Goal: Information Seeking & Learning: Learn about a topic

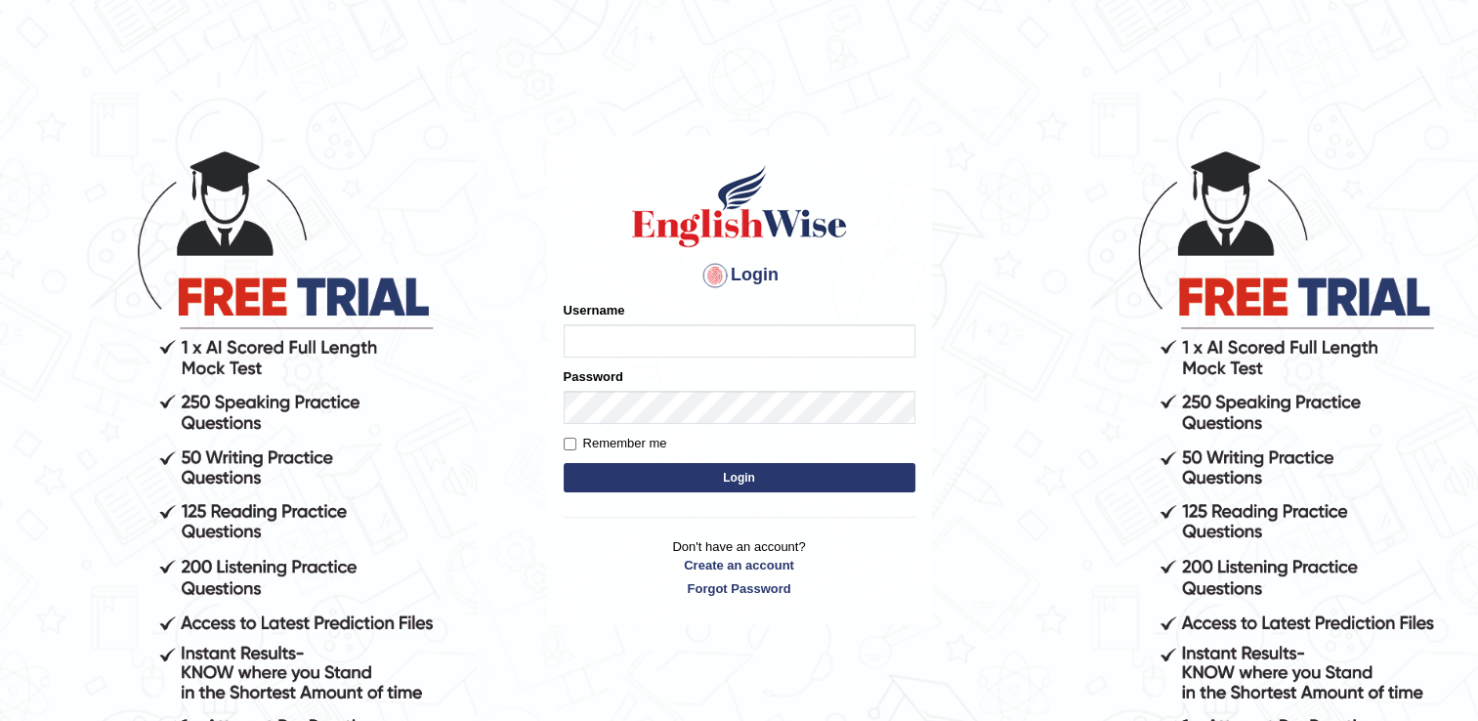
type input "prdp2023"
click at [567, 435] on label "Remember me" at bounding box center [616, 444] width 104 height 20
click at [567, 438] on input "Remember me" at bounding box center [570, 444] width 13 height 13
checkbox input "true"
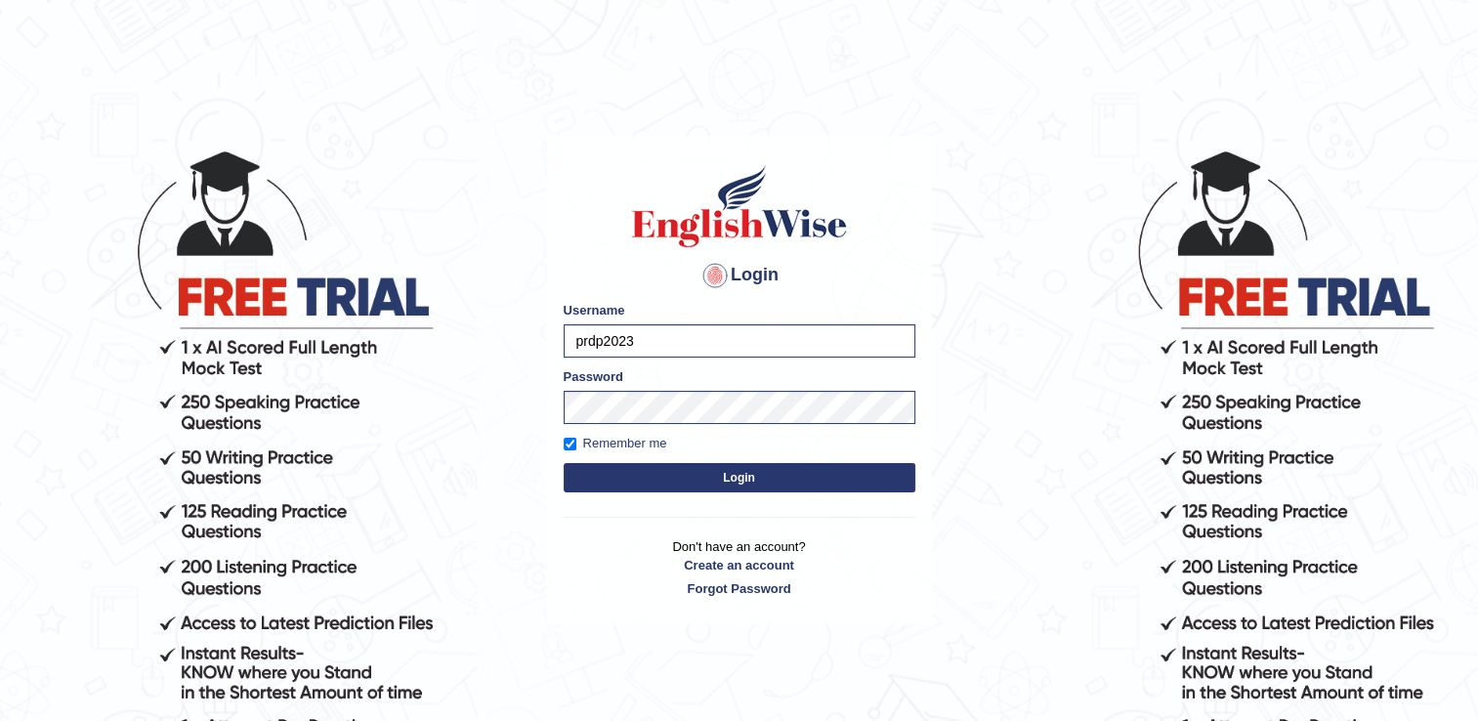
click at [731, 481] on button "Login" at bounding box center [740, 477] width 352 height 29
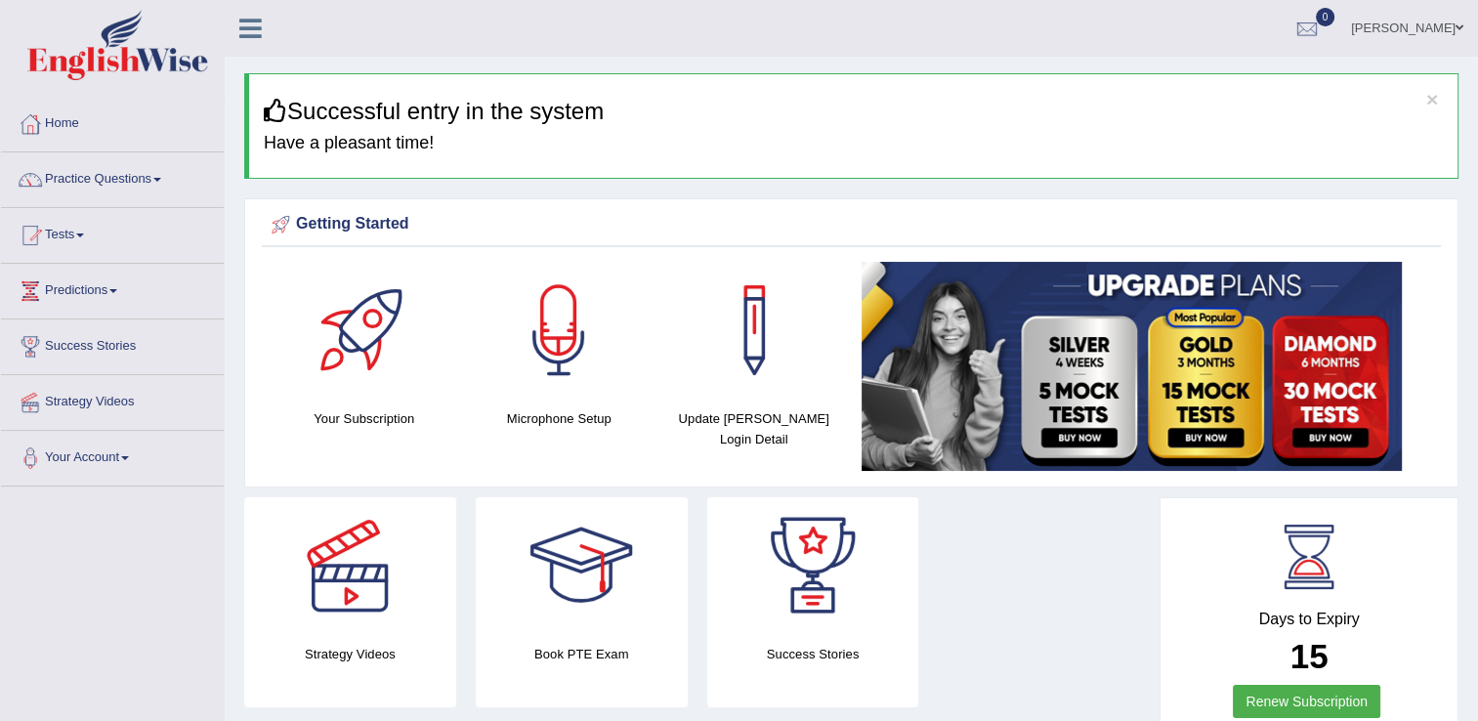
click at [98, 182] on link "Practice Questions" at bounding box center [112, 176] width 223 height 49
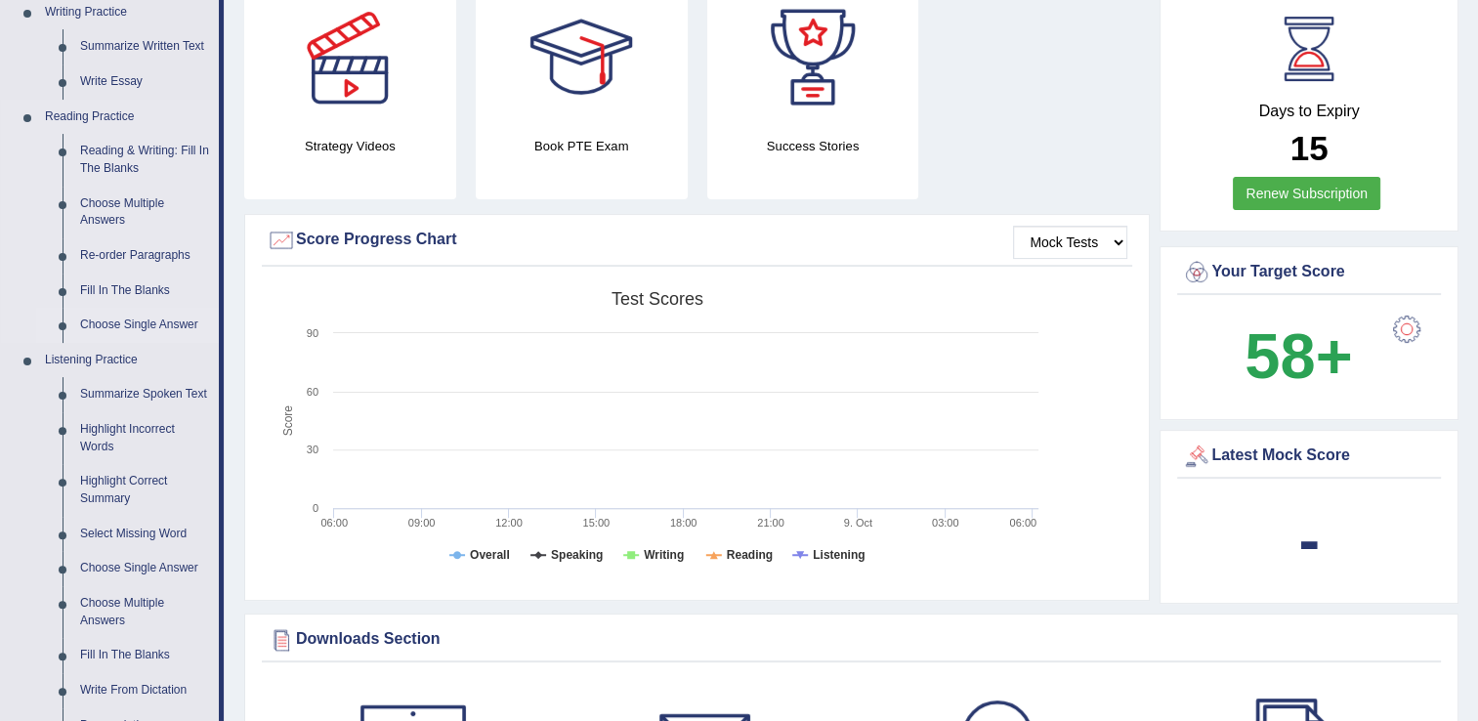
scroll to position [586, 0]
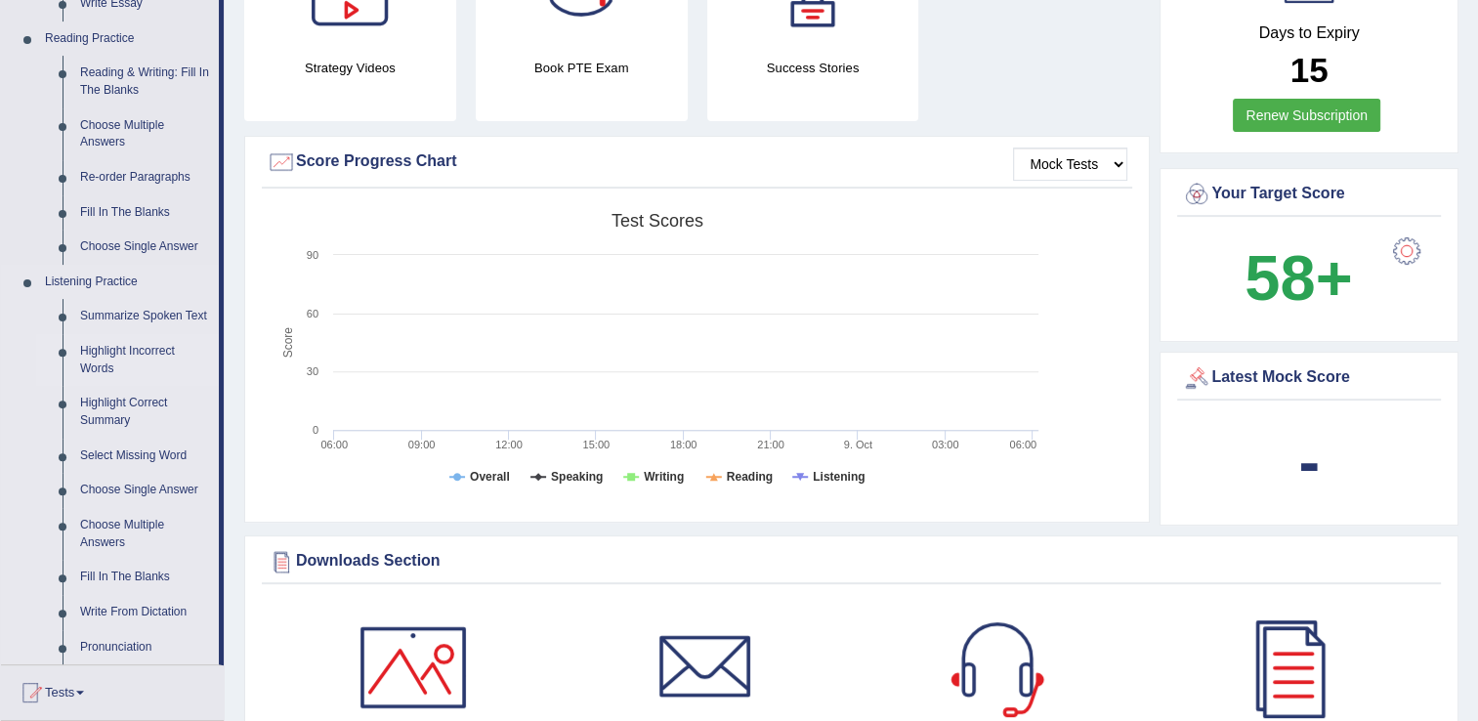
click at [136, 378] on link "Highlight Incorrect Words" at bounding box center [145, 360] width 148 height 52
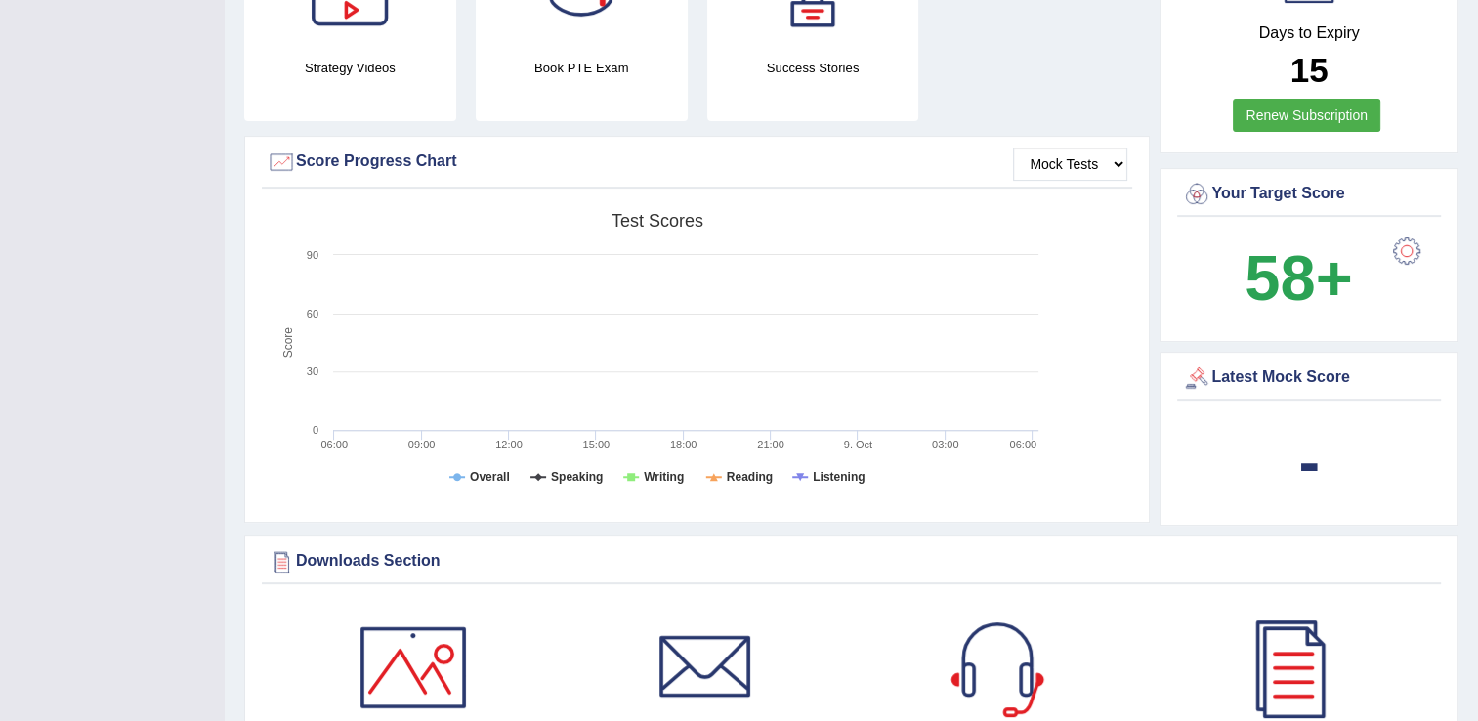
scroll to position [289, 0]
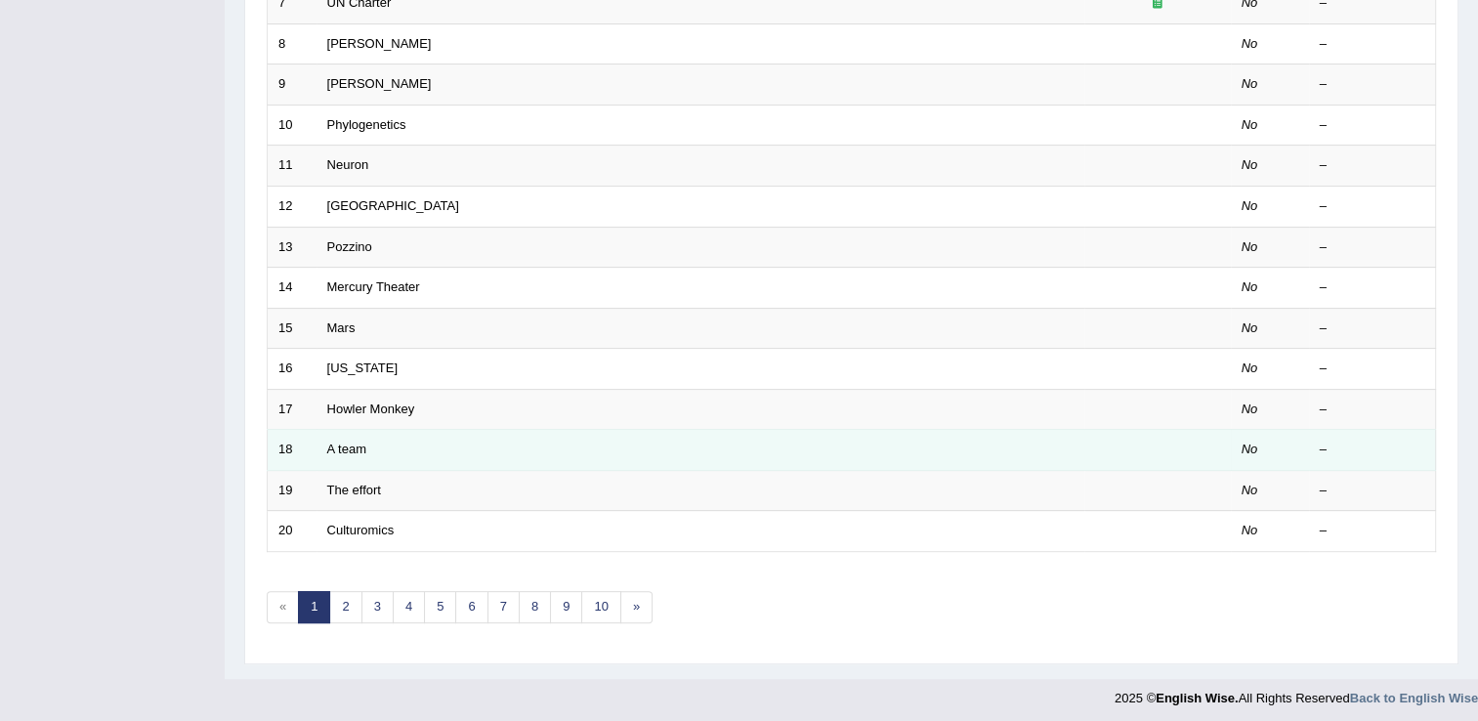
scroll to position [567, 0]
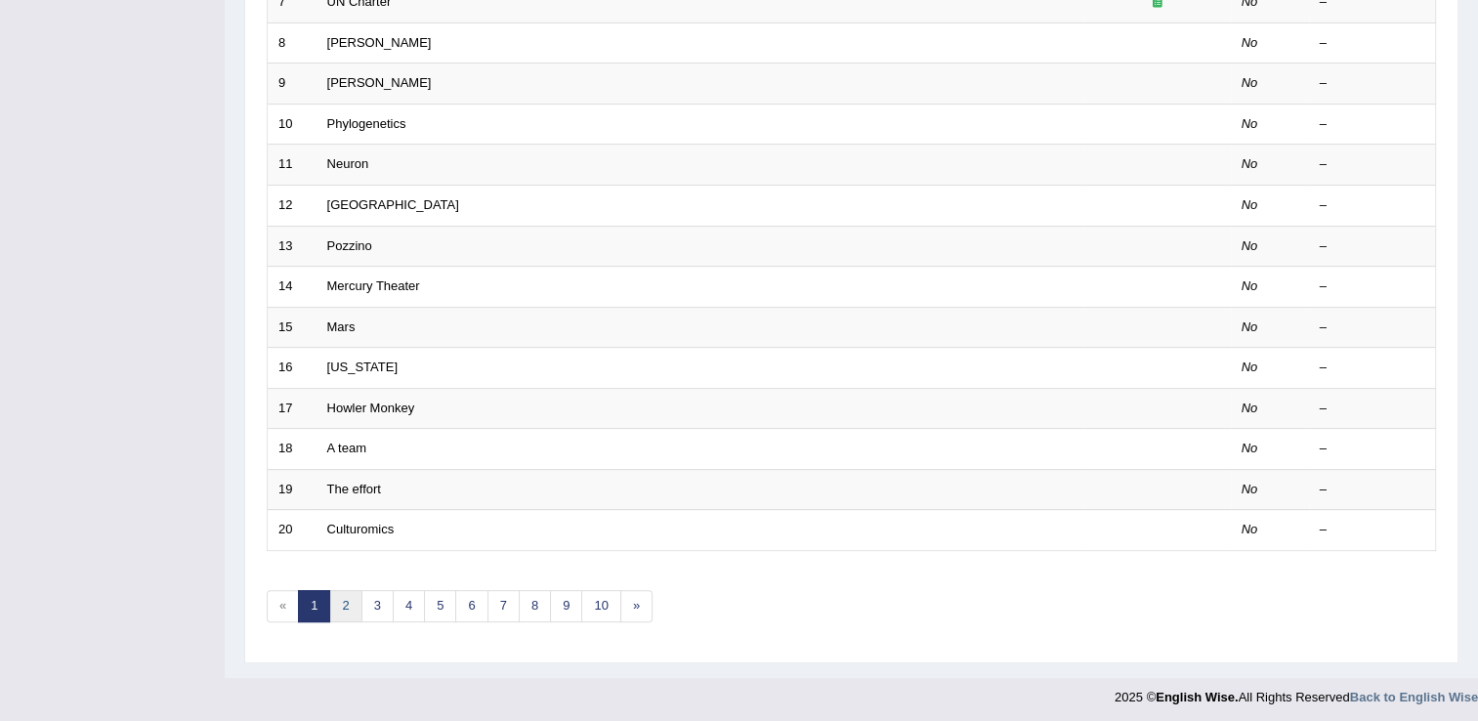
click at [344, 590] on link "2" at bounding box center [345, 606] width 32 height 32
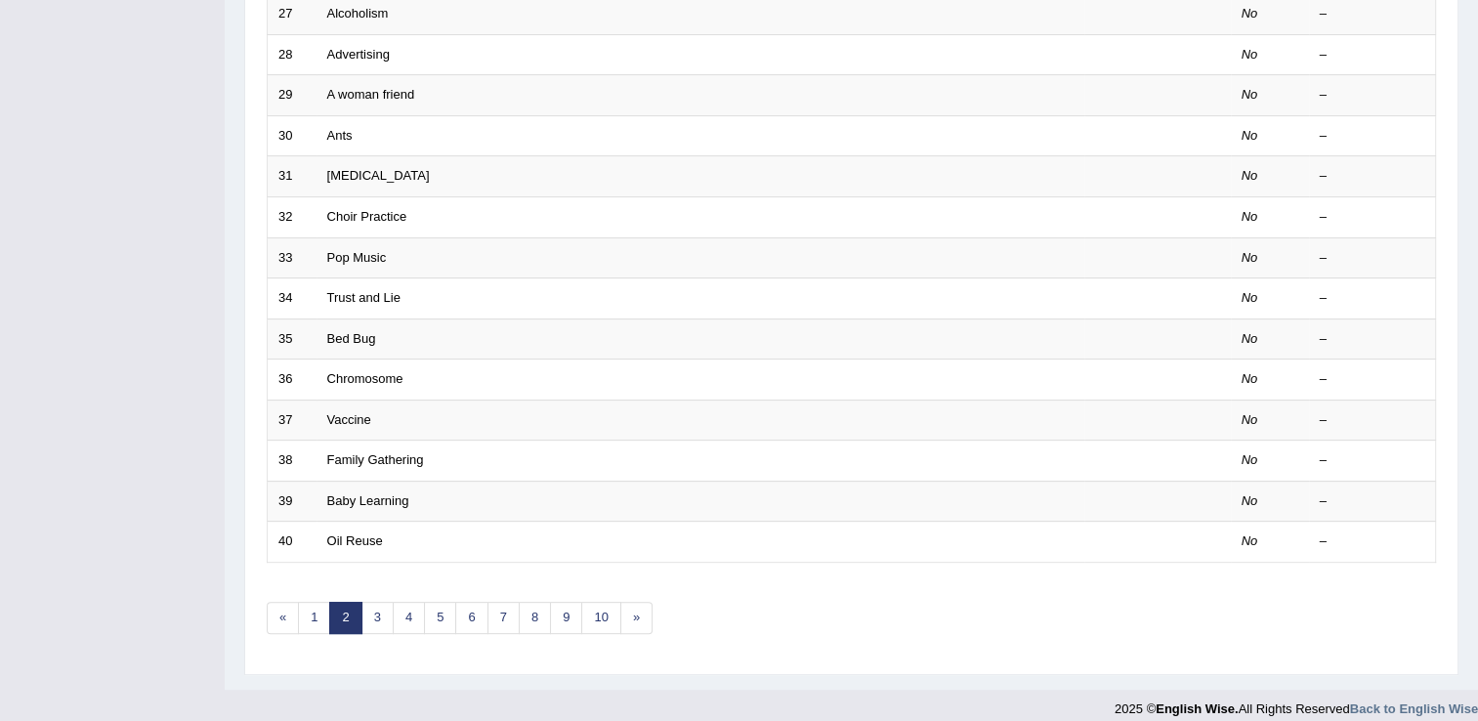
scroll to position [567, 0]
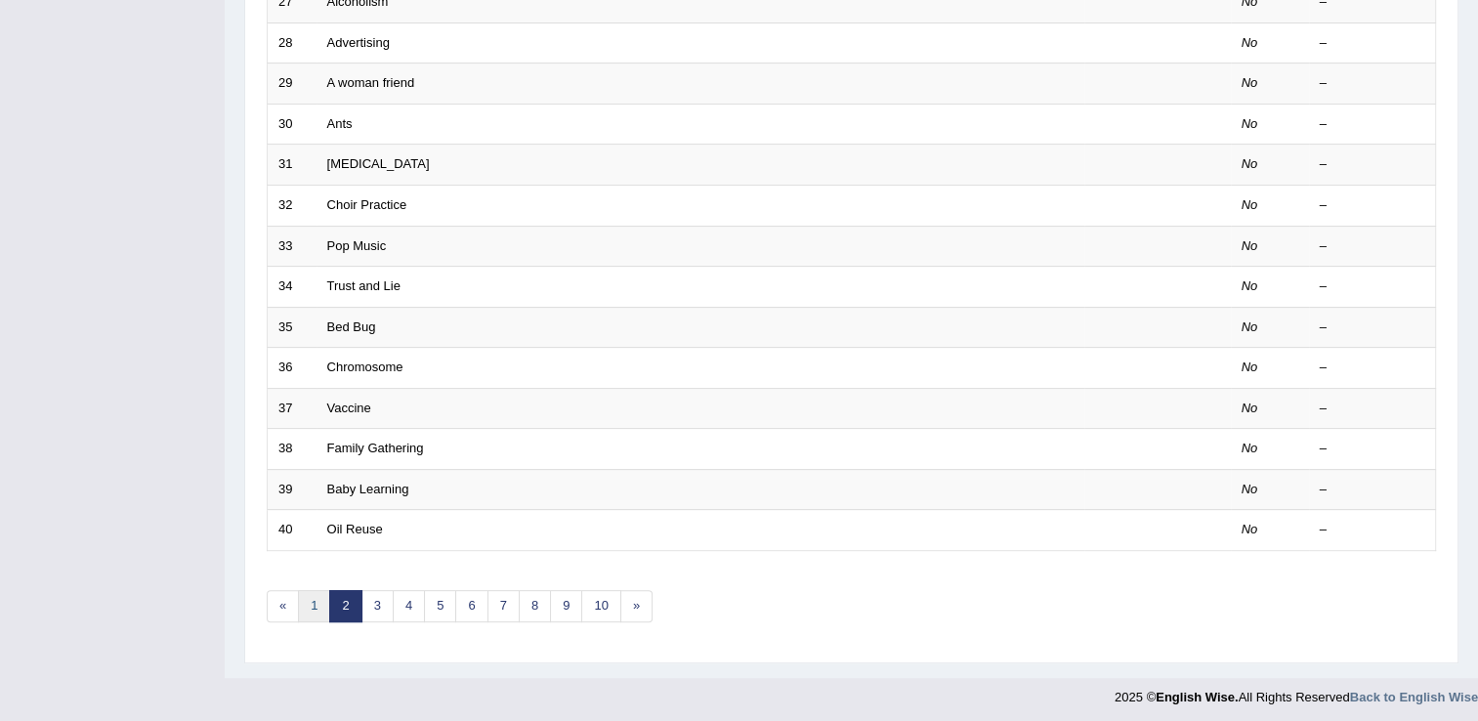
click at [308, 599] on link "1" at bounding box center [314, 606] width 32 height 32
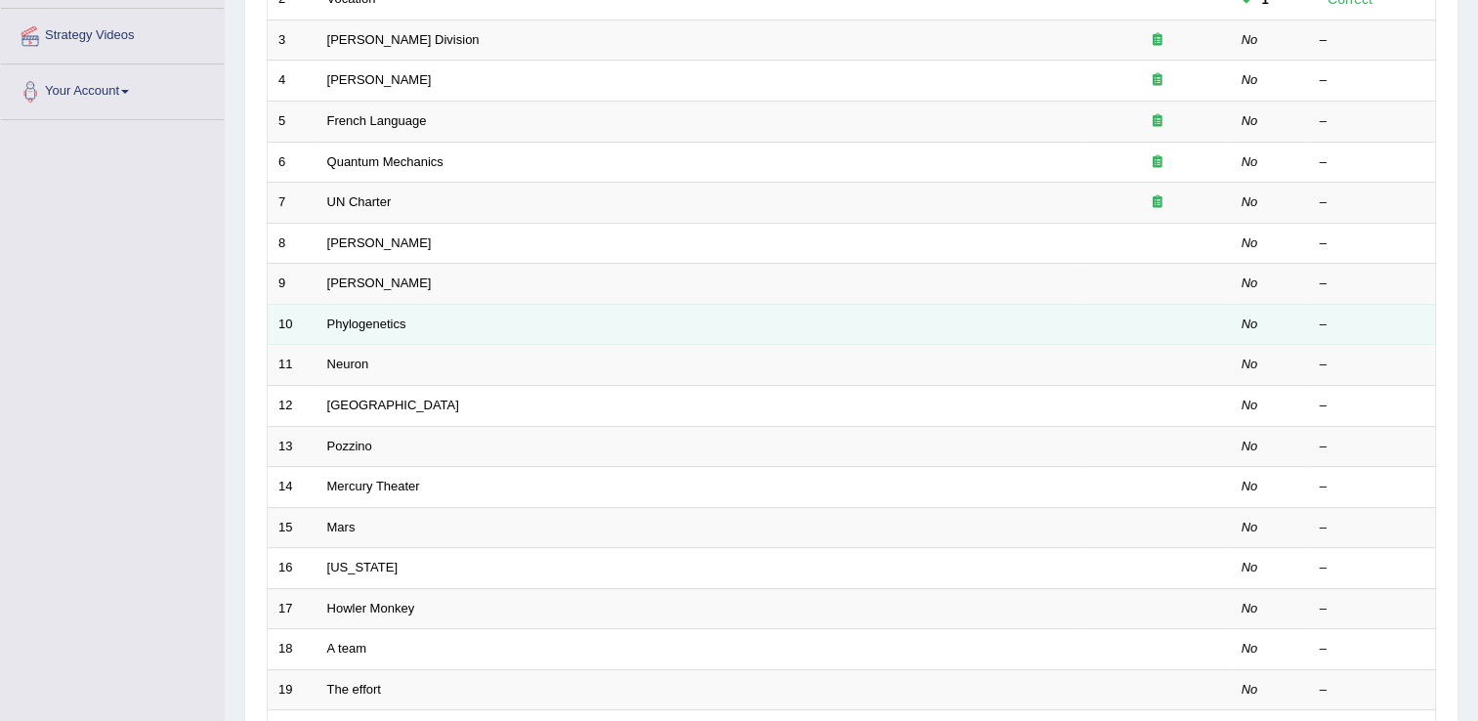
scroll to position [567, 0]
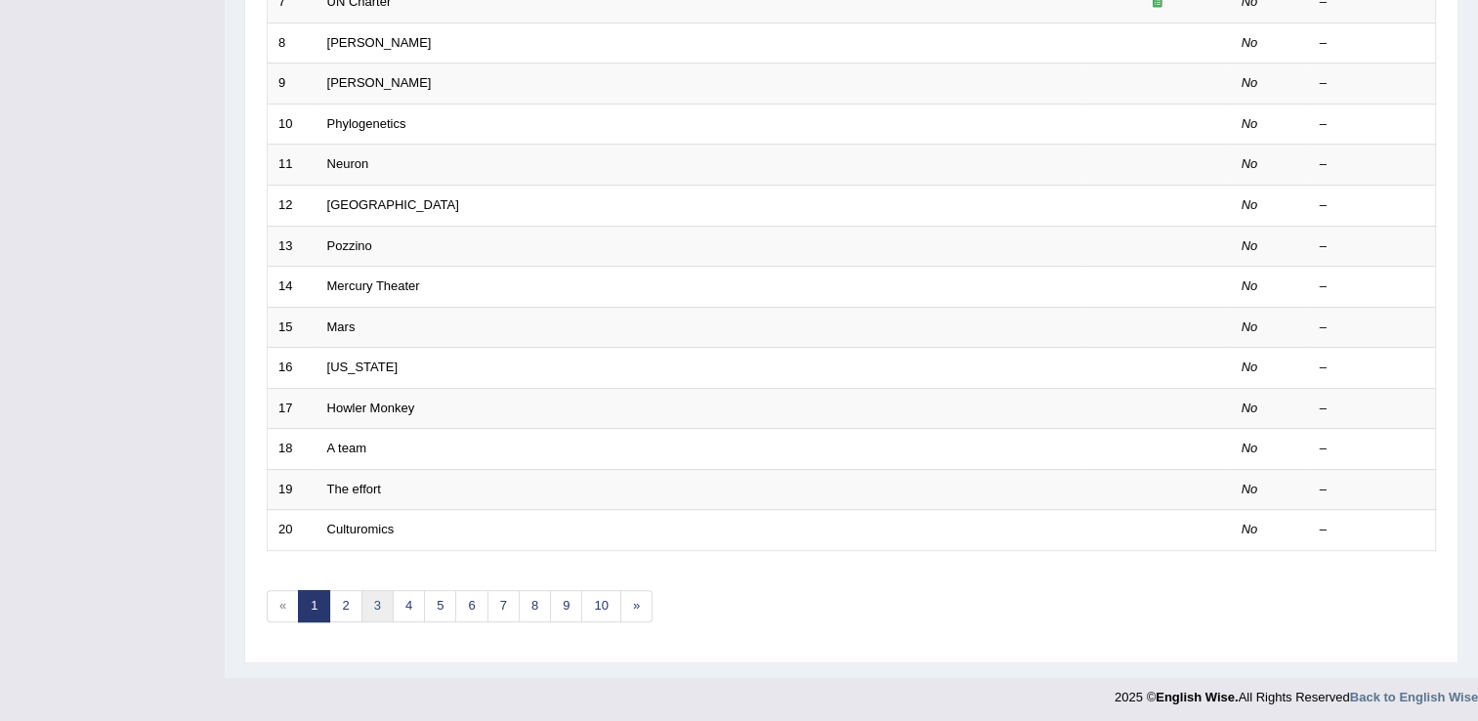
click at [375, 592] on link "3" at bounding box center [378, 606] width 32 height 32
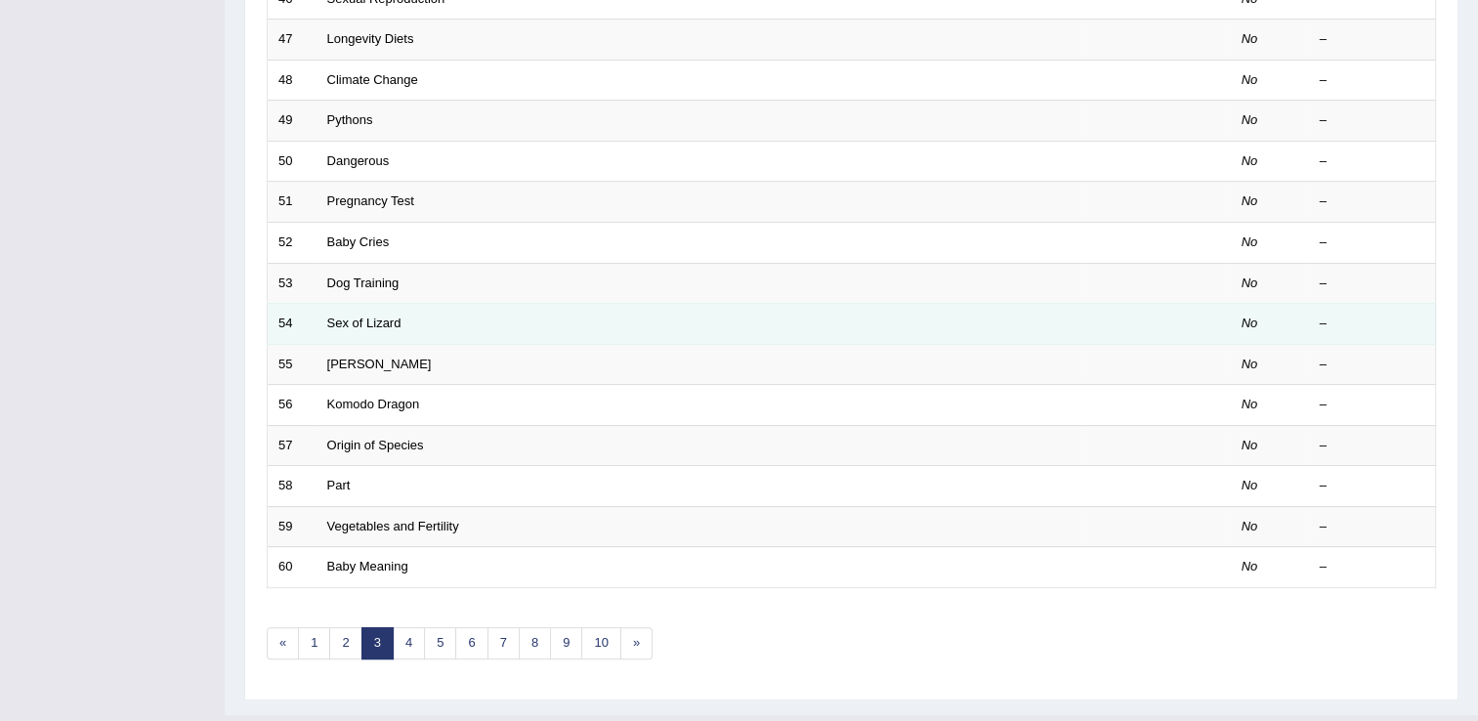
scroll to position [567, 0]
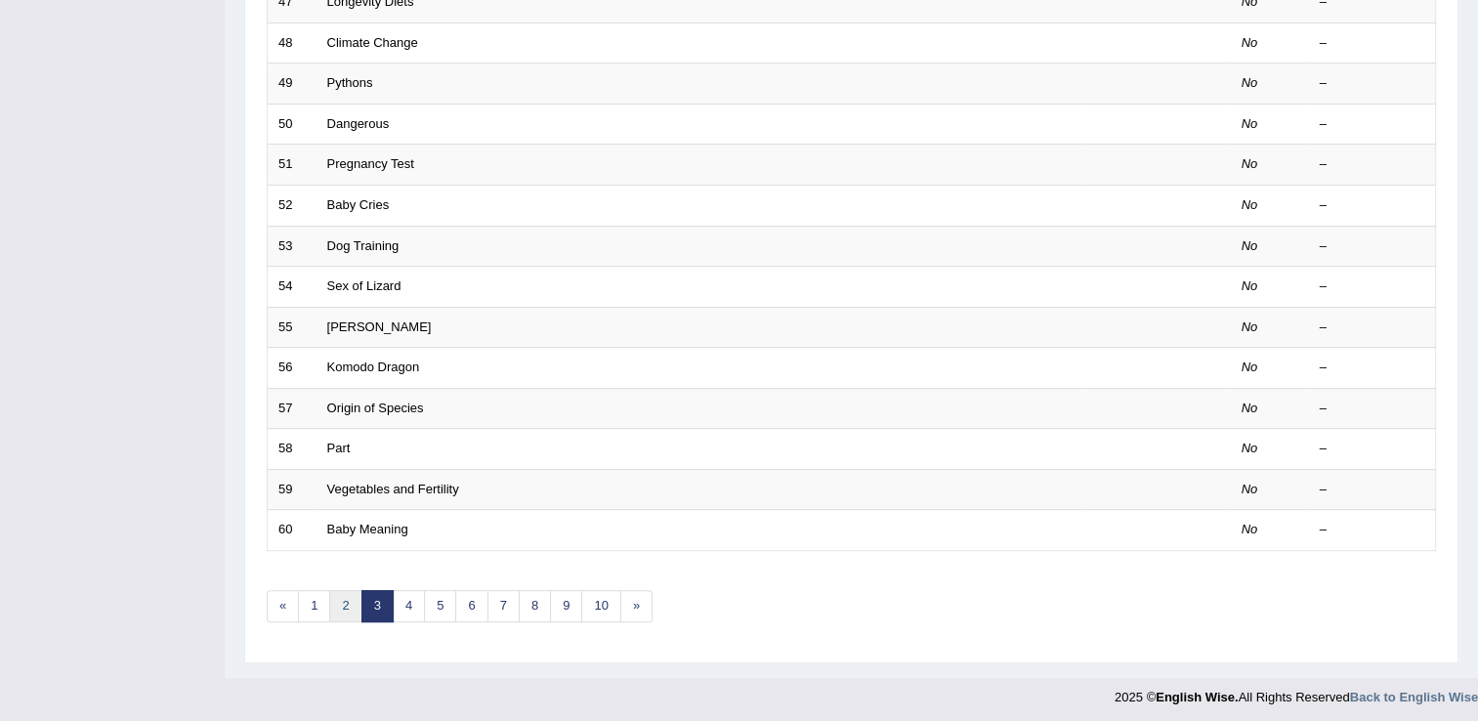
click at [344, 602] on link "2" at bounding box center [345, 606] width 32 height 32
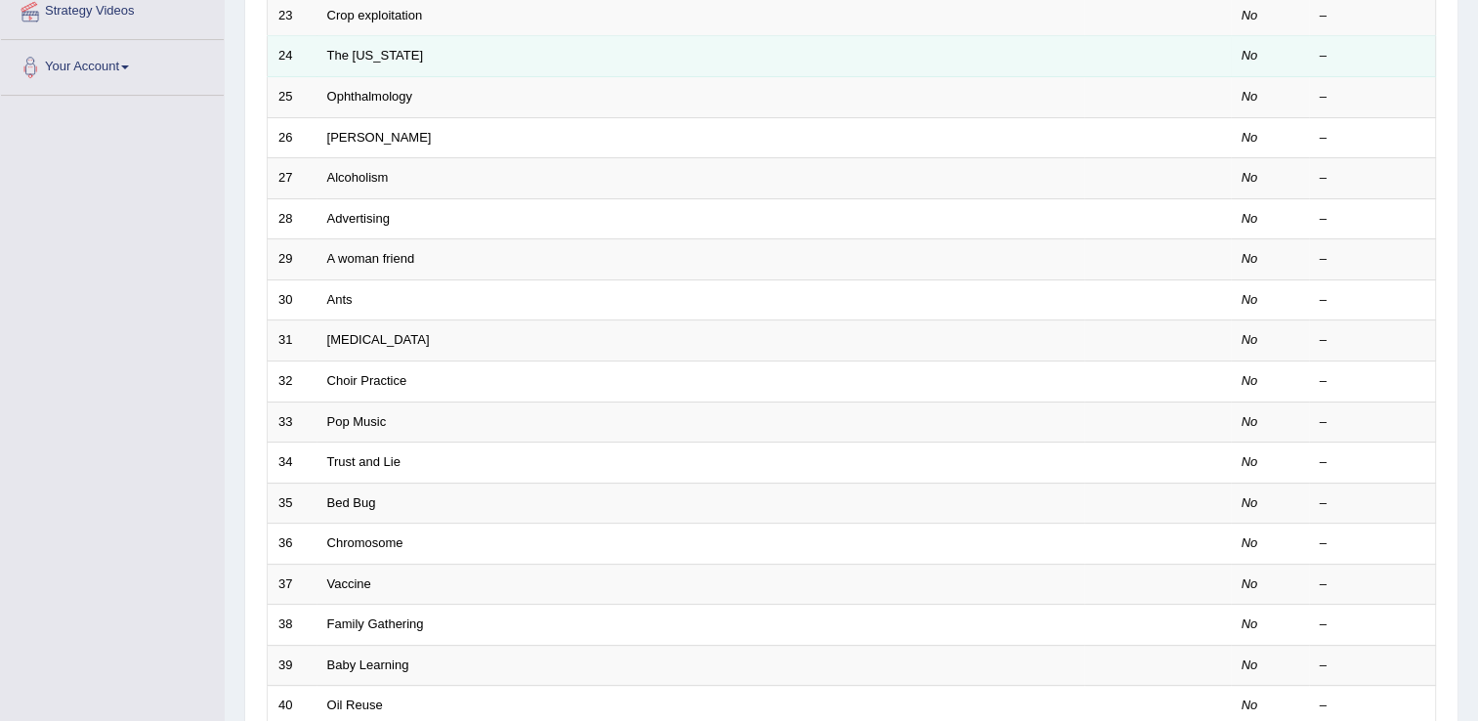
scroll to position [567, 0]
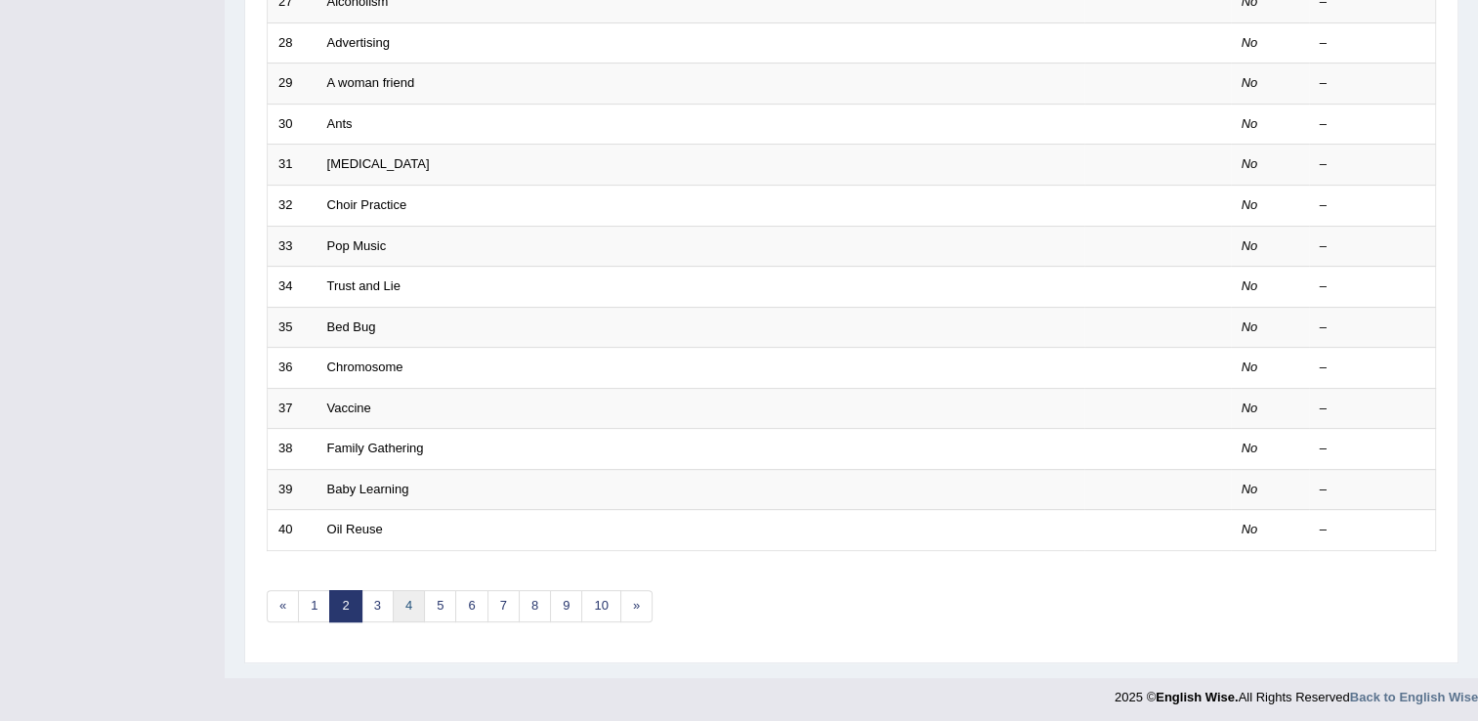
click at [396, 602] on link "4" at bounding box center [409, 606] width 32 height 32
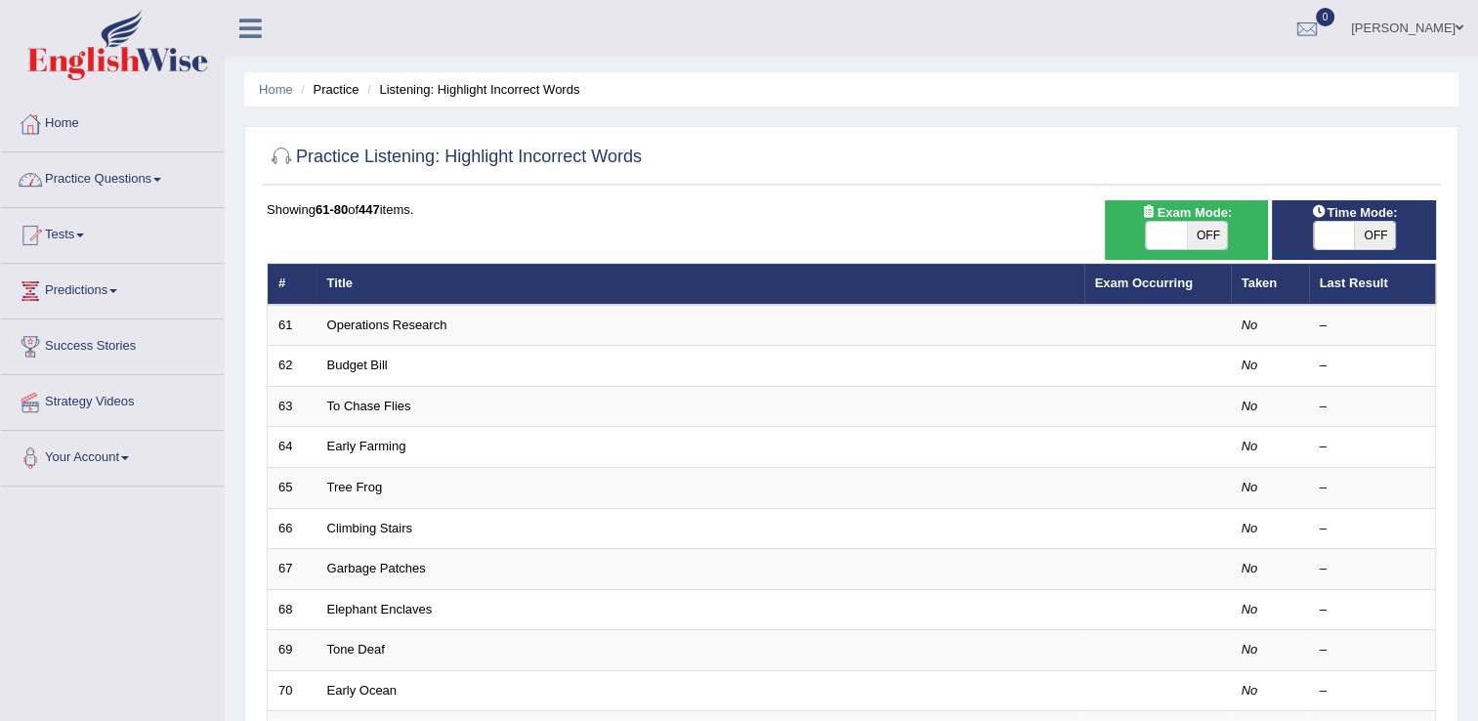
click at [130, 183] on link "Practice Questions" at bounding box center [112, 176] width 223 height 49
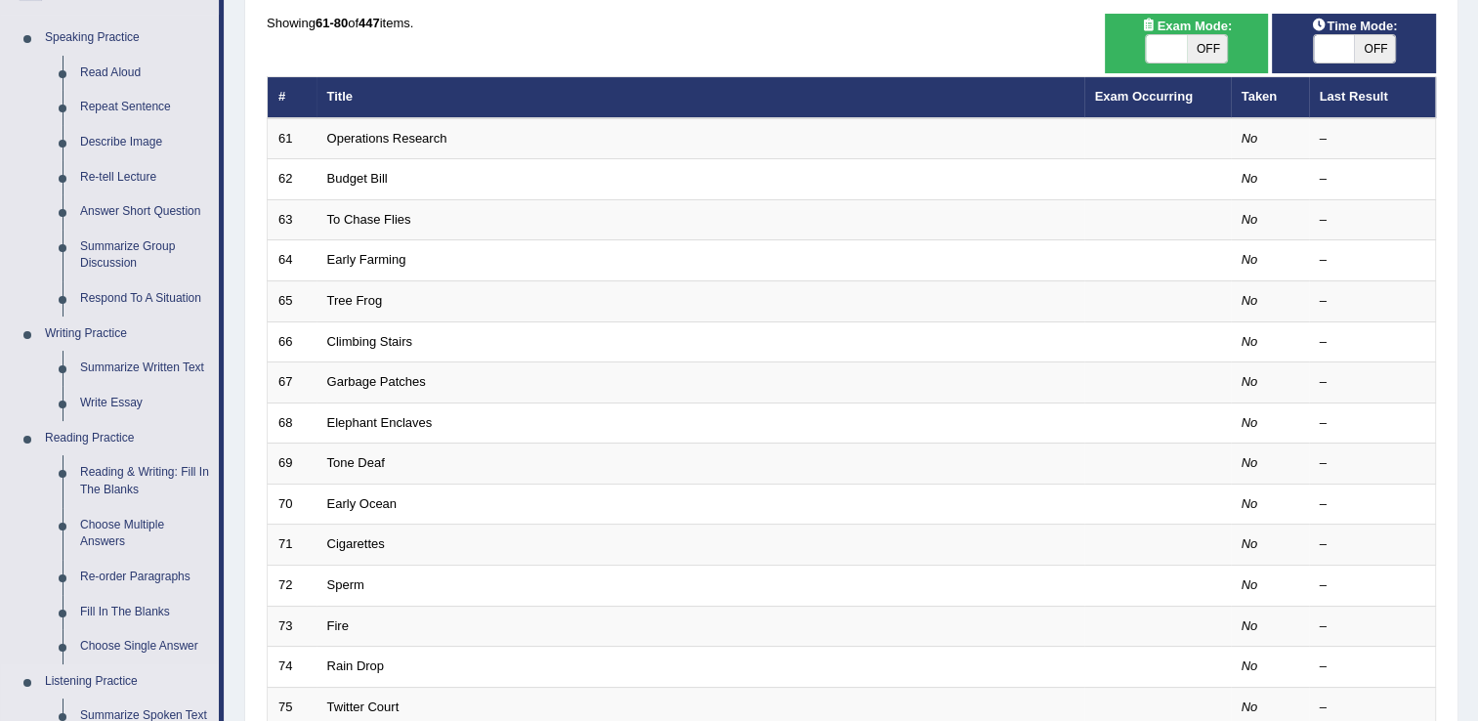
scroll to position [489, 0]
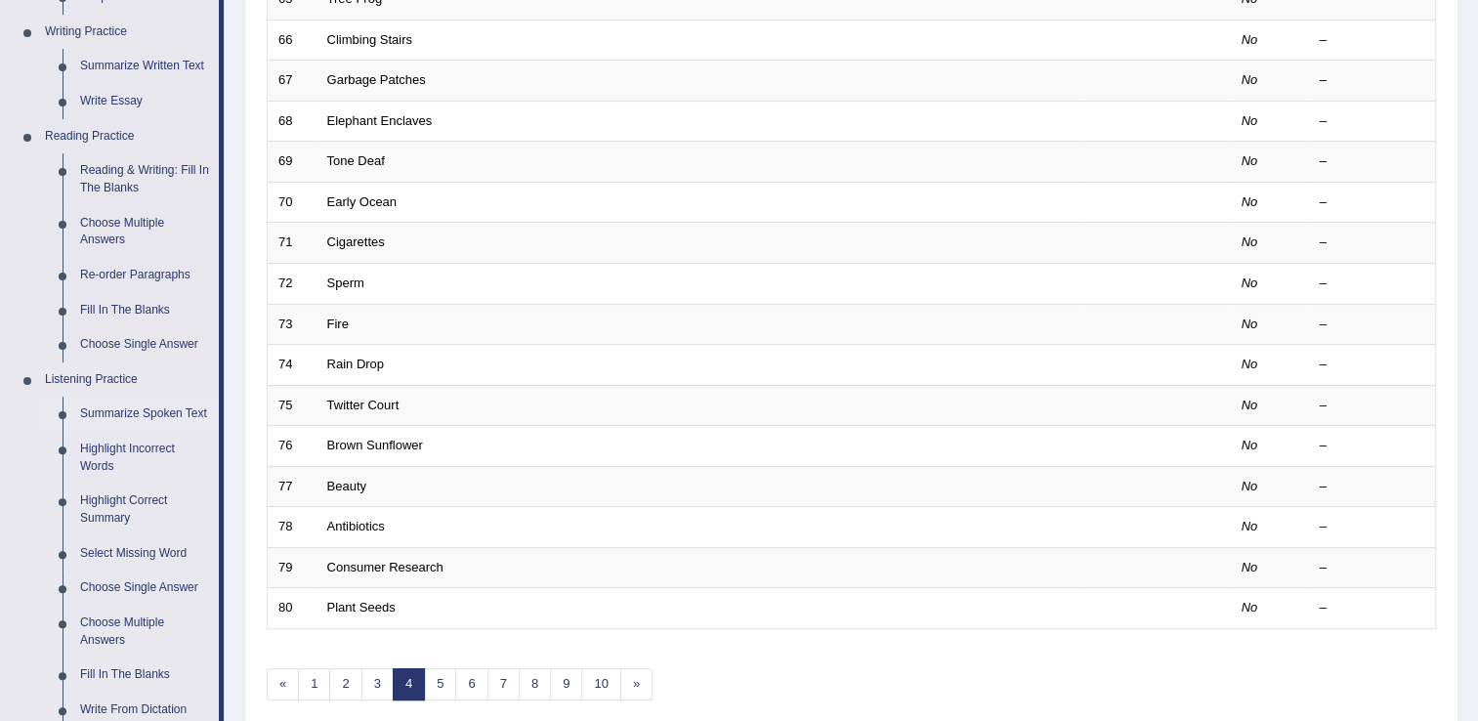
click at [156, 409] on link "Summarize Spoken Text" at bounding box center [145, 414] width 148 height 35
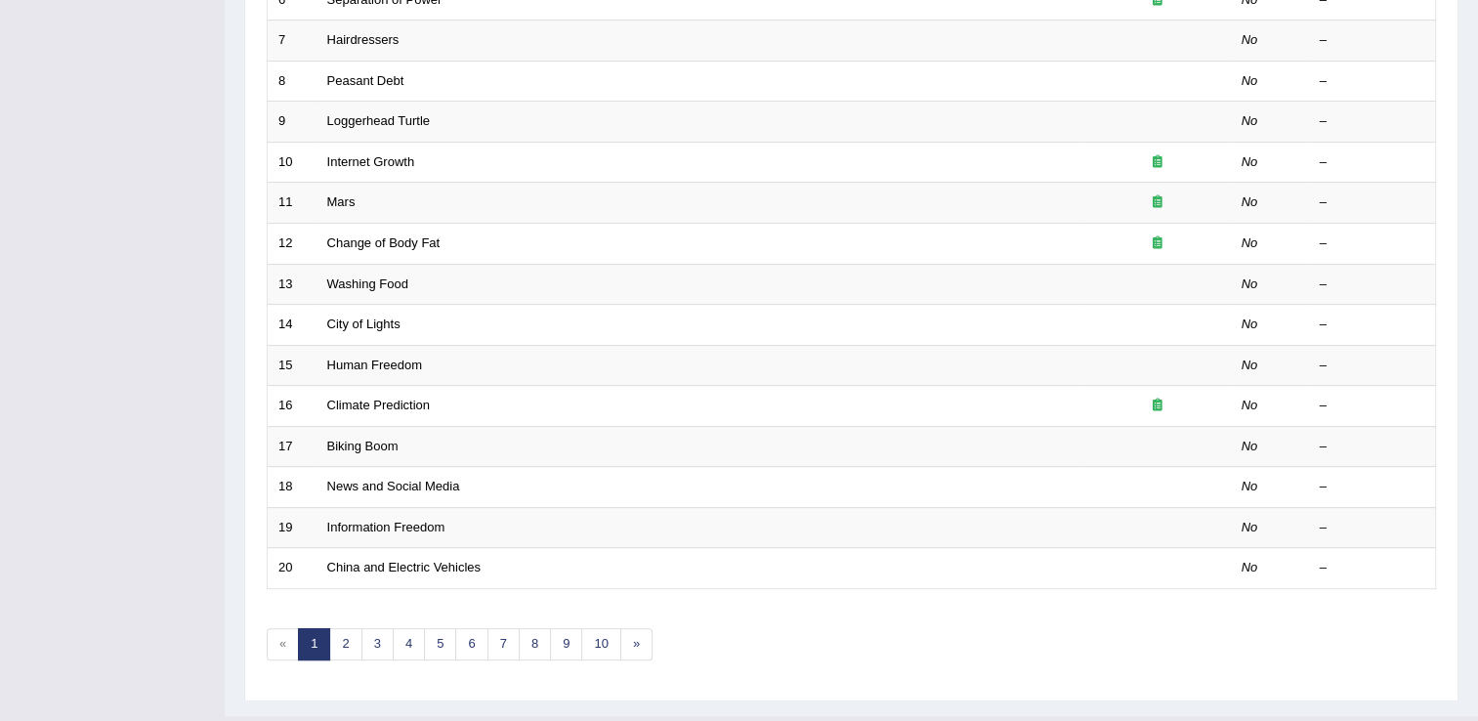
scroll to position [567, 0]
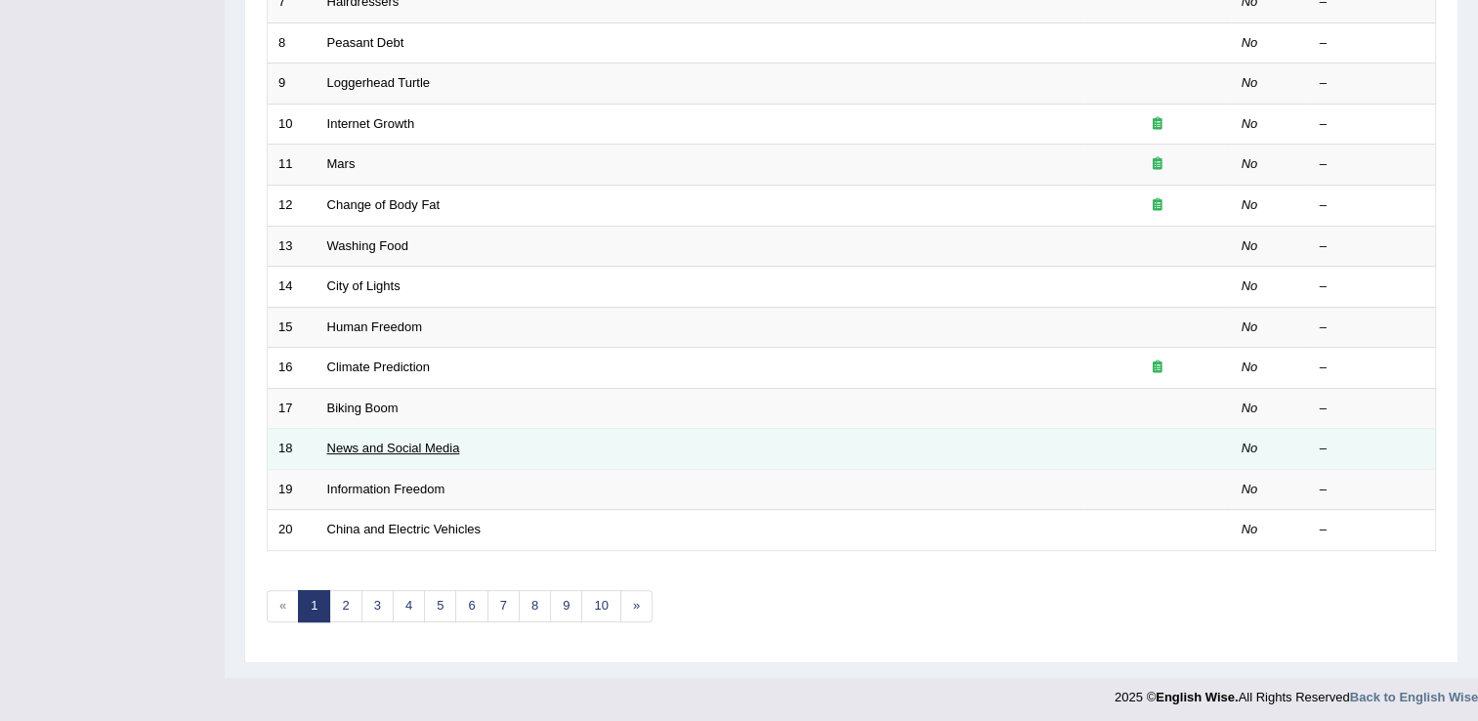
click at [367, 441] on link "News and Social Media" at bounding box center [393, 448] width 133 height 15
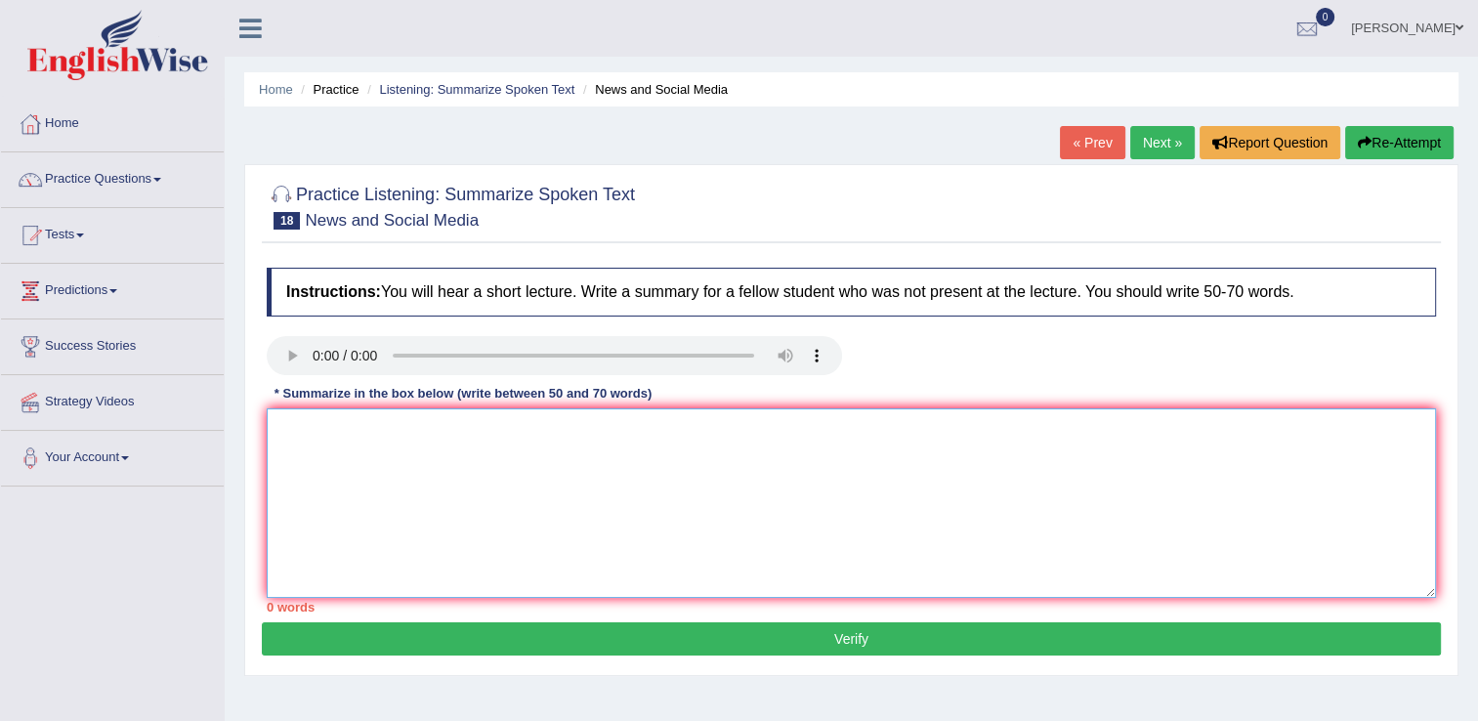
paste textarea "The speaker provided a comprehensive overview of [main topic], highlighting sev…"
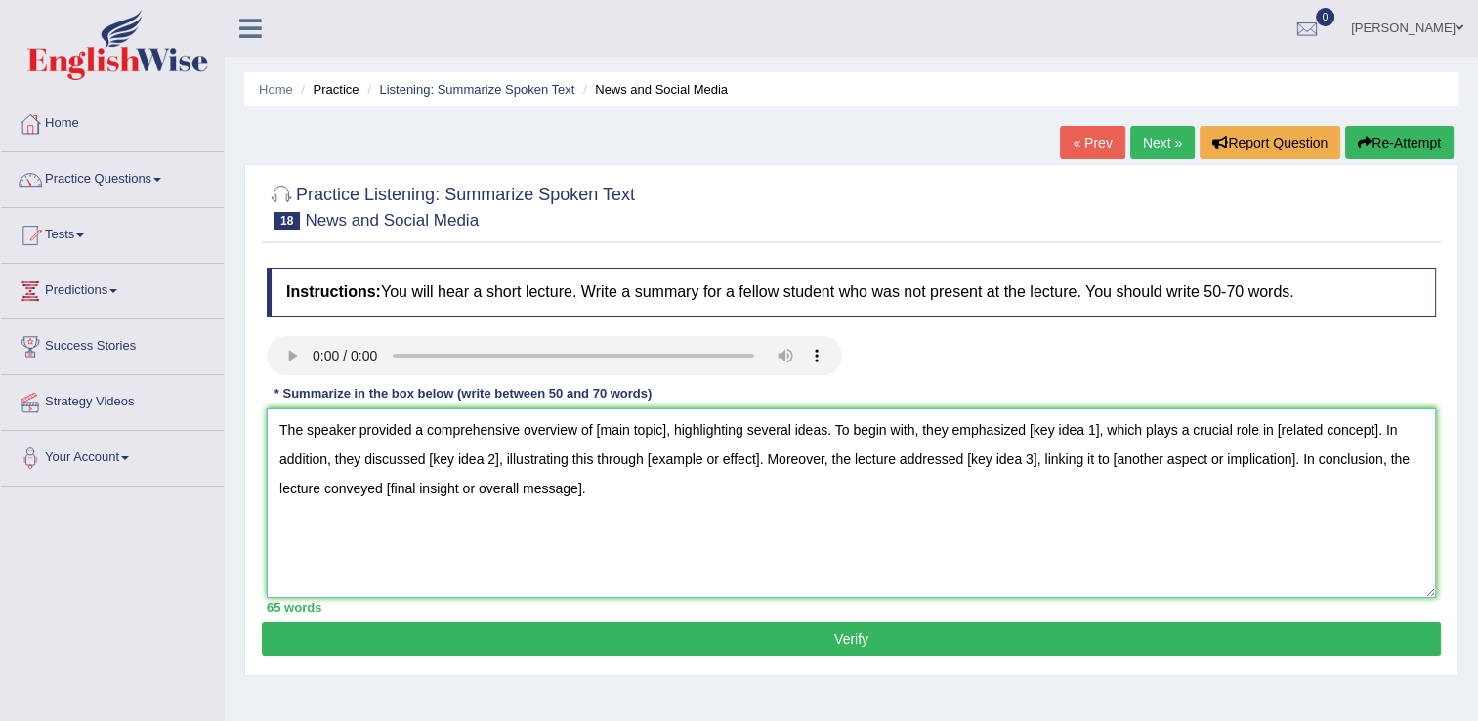
drag, startPoint x: 883, startPoint y: 446, endPoint x: 1041, endPoint y: 457, distance: 157.7
click at [1041, 457] on textarea "The speaker provided a comprehensive overview of [main topic], highlighting sev…" at bounding box center [852, 503] width 1170 height 190
click at [1098, 469] on textarea "The speaker provided a comprehensive overview of [main topic], highlighting sev…" at bounding box center [852, 503] width 1170 height 190
drag, startPoint x: 591, startPoint y: 422, endPoint x: 721, endPoint y: 487, distance: 145.1
click at [661, 422] on textarea "The speaker provided a comprehensive overview of [main topic], highlighting sev…" at bounding box center [852, 503] width 1170 height 190
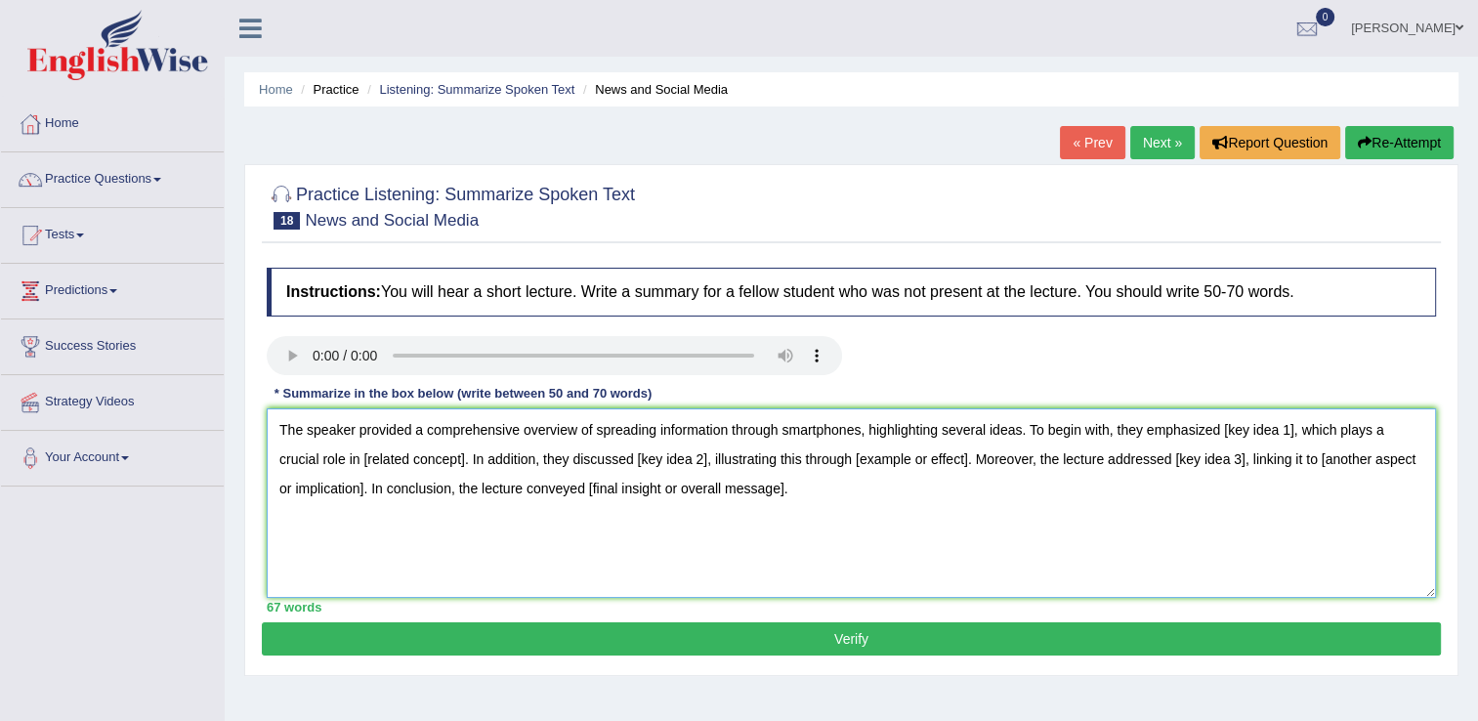
drag, startPoint x: 1221, startPoint y: 418, endPoint x: 1278, endPoint y: 417, distance: 56.7
click at [1278, 417] on textarea "The speaker provided a comprehensive overview of spreading information through …" at bounding box center [852, 503] width 1170 height 190
drag, startPoint x: 597, startPoint y: 425, endPoint x: 860, endPoint y: 424, distance: 262.8
click at [860, 424] on textarea "The speaker provided a comprehensive overview of spreading information through …" at bounding box center [852, 503] width 1170 height 190
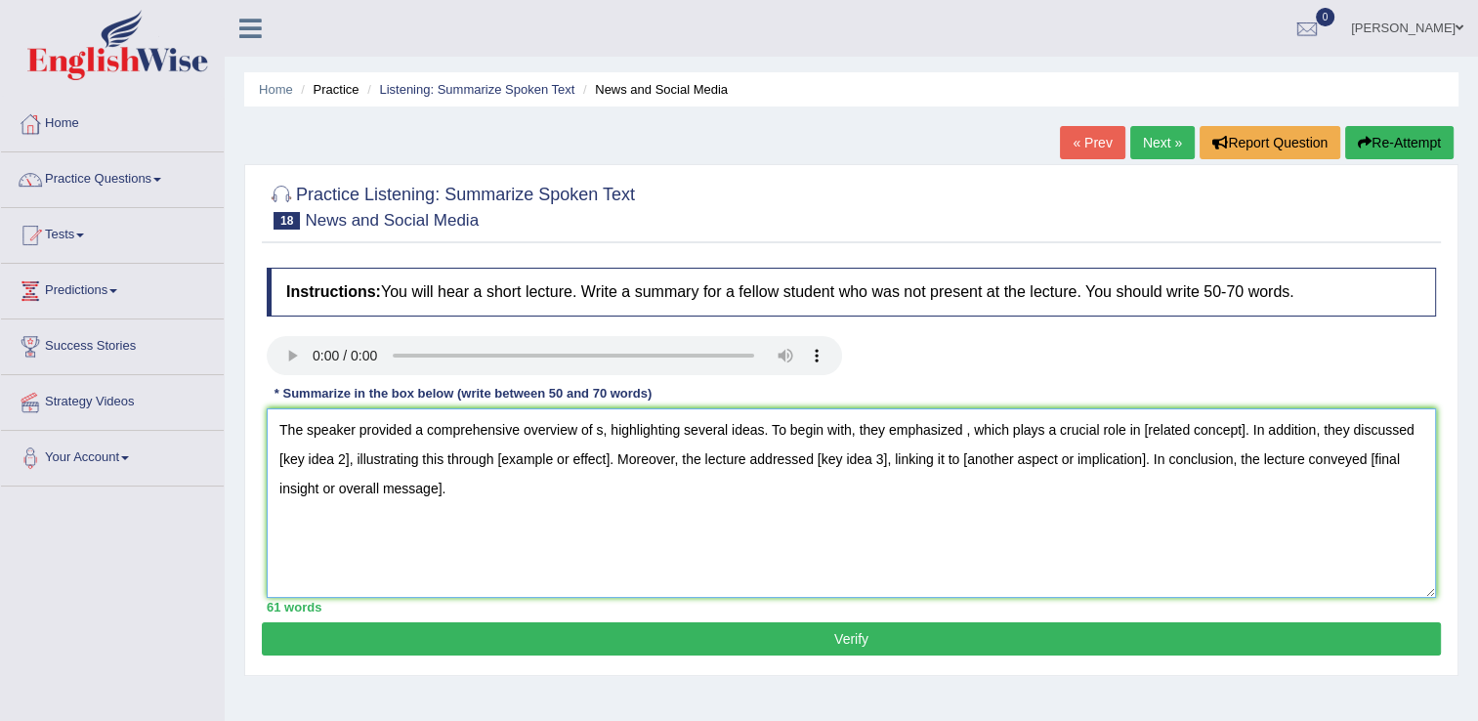
paste textarea "preading information through smartphones"
click at [959, 423] on textarea "The speaker provided a comprehensive overview of s, highlighting several ideas.…" at bounding box center [852, 503] width 1170 height 190
click at [599, 426] on textarea "The speaker provided a comprehensive overview of s, highlighting several ideas.…" at bounding box center [852, 503] width 1170 height 190
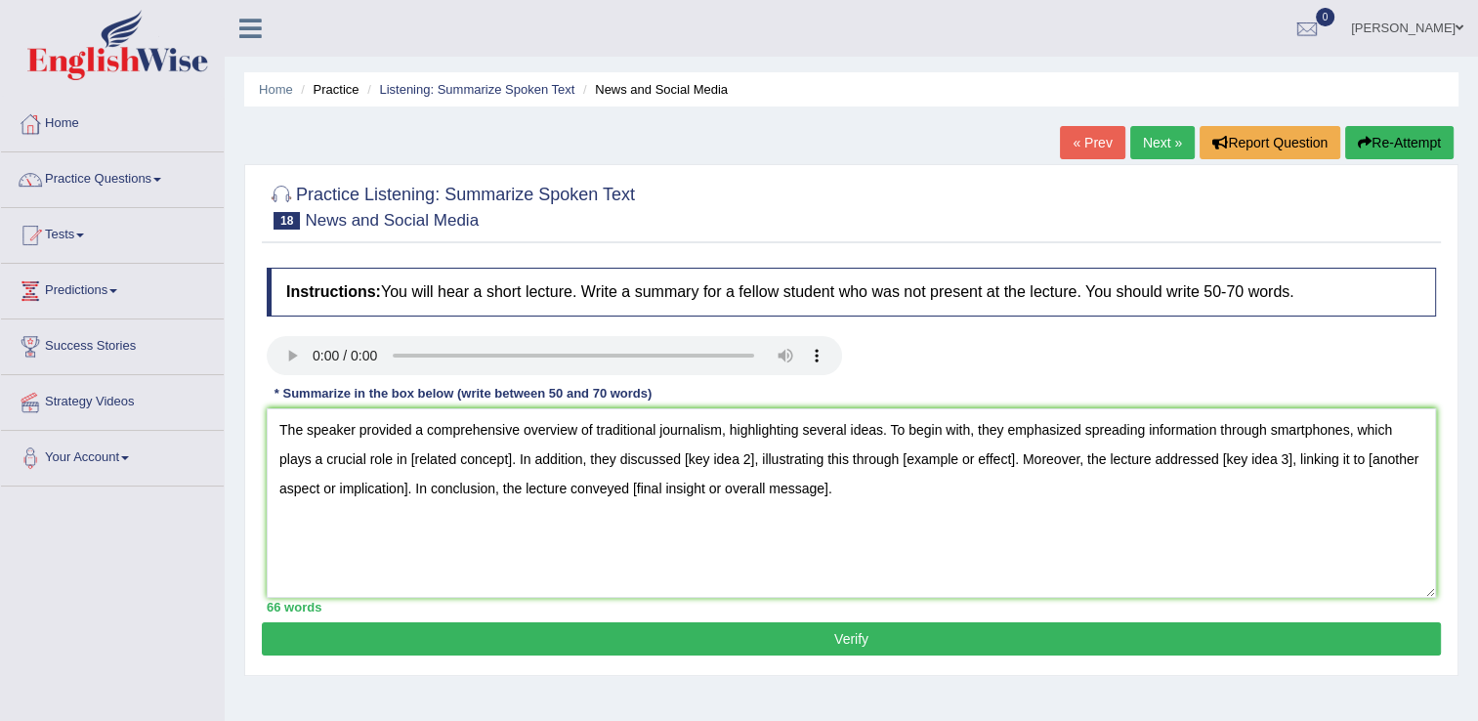
click at [152, 588] on div "Toggle navigation Home Practice Questions Speaking Practice Read Aloud Repeat S…" at bounding box center [739, 508] width 1478 height 1016
click at [156, 588] on div "Toggle navigation Home Practice Questions Speaking Practice Read Aloud Repeat S…" at bounding box center [739, 508] width 1478 height 1016
click at [1349, 418] on textarea "The speaker provided a comprehensive overview of traditional journalism, highli…" at bounding box center [852, 503] width 1170 height 190
drag, startPoint x: 496, startPoint y: 446, endPoint x: 656, endPoint y: 457, distance: 159.7
click at [594, 444] on textarea "The speaker provided a comprehensive overview of traditional journalism, highli…" at bounding box center [852, 503] width 1170 height 190
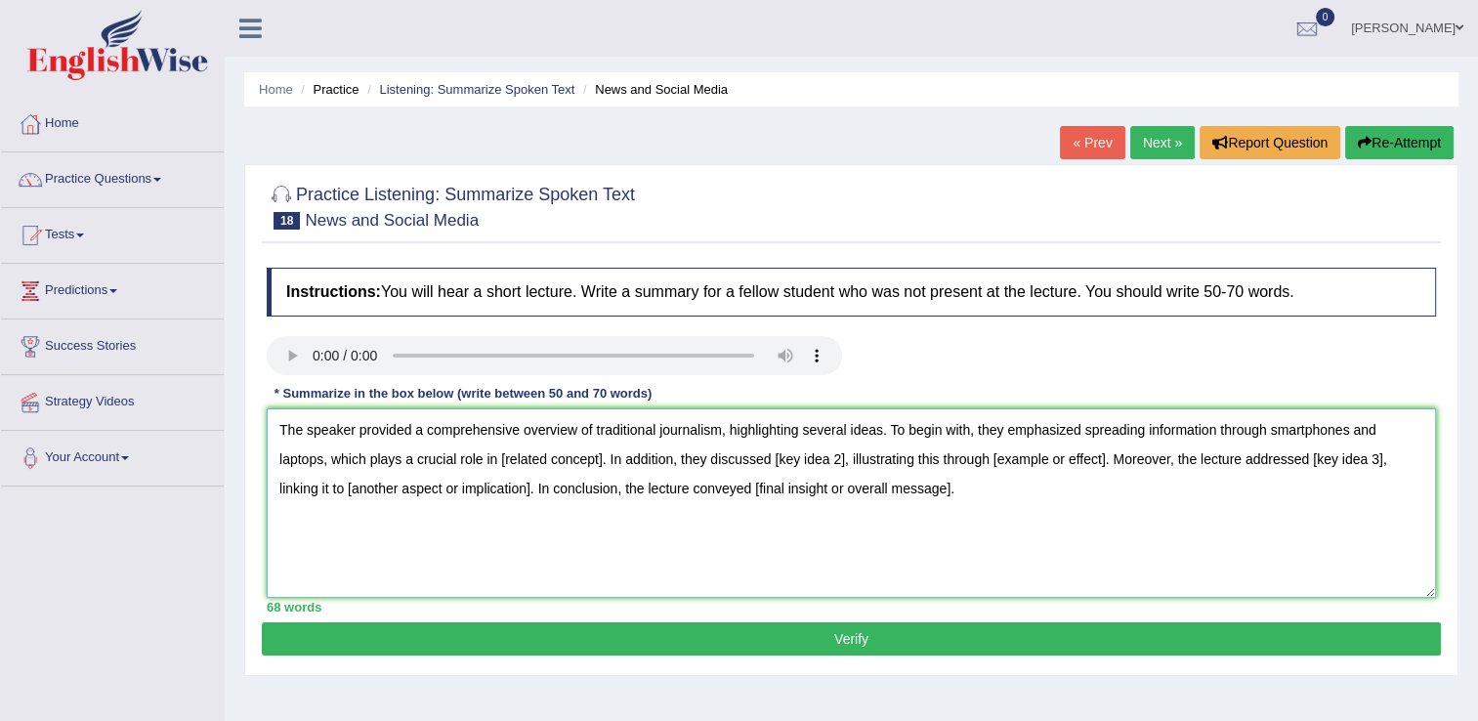
click at [636, 471] on textarea "The speaker provided a comprehensive overview of traditional journalism, highli…" at bounding box center [852, 503] width 1170 height 190
drag, startPoint x: 496, startPoint y: 452, endPoint x: 602, endPoint y: 452, distance: 105.5
click at [602, 452] on textarea "The speaker provided a comprehensive overview of traditional journalism, highli…" at bounding box center [852, 503] width 1170 height 190
drag, startPoint x: 791, startPoint y: 452, endPoint x: 848, endPoint y: 452, distance: 56.7
click at [848, 452] on textarea "The speaker provided a comprehensive overview of traditional journalism, highli…" at bounding box center [852, 503] width 1170 height 190
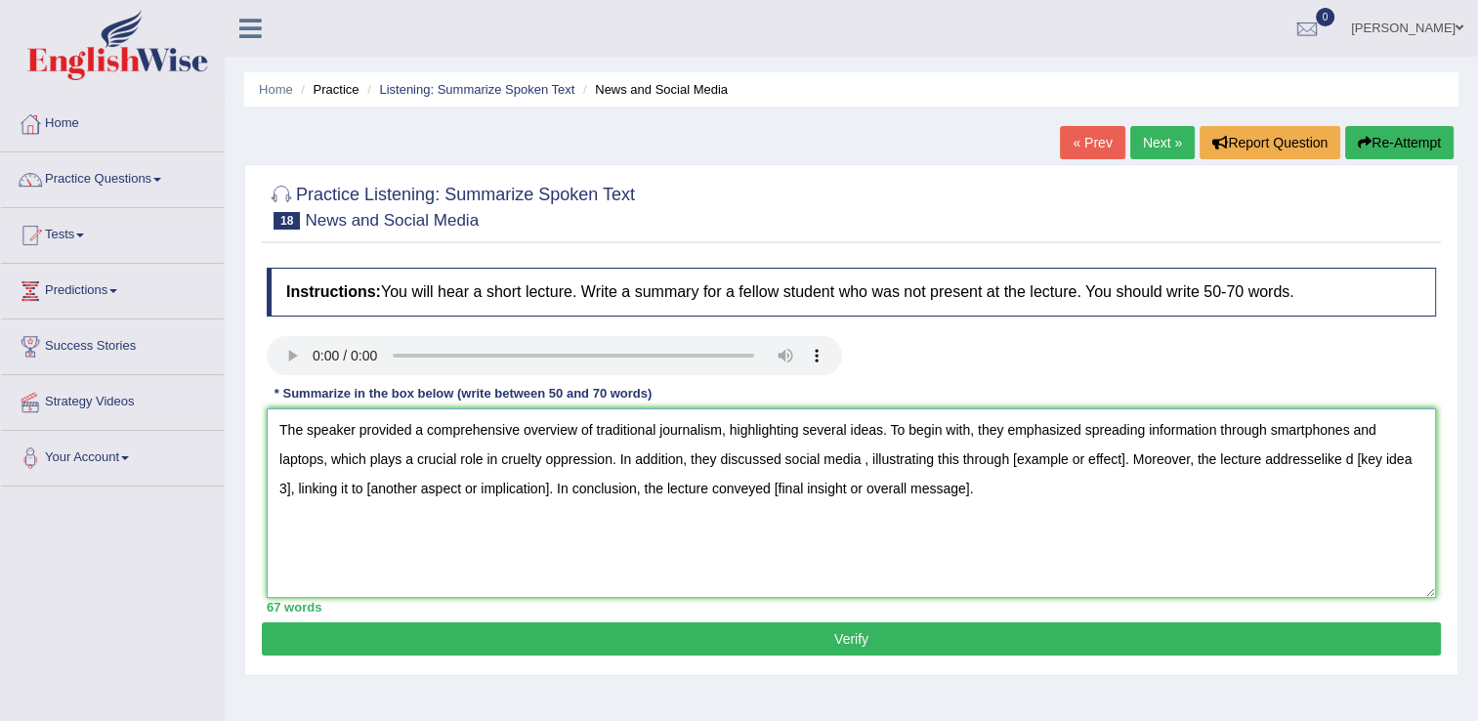
click at [1319, 457] on textarea "The speaker provided a comprehensive overview of traditional journalism, highli…" at bounding box center [852, 503] width 1170 height 190
click at [860, 452] on textarea "The speaker provided a comprehensive overview of traditional journalism, highli…" at bounding box center [852, 503] width 1170 height 190
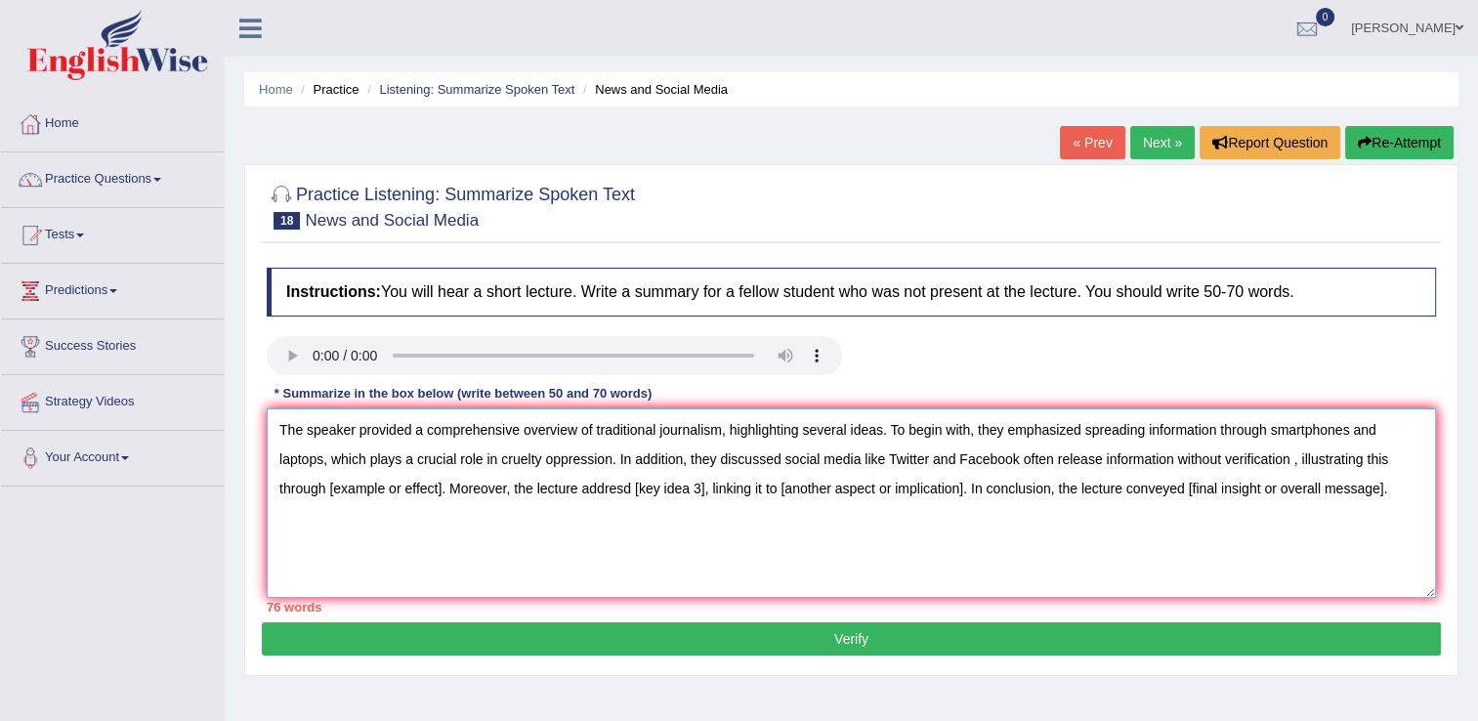
drag, startPoint x: 329, startPoint y: 479, endPoint x: 461, endPoint y: 490, distance: 132.4
click at [445, 479] on textarea "The speaker provided a comprehensive overview of traditional journalism, highli…" at bounding box center [852, 503] width 1170 height 190
drag, startPoint x: 803, startPoint y: 482, endPoint x: 868, endPoint y: 478, distance: 64.6
click at [868, 478] on textarea "The speaker provided a comprehensive overview of traditional journalism, highli…" at bounding box center [852, 503] width 1170 height 190
drag, startPoint x: 1063, startPoint y: 479, endPoint x: 1253, endPoint y: 470, distance: 189.8
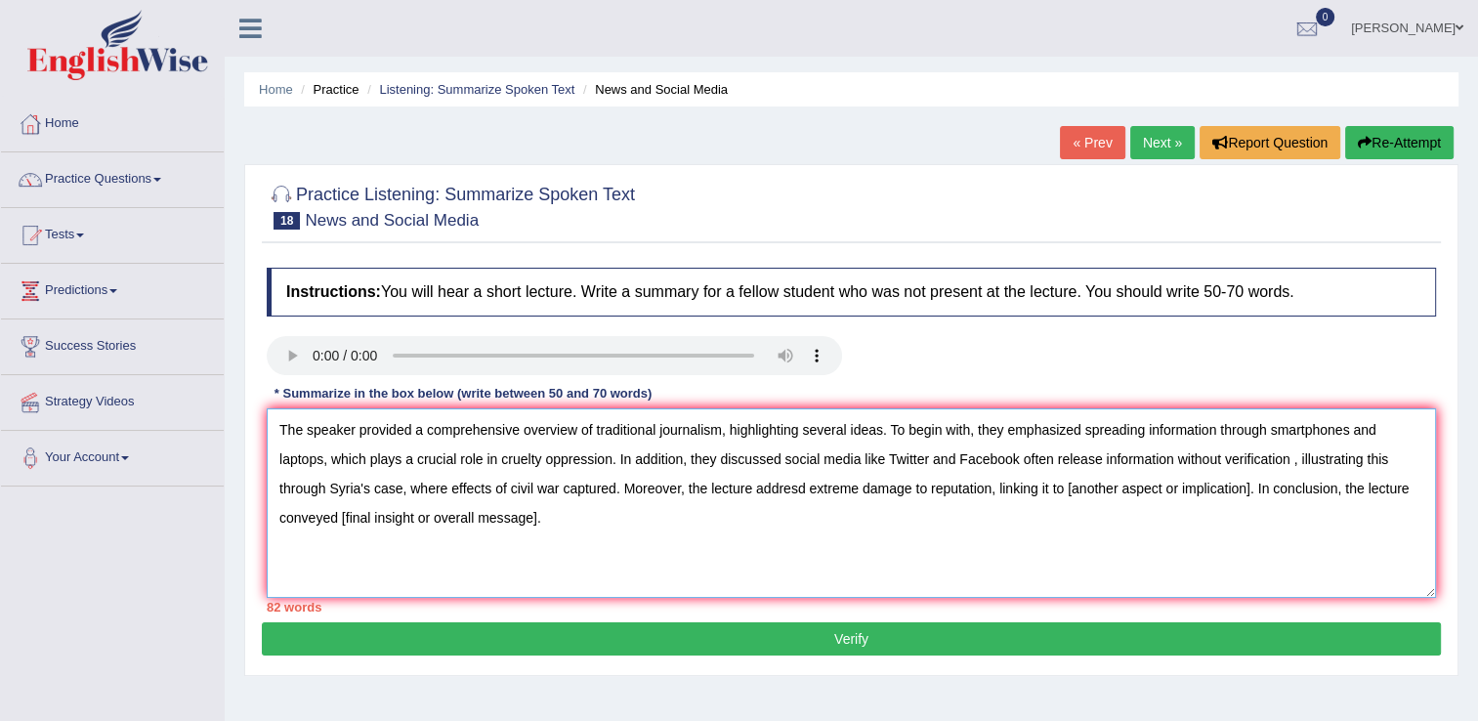
click at [1253, 470] on textarea "The speaker provided a comprehensive overview of traditional journalism, highli…" at bounding box center [852, 503] width 1170 height 190
click at [1193, 550] on textarea "The speaker provided a comprehensive overview of traditional journalism, highli…" at bounding box center [852, 503] width 1170 height 190
drag, startPoint x: 1057, startPoint y: 482, endPoint x: 1250, endPoint y: 479, distance: 192.5
click at [1250, 479] on textarea "The speaker provided a comprehensive overview of traditional journalism, highli…" at bounding box center [852, 503] width 1170 height 190
click at [1169, 589] on textarea "The speaker provided a comprehensive overview of traditional journalism, highli…" at bounding box center [852, 503] width 1170 height 190
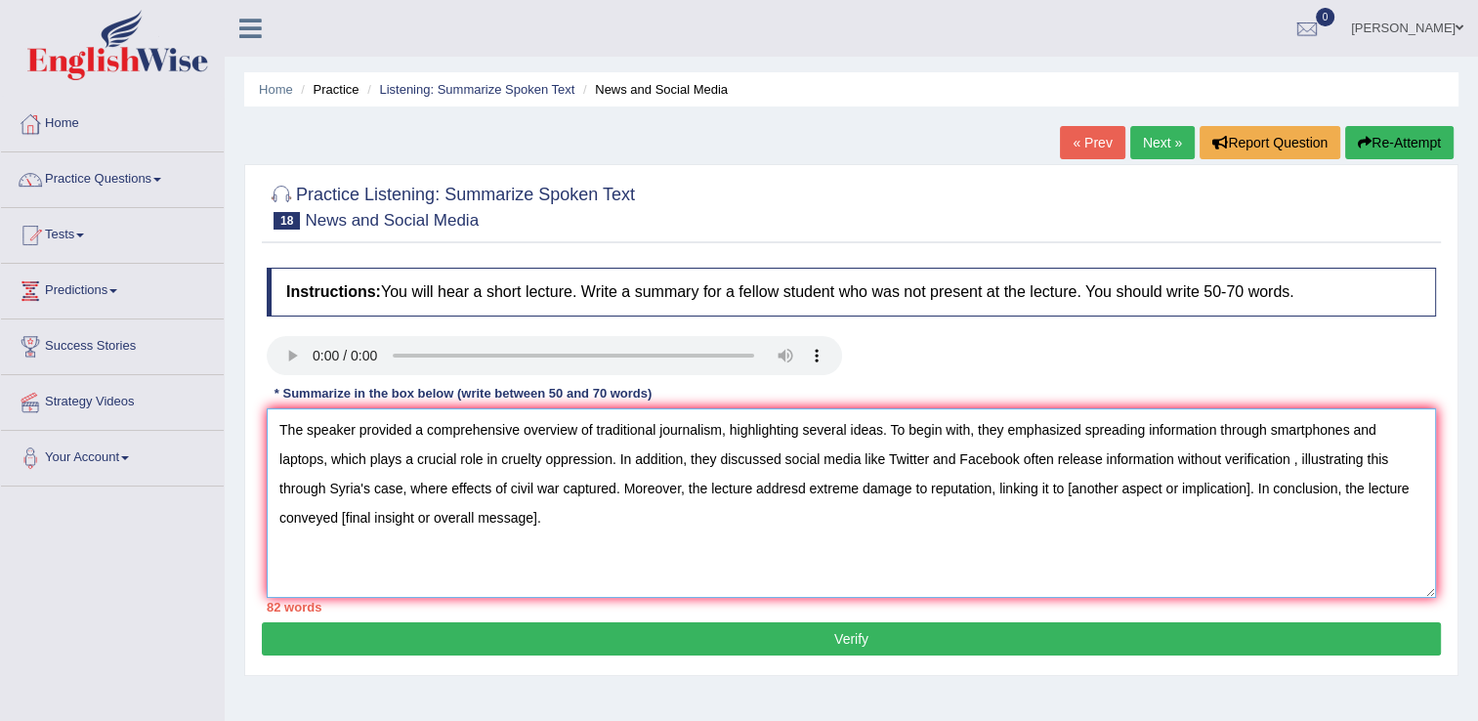
drag, startPoint x: 1071, startPoint y: 483, endPoint x: 1251, endPoint y: 475, distance: 180.0
click at [1251, 475] on textarea "The speaker provided a comprehensive overview of traditional journalism, highli…" at bounding box center [852, 503] width 1170 height 190
drag, startPoint x: 277, startPoint y: 514, endPoint x: 488, endPoint y: 523, distance: 211.2
click at [504, 505] on textarea "The speaker provided a comprehensive overview of traditional journalism, highli…" at bounding box center [852, 503] width 1170 height 190
drag, startPoint x: 725, startPoint y: 423, endPoint x: 895, endPoint y: 459, distance: 173.8
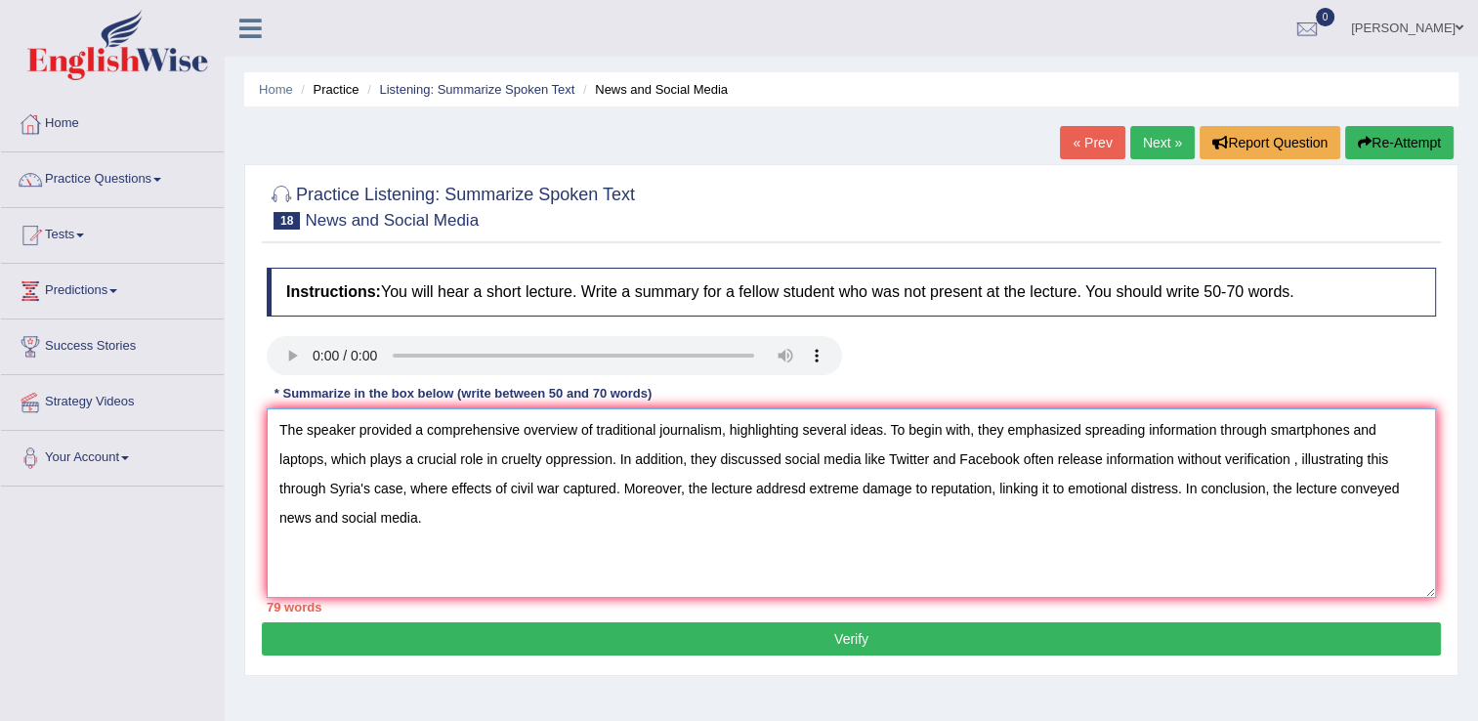
click at [874, 423] on textarea "The speaker provided a comprehensive overview of traditional journalism, highli…" at bounding box center [852, 503] width 1170 height 190
drag, startPoint x: 455, startPoint y: 485, endPoint x: 571, endPoint y: 483, distance: 115.3
click at [571, 483] on textarea "The speaker provided a comprehensive overview of traditional journalism. To beg…" at bounding box center [852, 503] width 1170 height 190
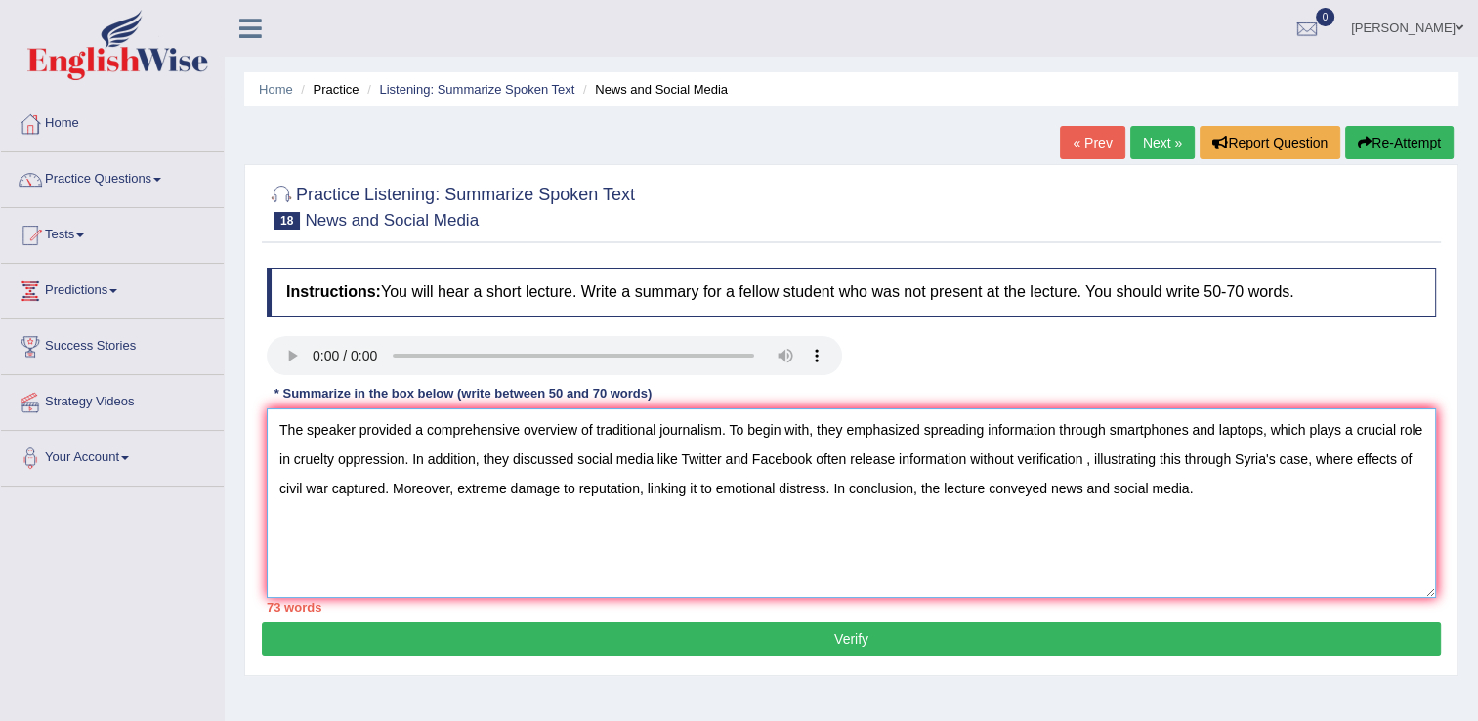
drag, startPoint x: 356, startPoint y: 423, endPoint x: 591, endPoint y: 421, distance: 235.5
click at [591, 421] on textarea "The speaker provided a comprehensive overview of traditional journalism. To beg…" at bounding box center [852, 503] width 1170 height 190
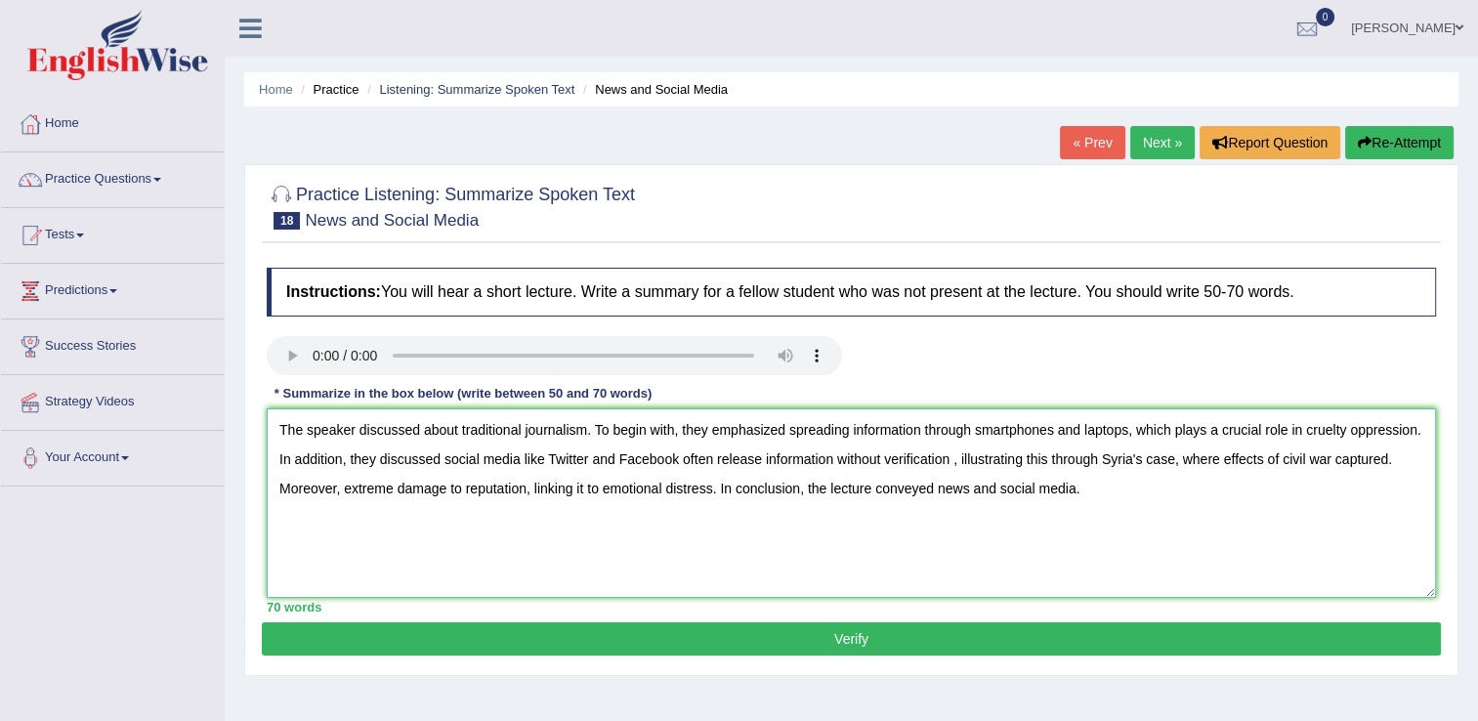
click at [1310, 566] on textarea "The speaker discussed about traditional journalism. To begin with, they emphasi…" at bounding box center [852, 503] width 1170 height 190
type textarea "The speaker discussed about traditional journalism. To begin with, they emphasi…"
click at [141, 171] on link "Practice Questions" at bounding box center [112, 176] width 223 height 49
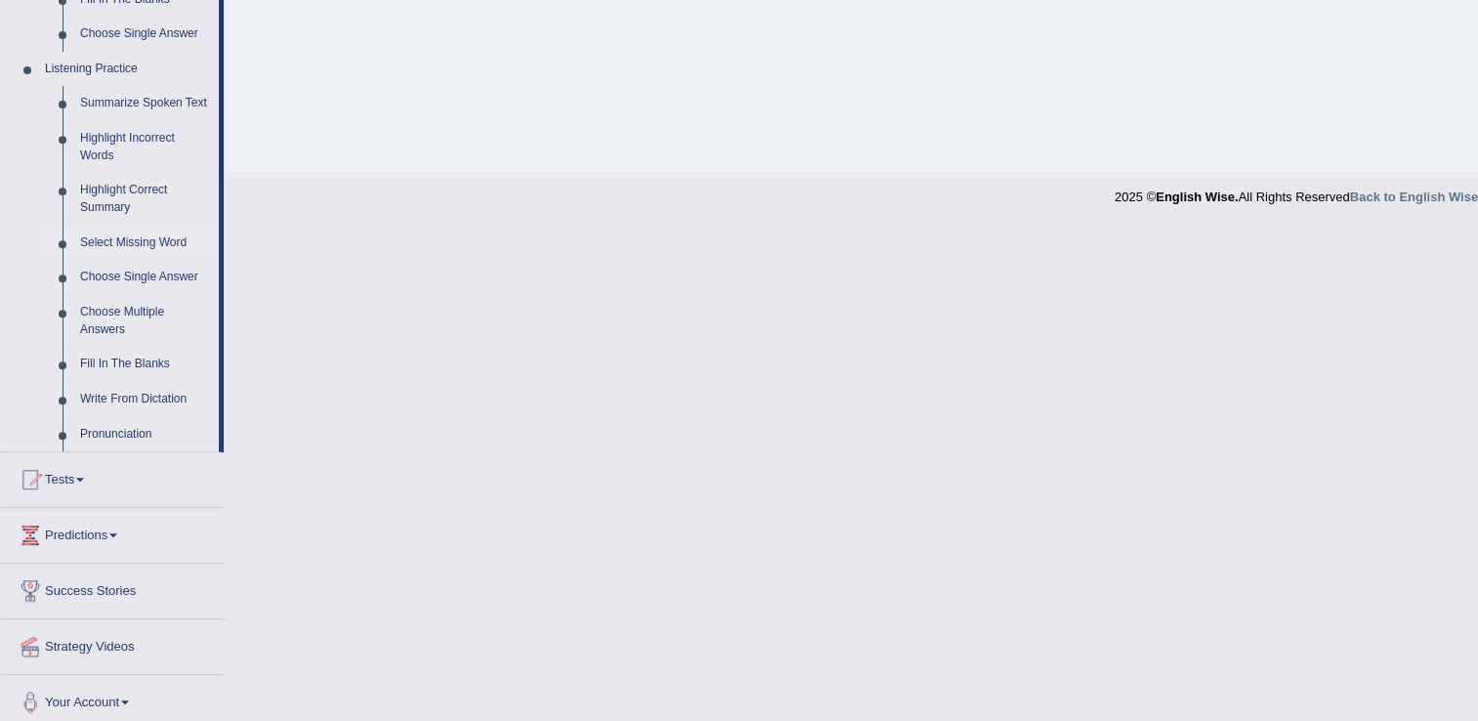
scroll to position [808, 0]
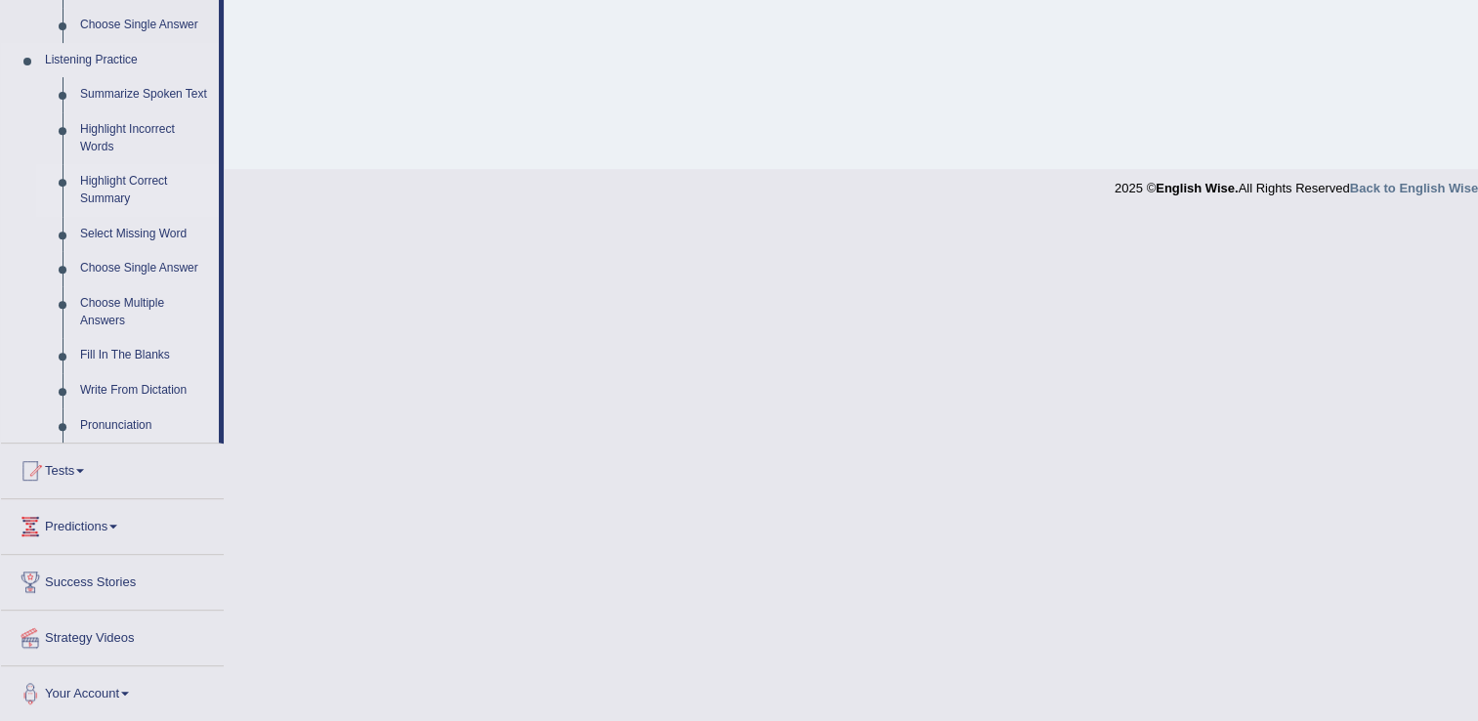
click at [131, 190] on link "Highlight Correct Summary" at bounding box center [145, 190] width 148 height 52
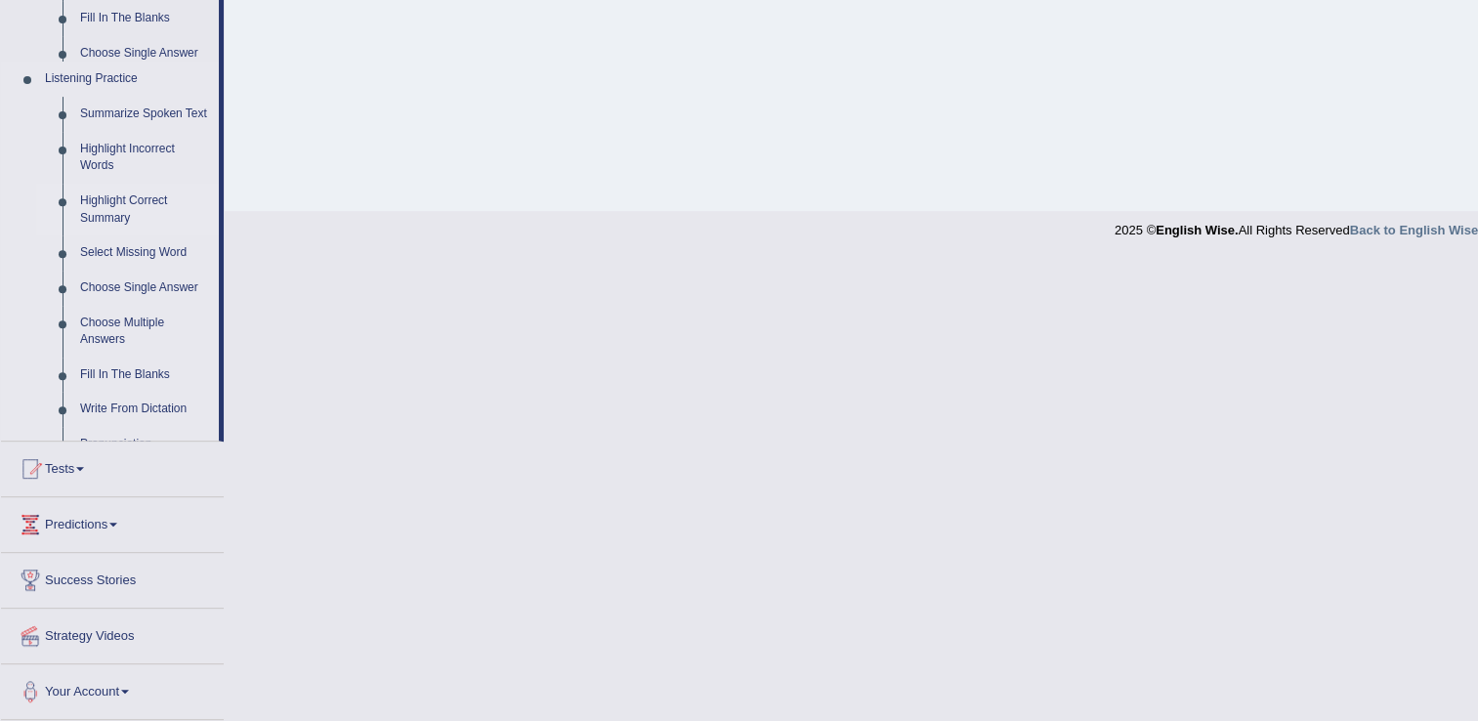
scroll to position [621, 0]
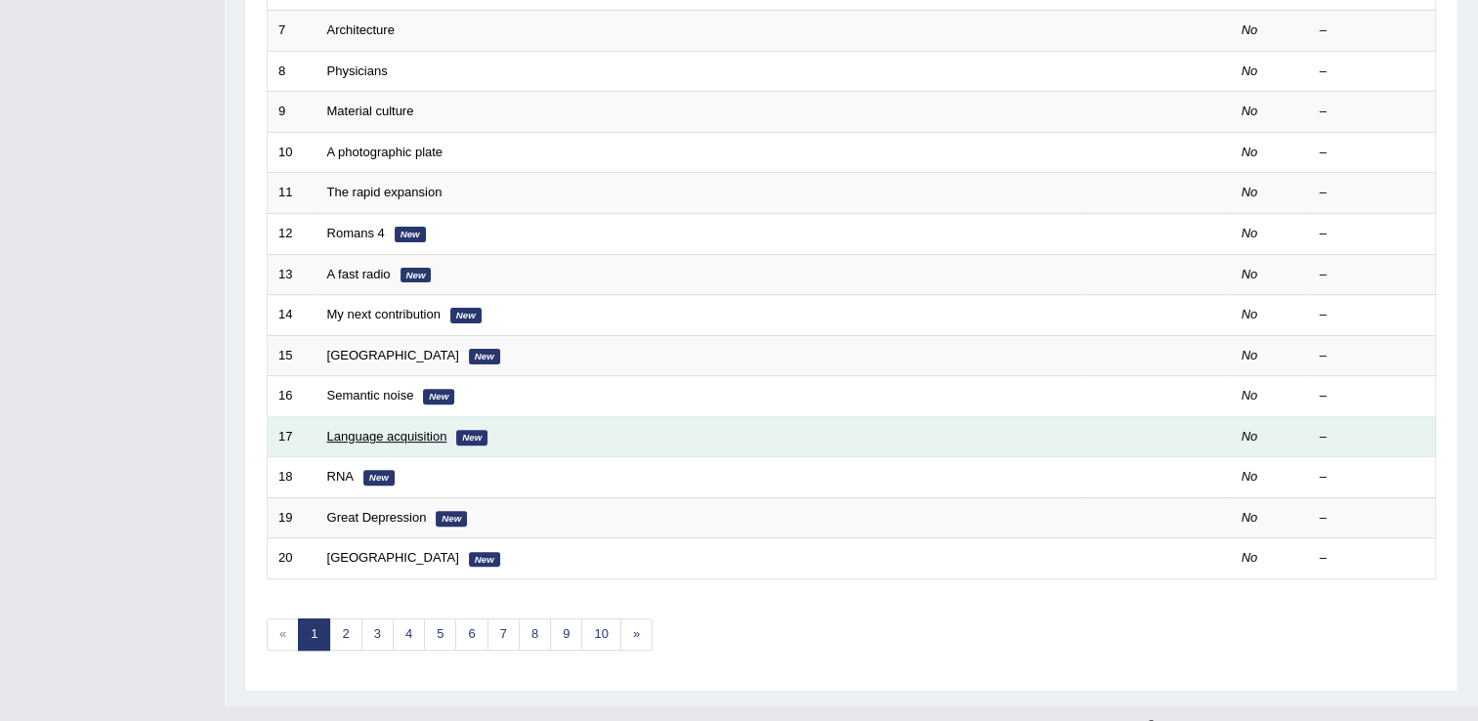
scroll to position [567, 0]
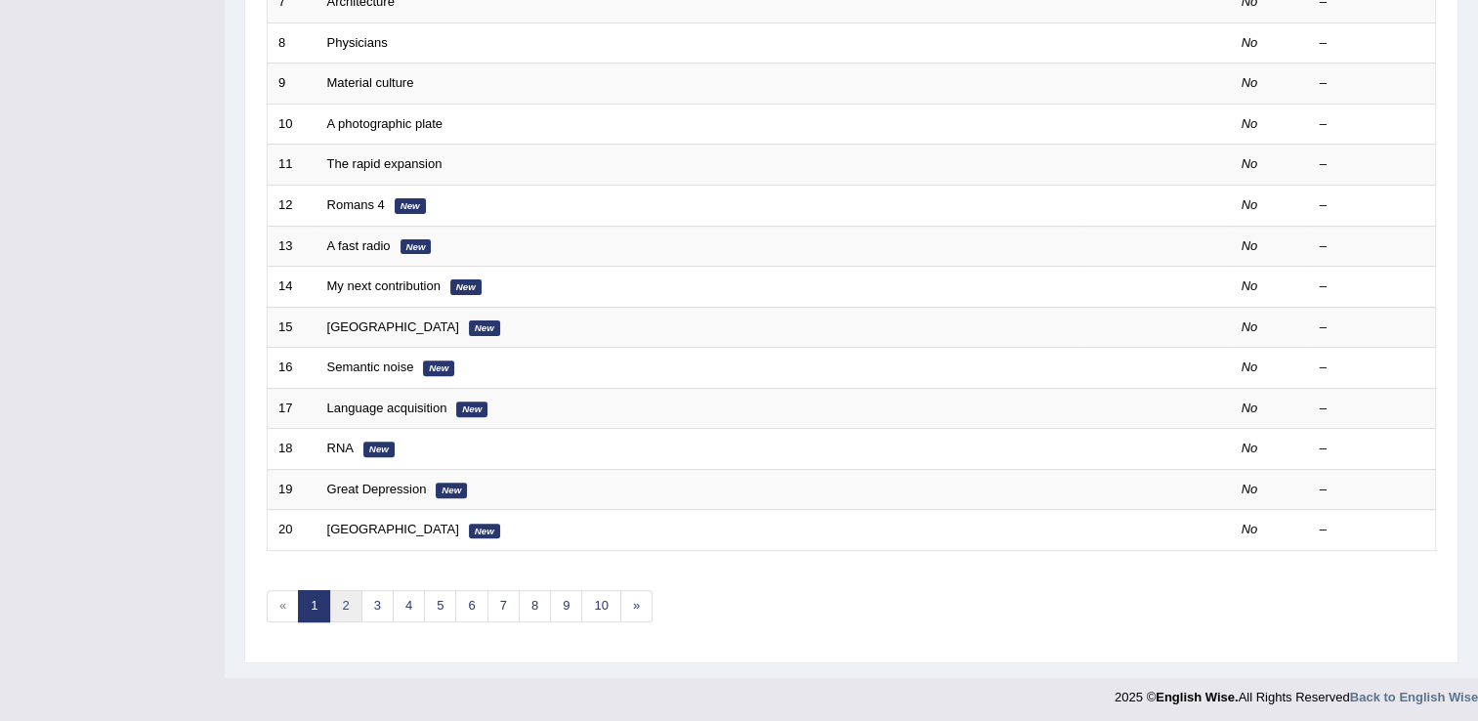
click at [340, 599] on link "2" at bounding box center [345, 606] width 32 height 32
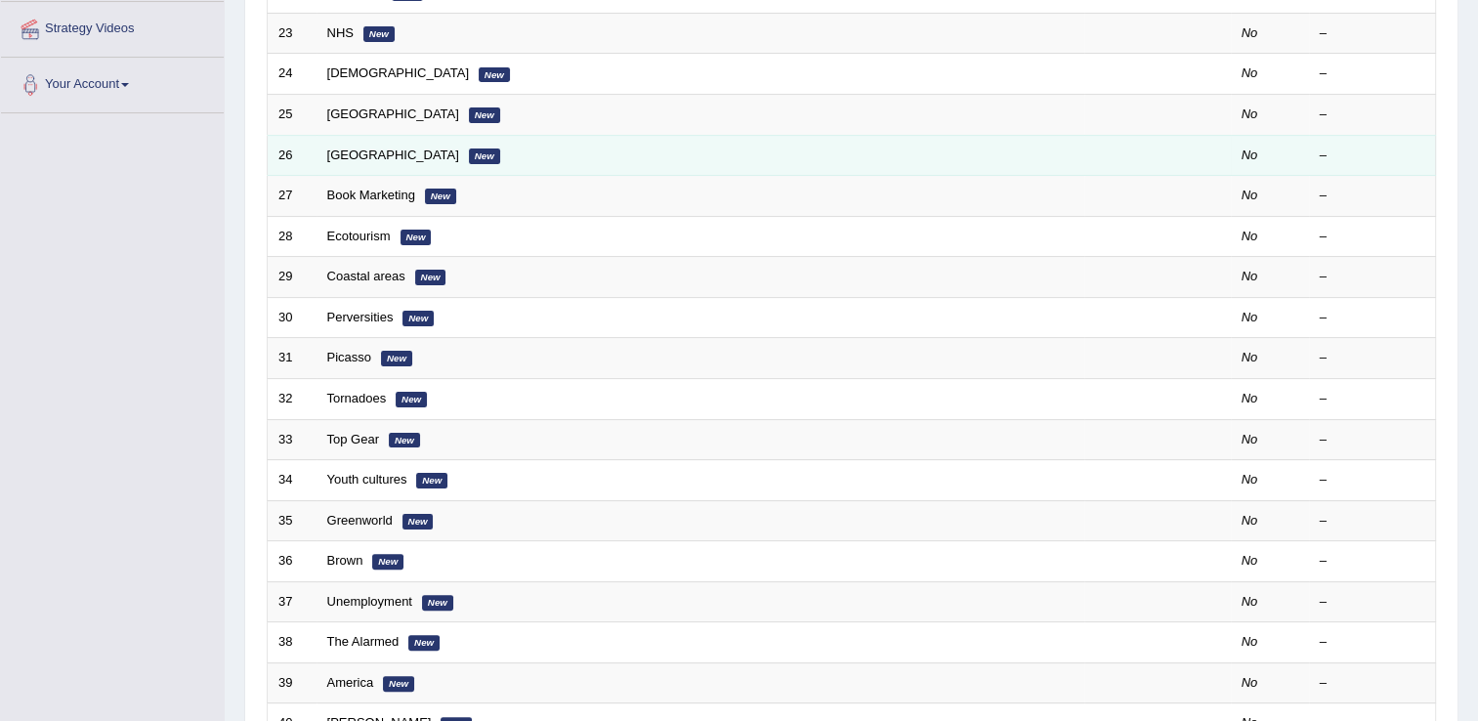
scroll to position [489, 0]
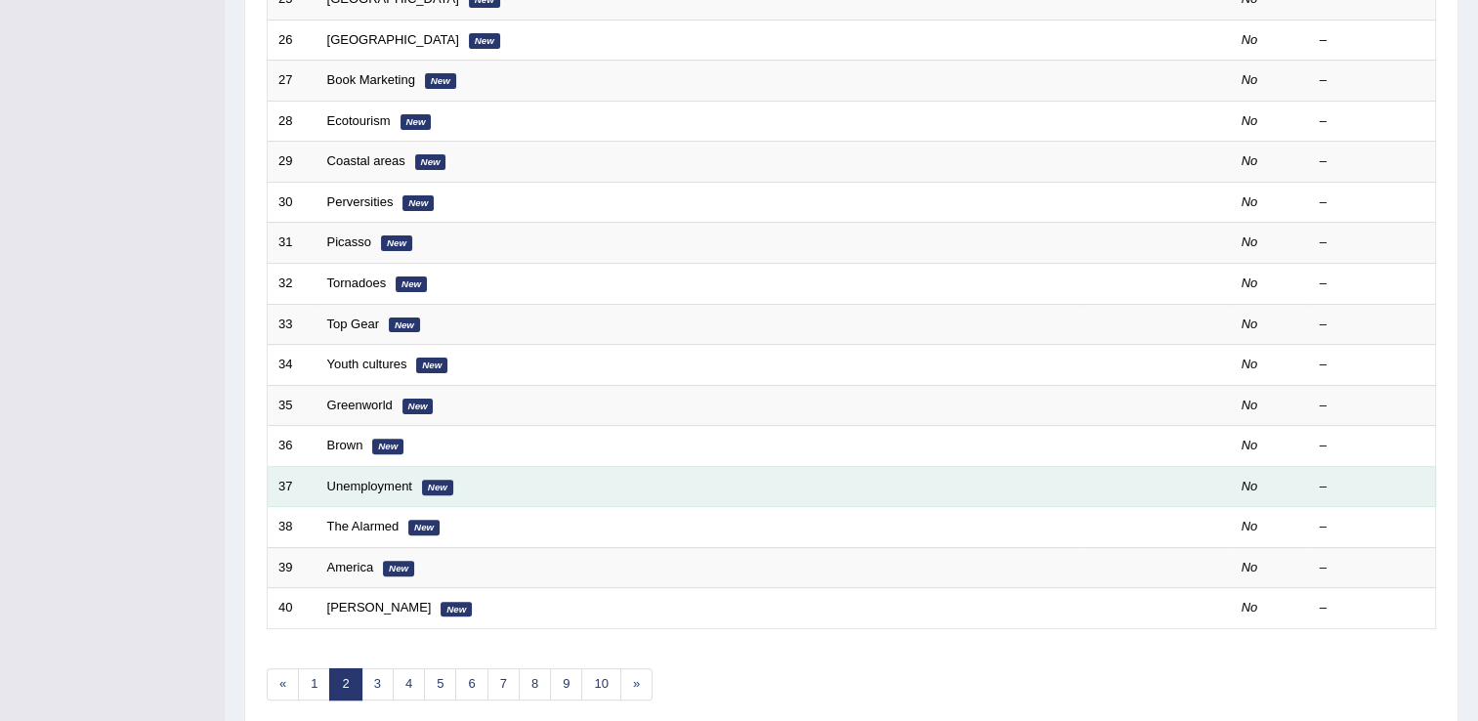
click at [357, 471] on td "Unemployment New" at bounding box center [701, 486] width 768 height 41
click at [357, 479] on link "Unemployment" at bounding box center [369, 486] width 85 height 15
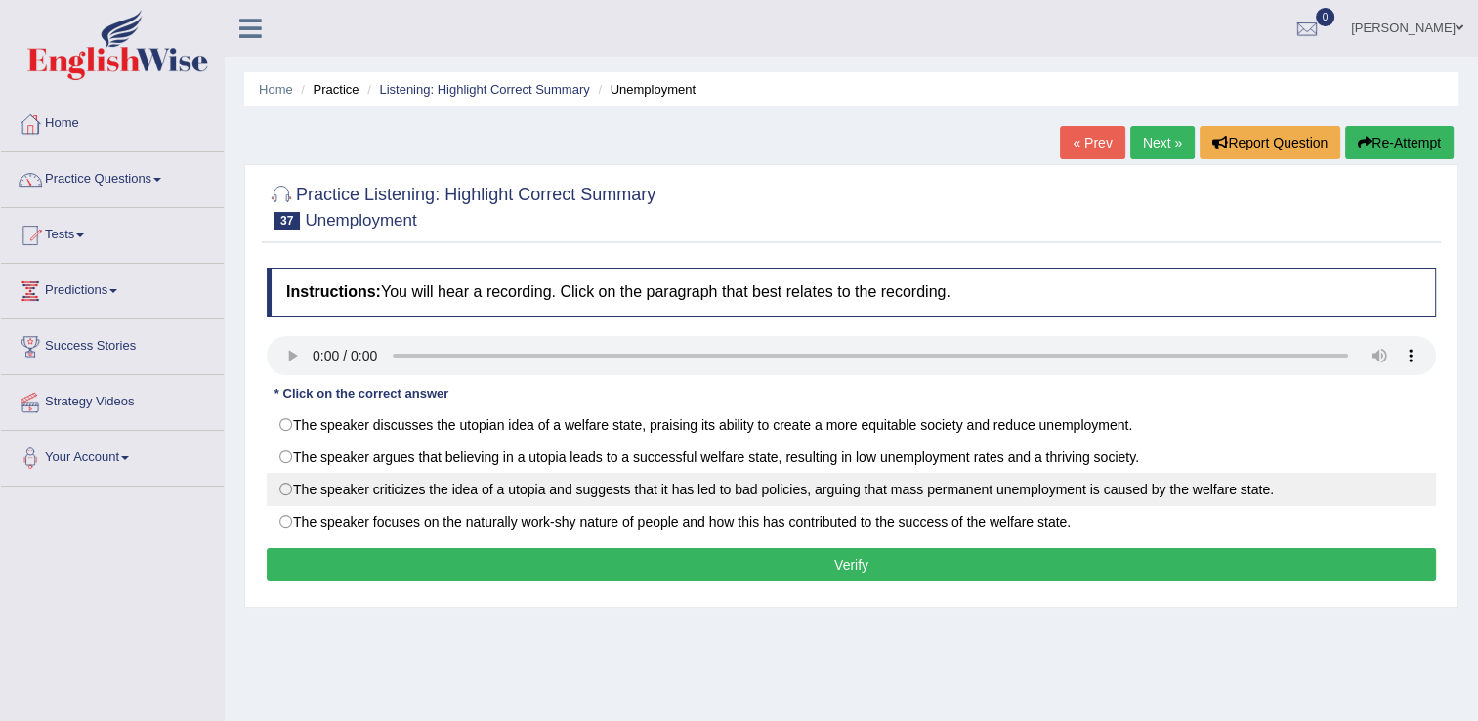
click at [515, 487] on label "The speaker criticizes the idea of a utopia and suggests that it has led to bad…" at bounding box center [852, 489] width 1170 height 33
radio input "true"
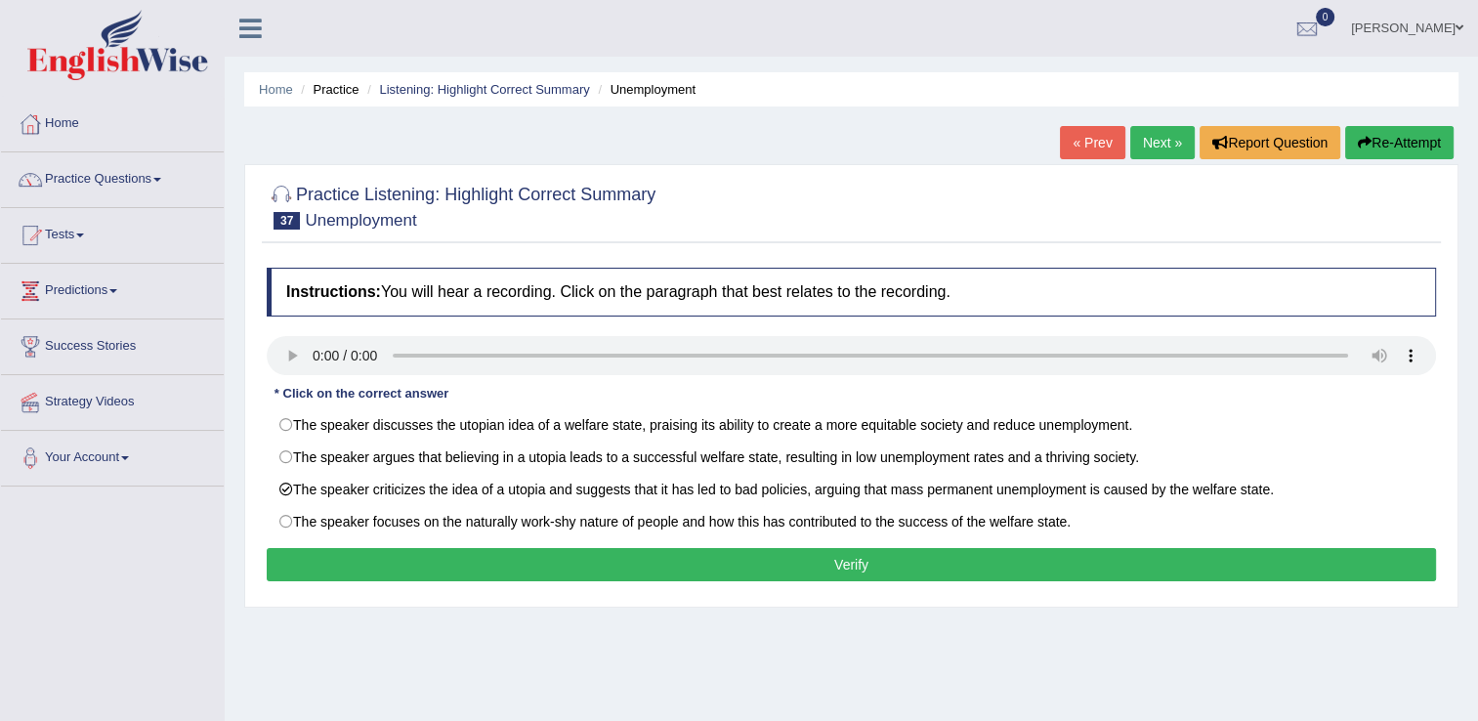
click at [770, 571] on button "Verify" at bounding box center [852, 564] width 1170 height 33
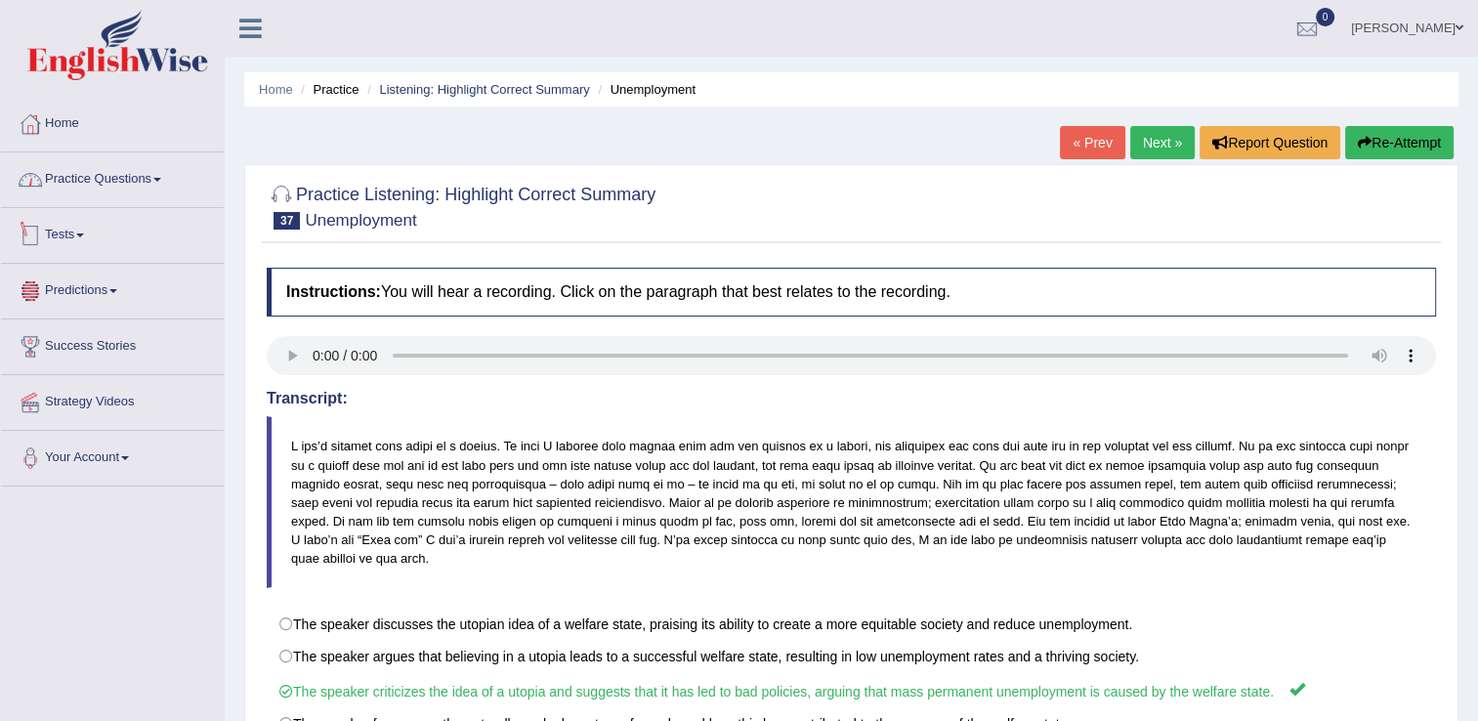
click at [137, 174] on link "Practice Questions" at bounding box center [112, 176] width 223 height 49
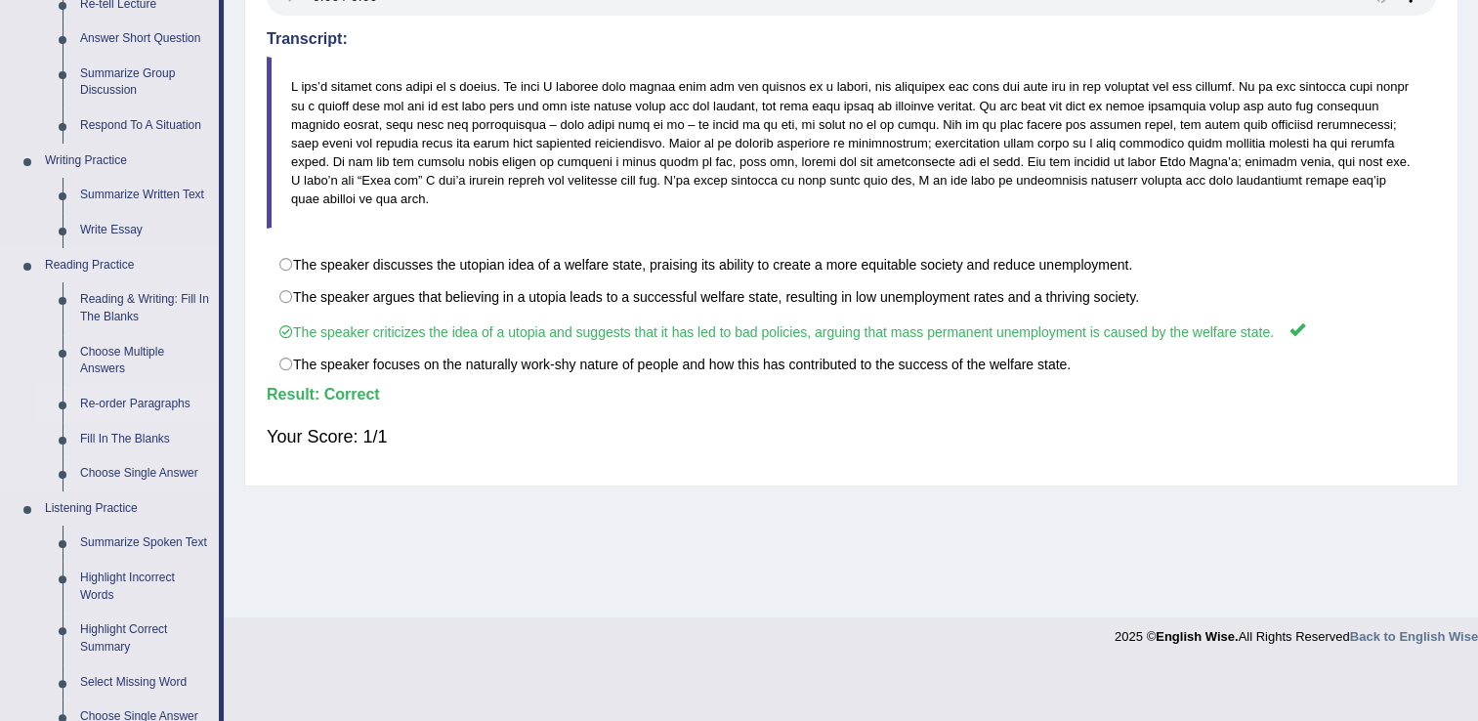
scroll to position [391, 0]
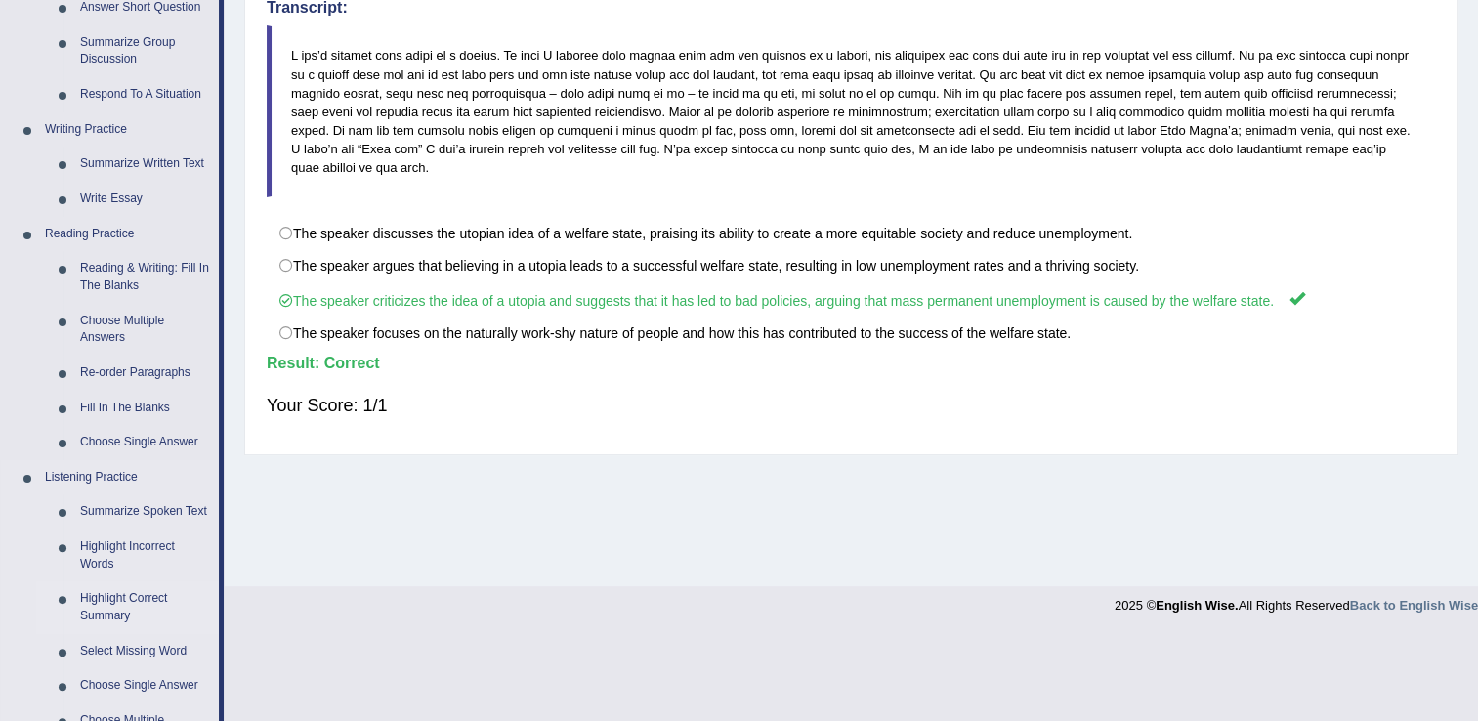
click at [137, 595] on link "Highlight Correct Summary" at bounding box center [145, 607] width 148 height 52
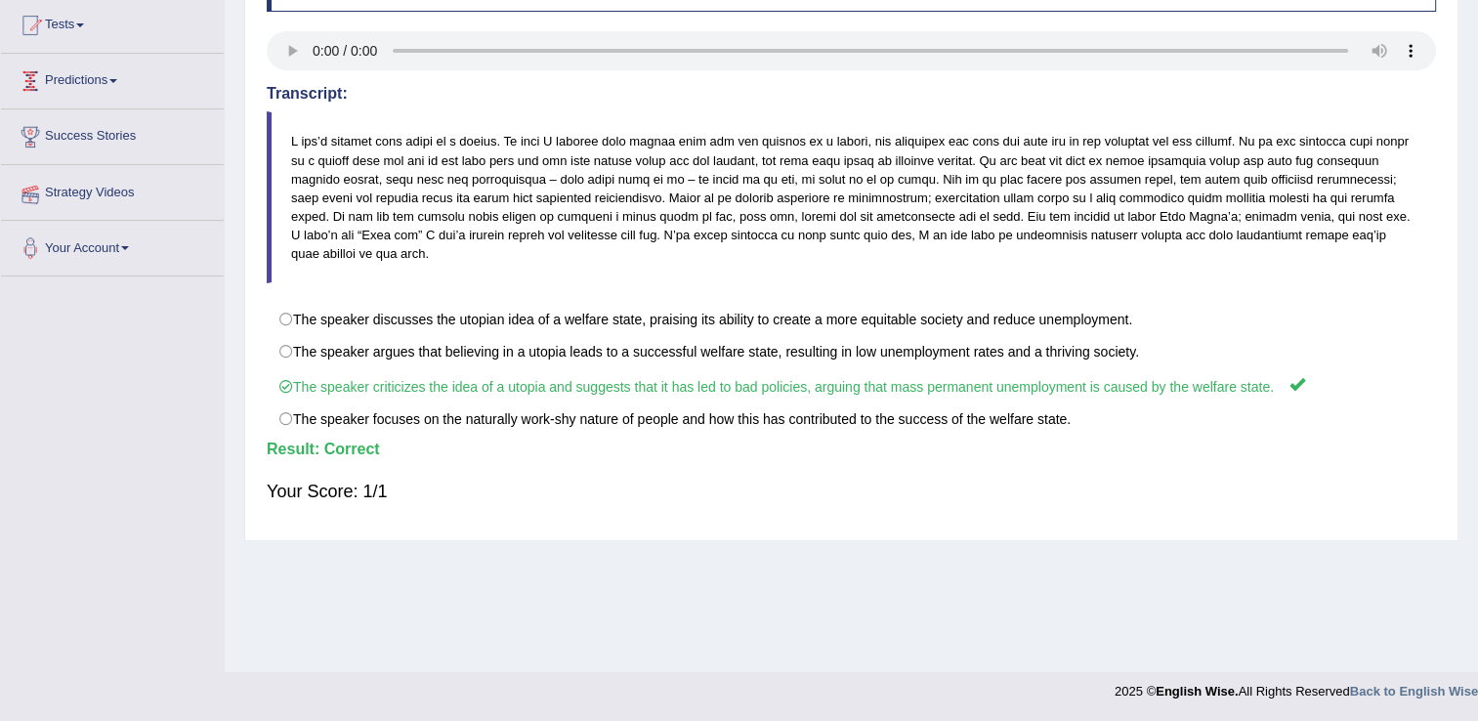
scroll to position [305, 0]
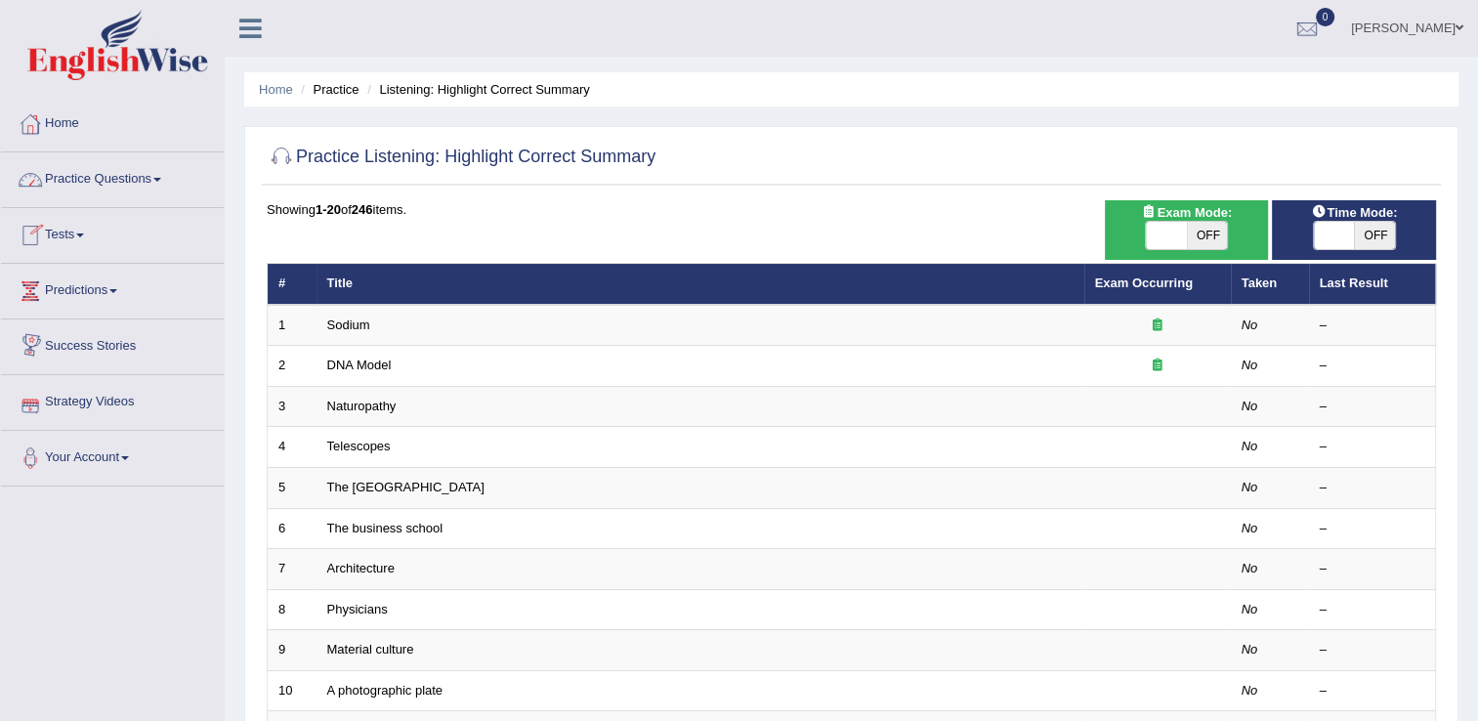
click at [143, 178] on link "Practice Questions" at bounding box center [112, 176] width 223 height 49
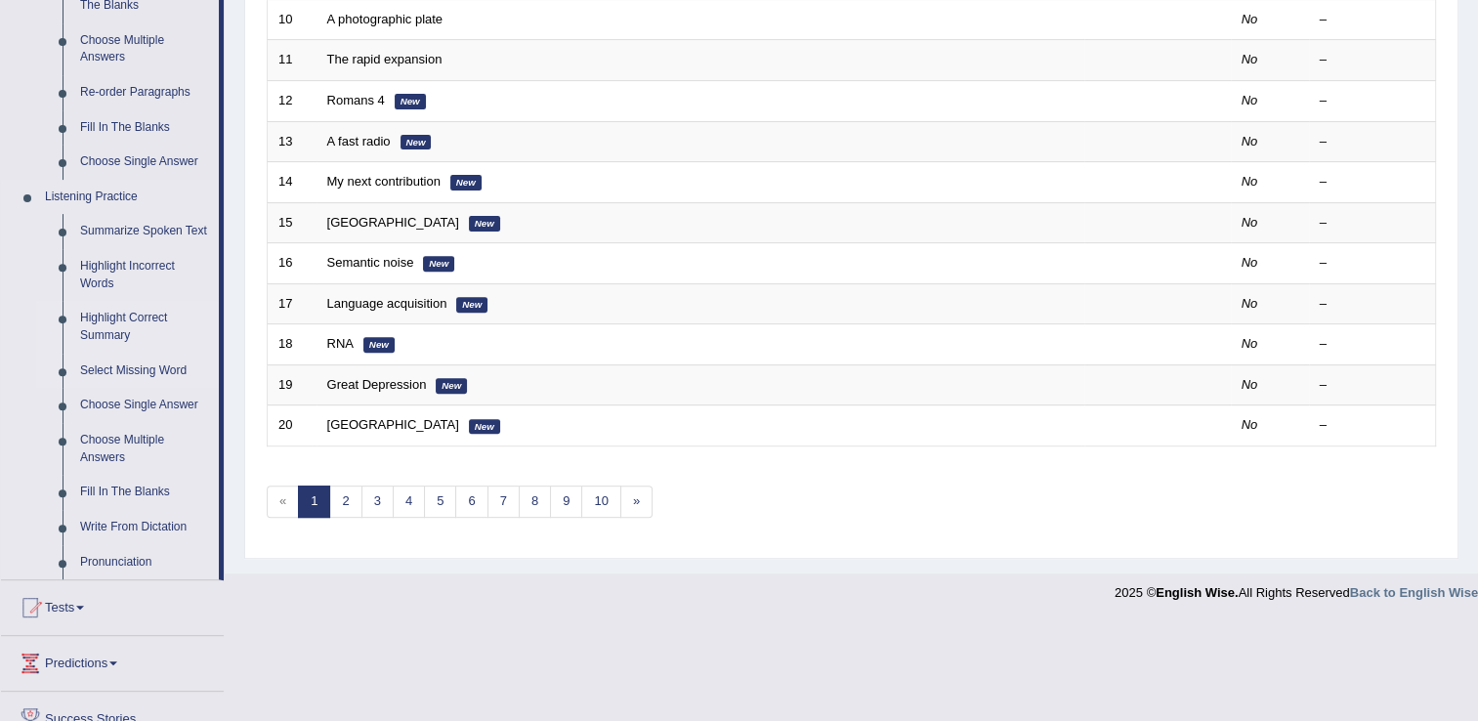
scroll to position [684, 0]
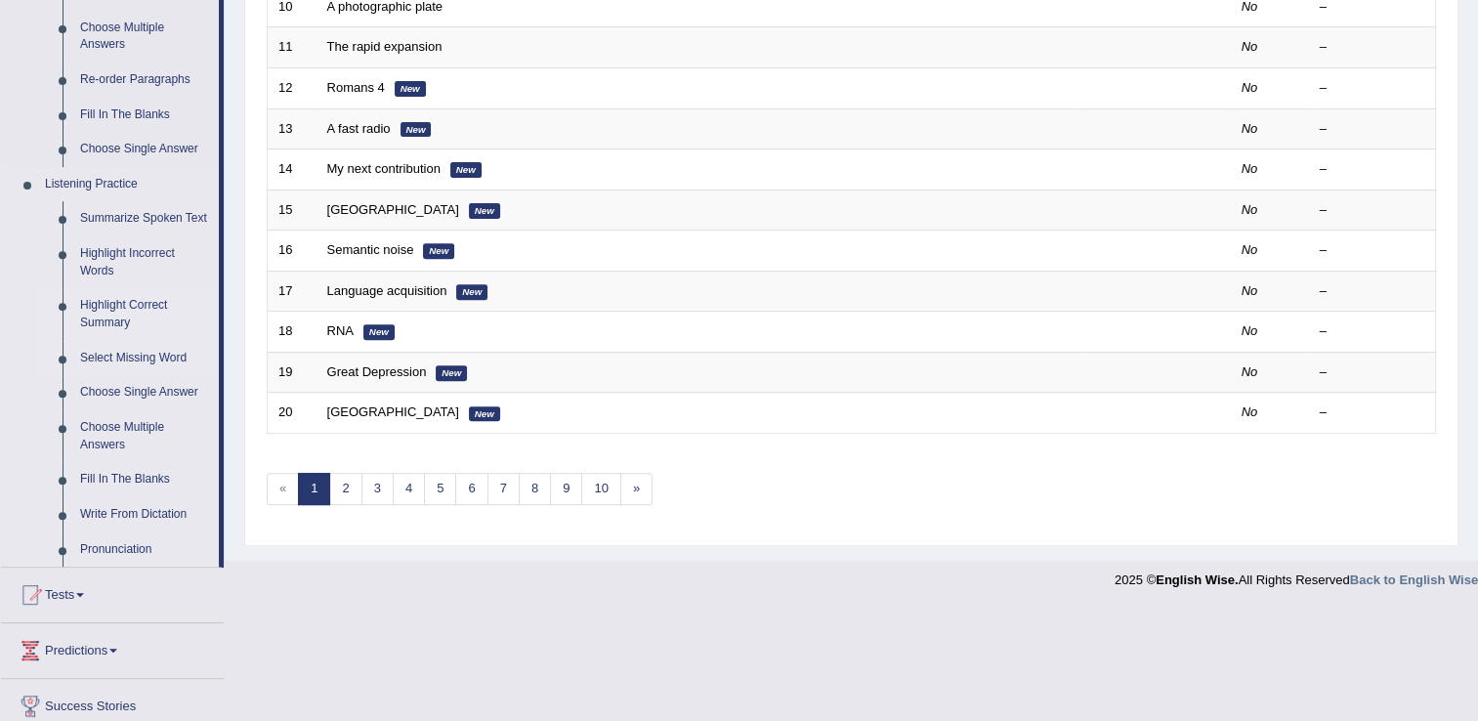
click at [164, 354] on link "Select Missing Word" at bounding box center [145, 358] width 148 height 35
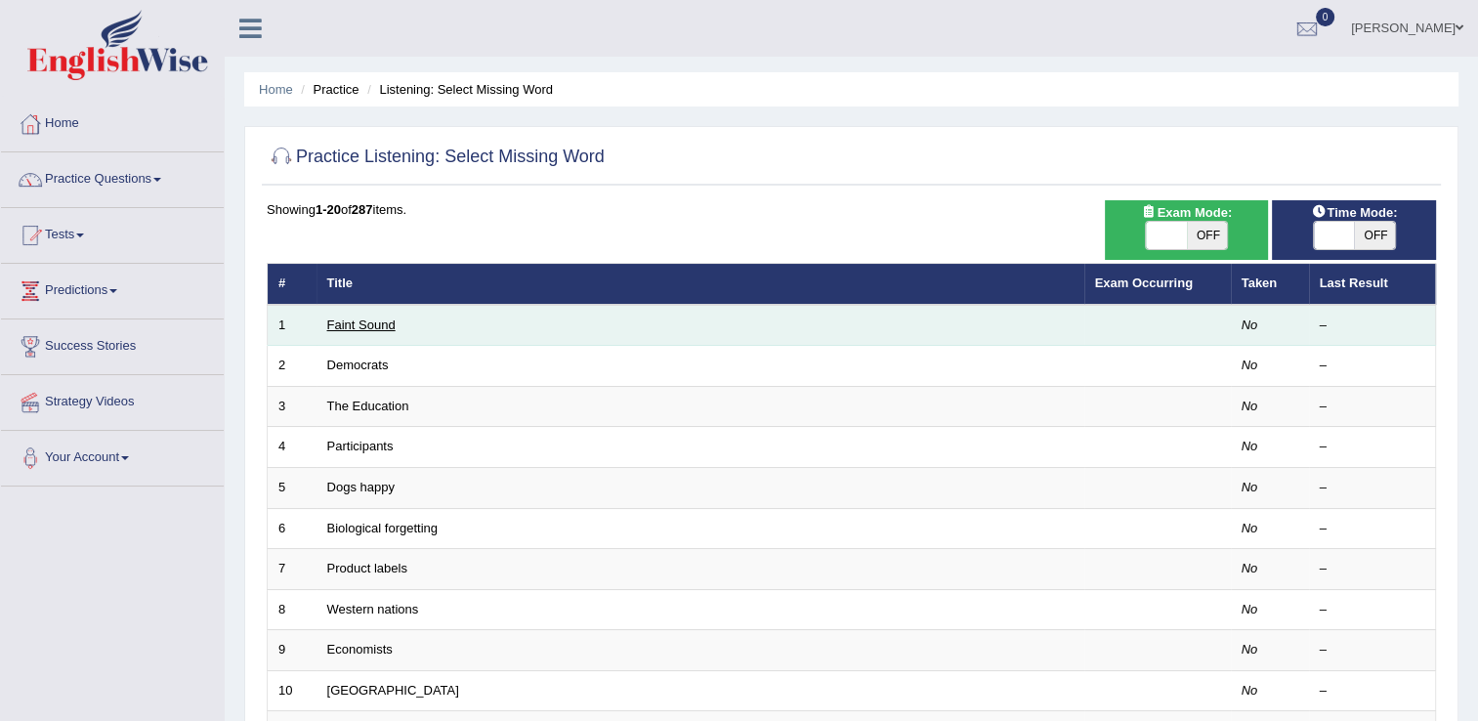
click at [376, 318] on link "Faint Sound" at bounding box center [361, 325] width 68 height 15
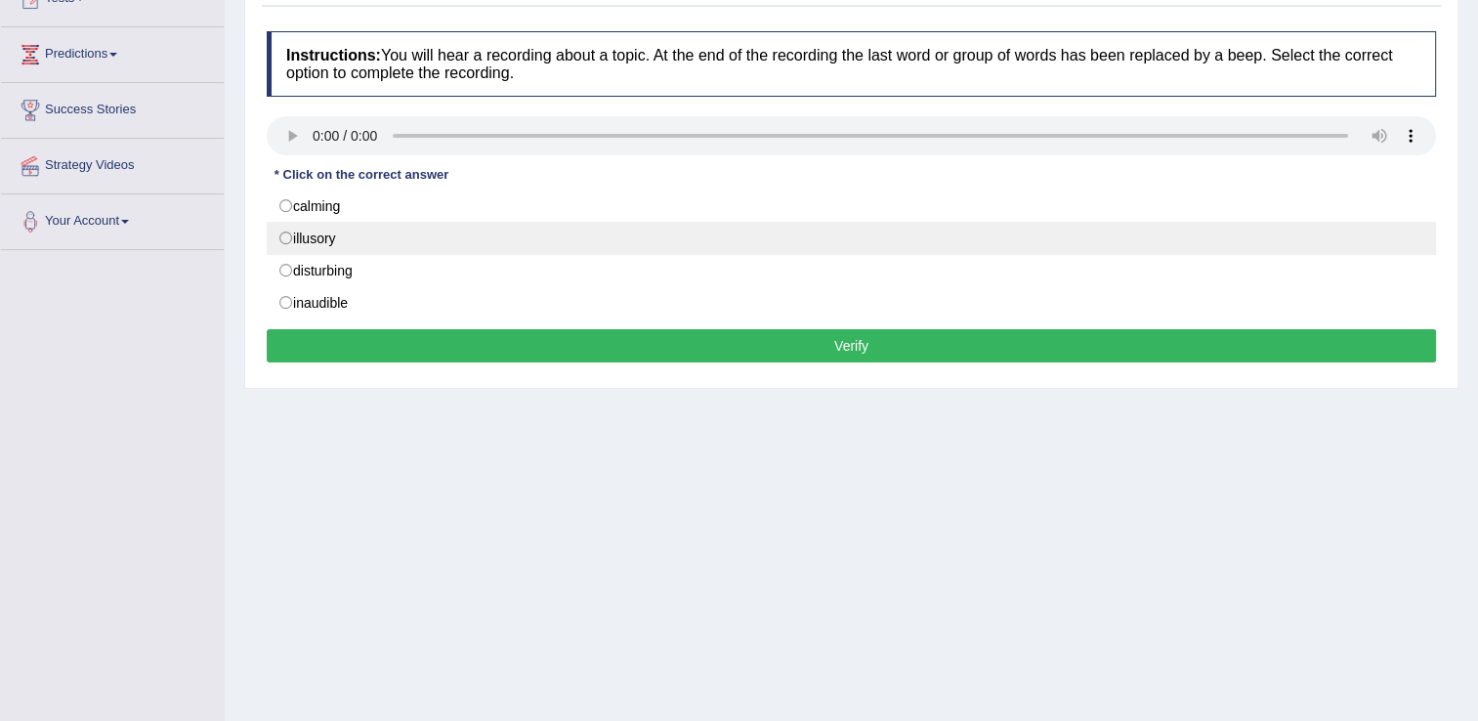
scroll to position [109, 0]
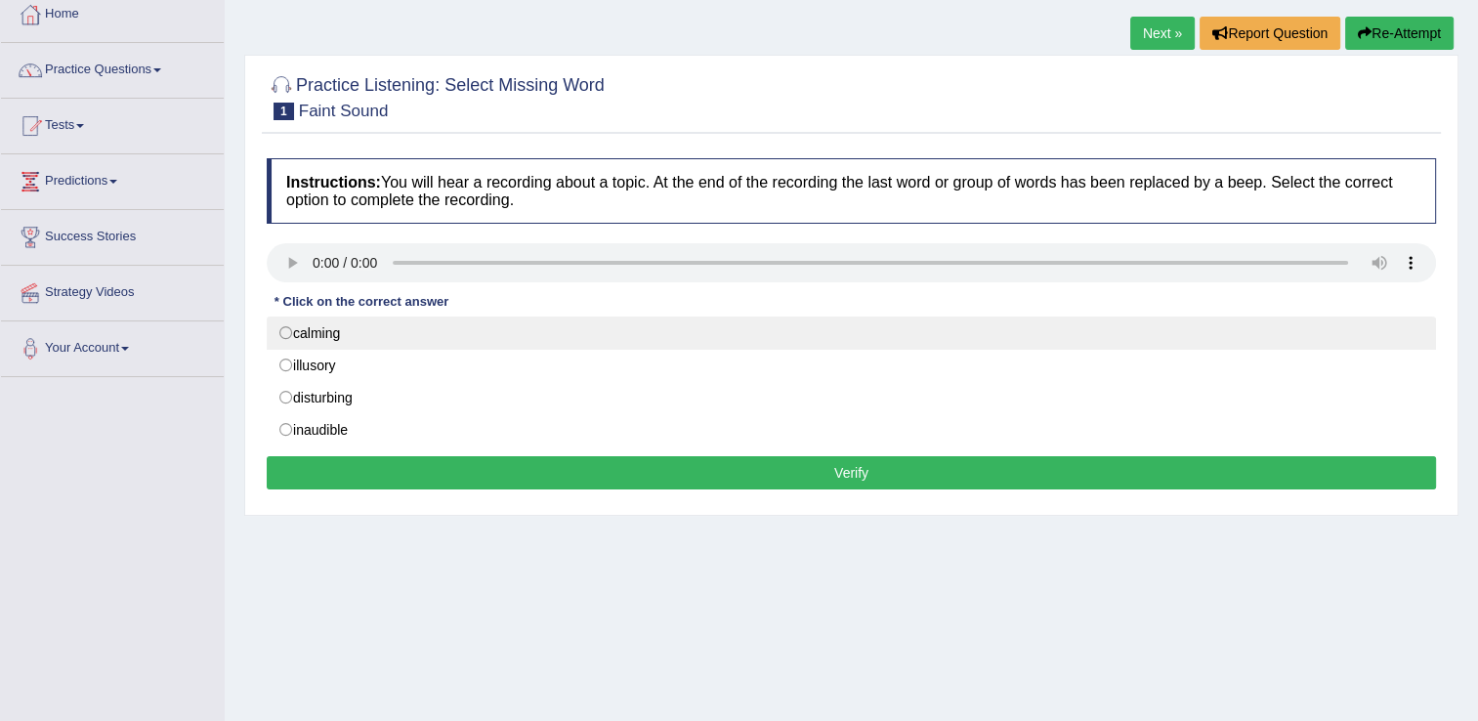
click at [285, 330] on label "calming" at bounding box center [852, 333] width 1170 height 33
radio input "true"
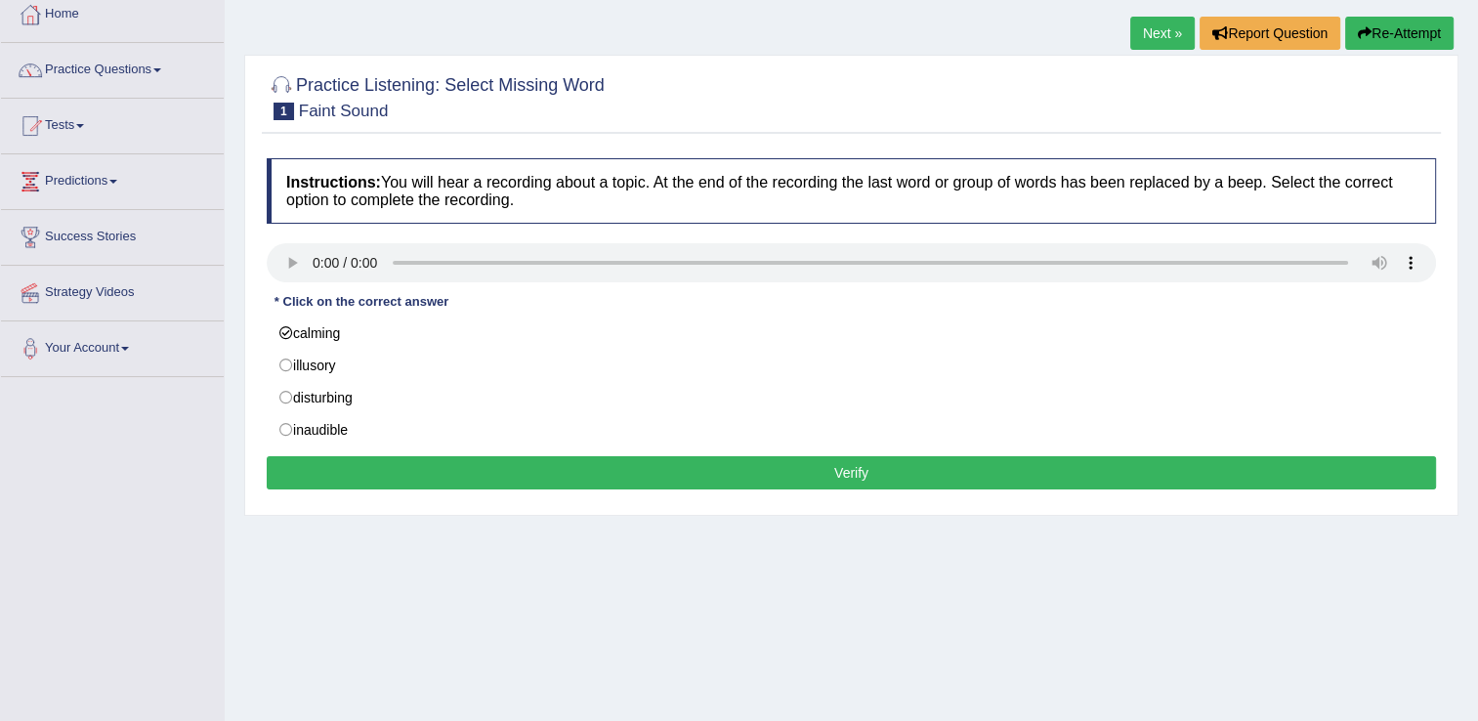
click at [797, 467] on button "Verify" at bounding box center [852, 472] width 1170 height 33
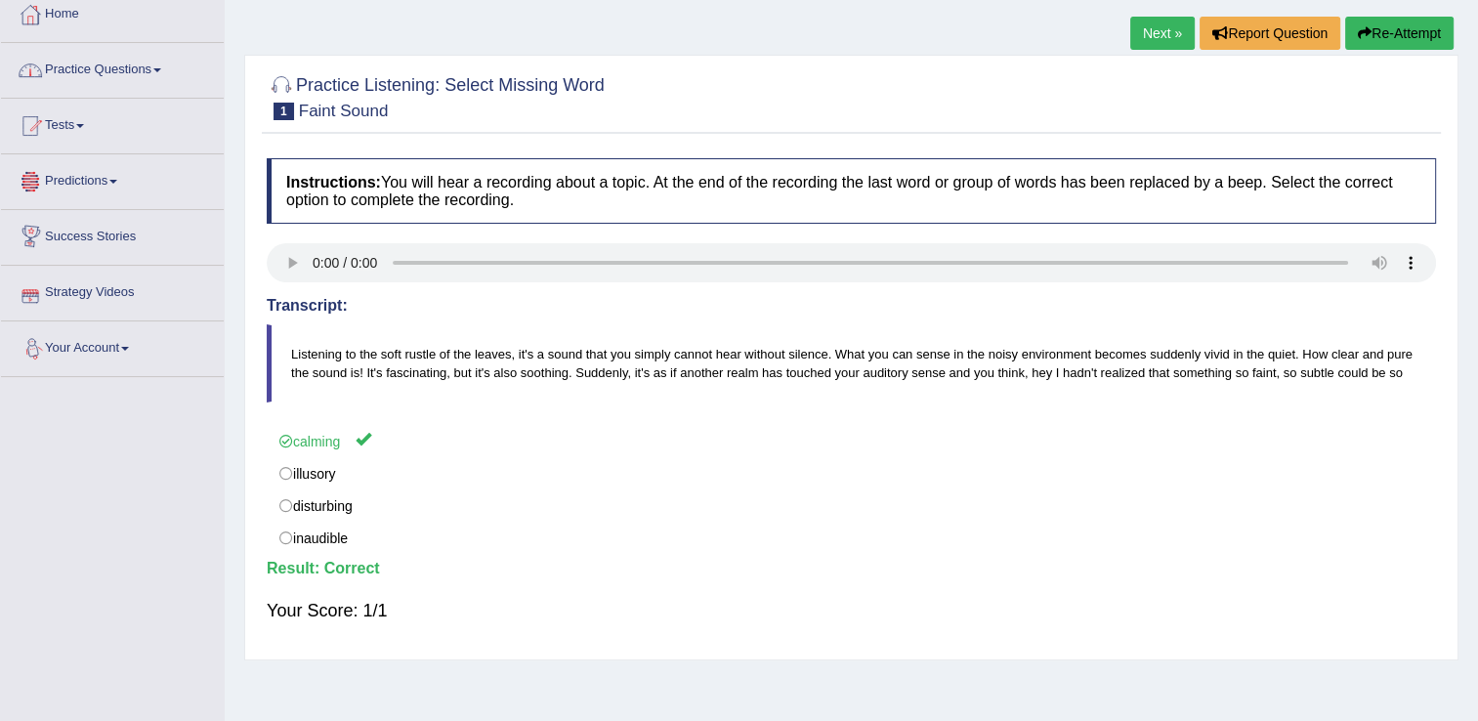
click at [116, 73] on link "Practice Questions" at bounding box center [112, 67] width 223 height 49
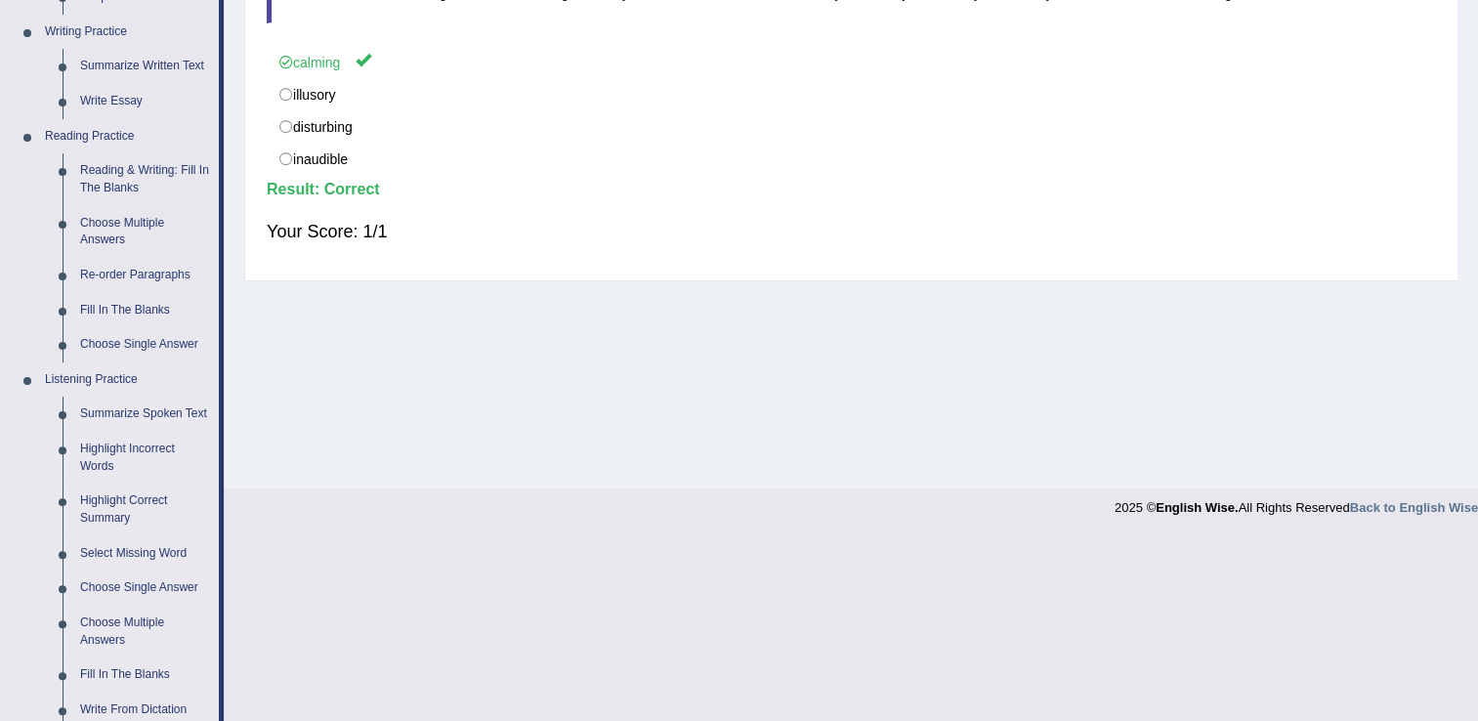
scroll to position [500, 0]
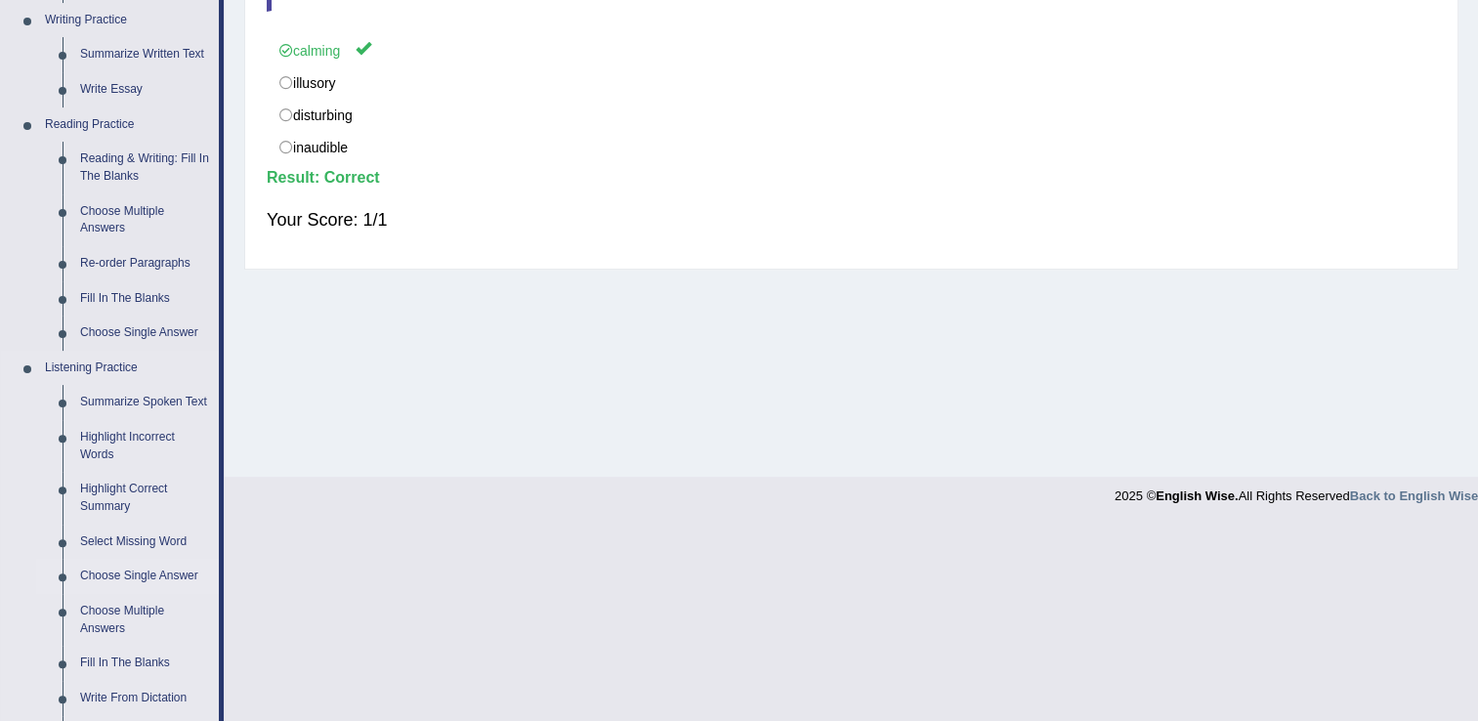
click at [136, 568] on link "Choose Single Answer" at bounding box center [145, 576] width 148 height 35
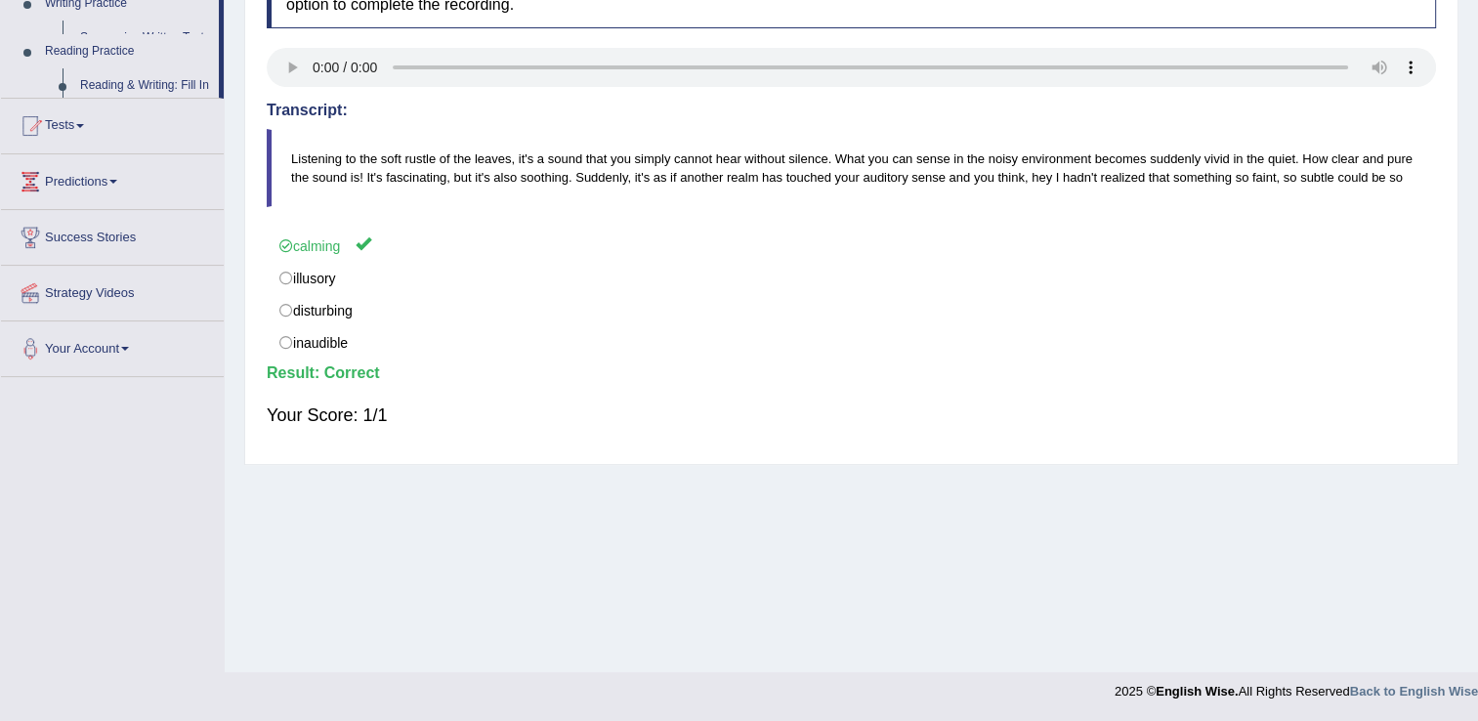
scroll to position [305, 0]
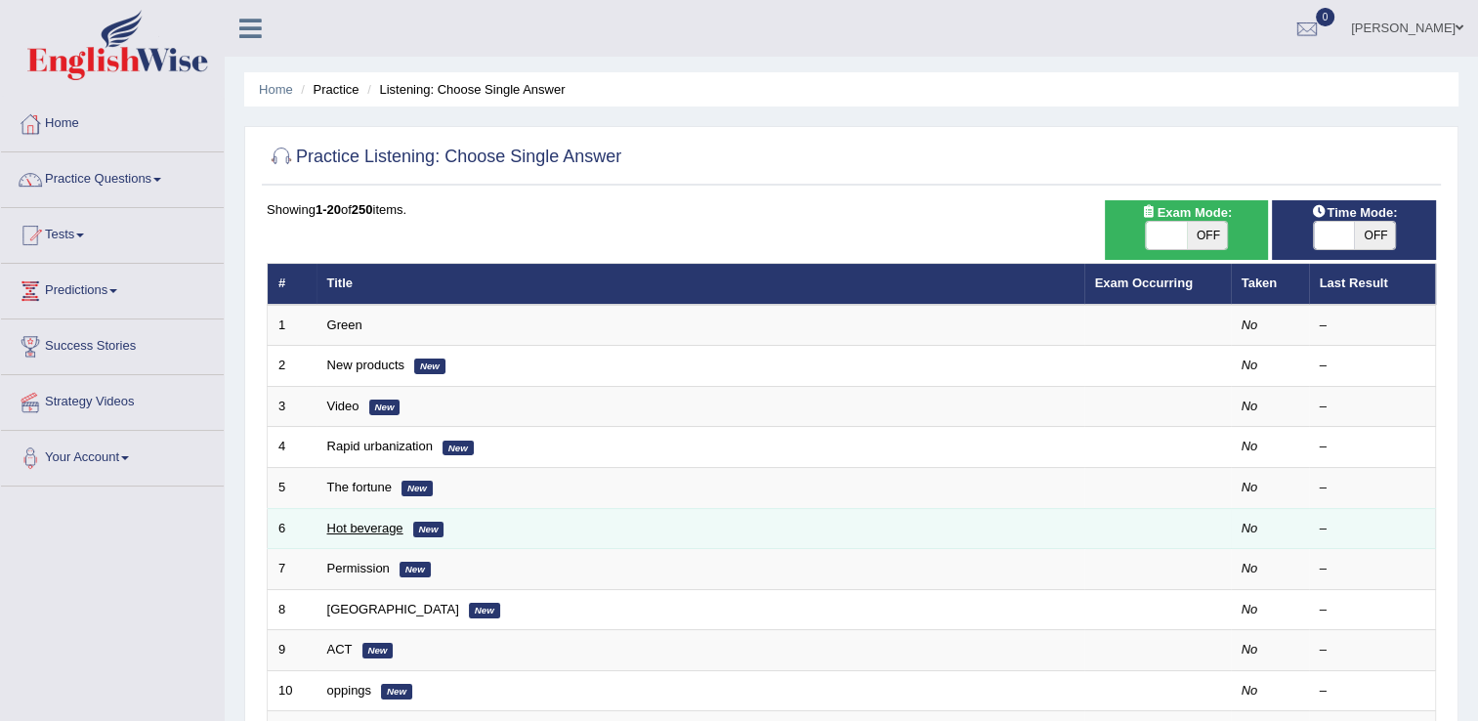
click at [363, 521] on link "Hot beverage" at bounding box center [365, 528] width 76 height 15
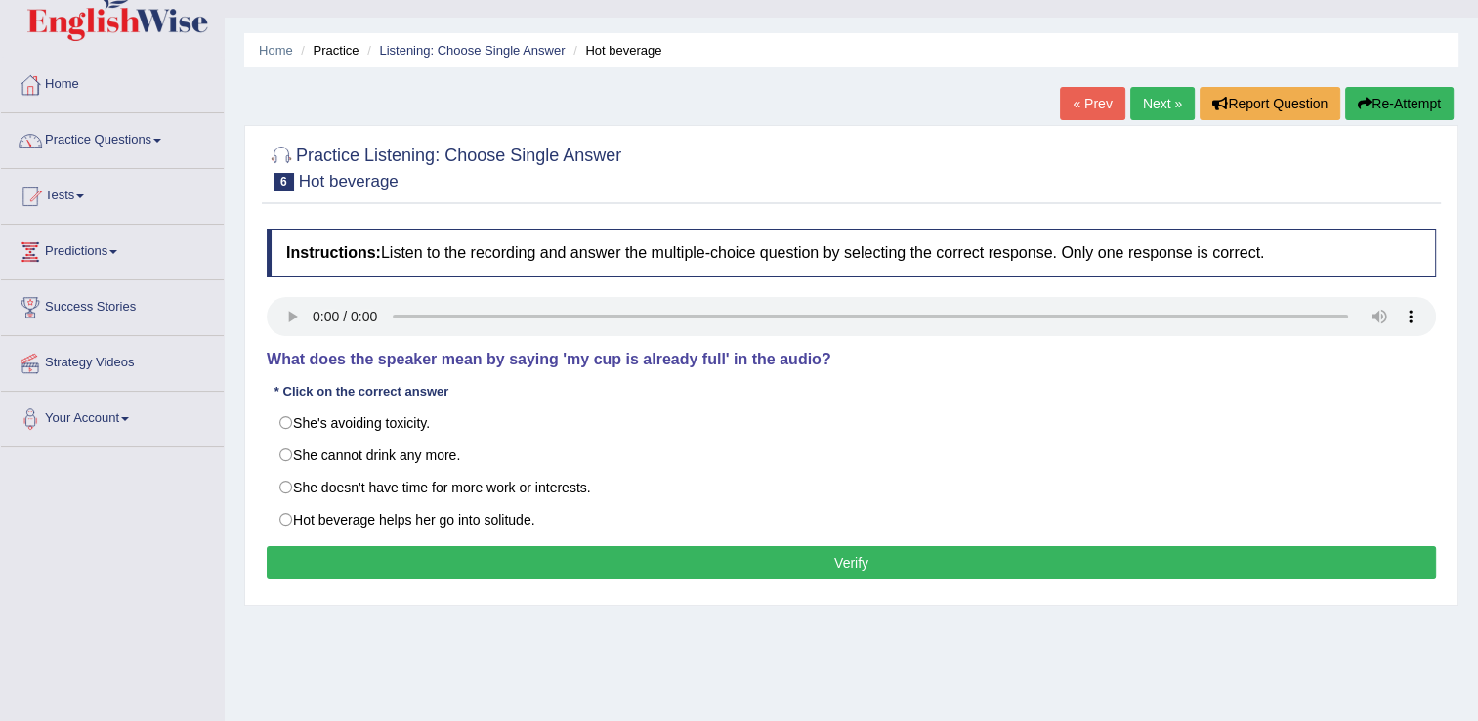
scroll to position [98, 0]
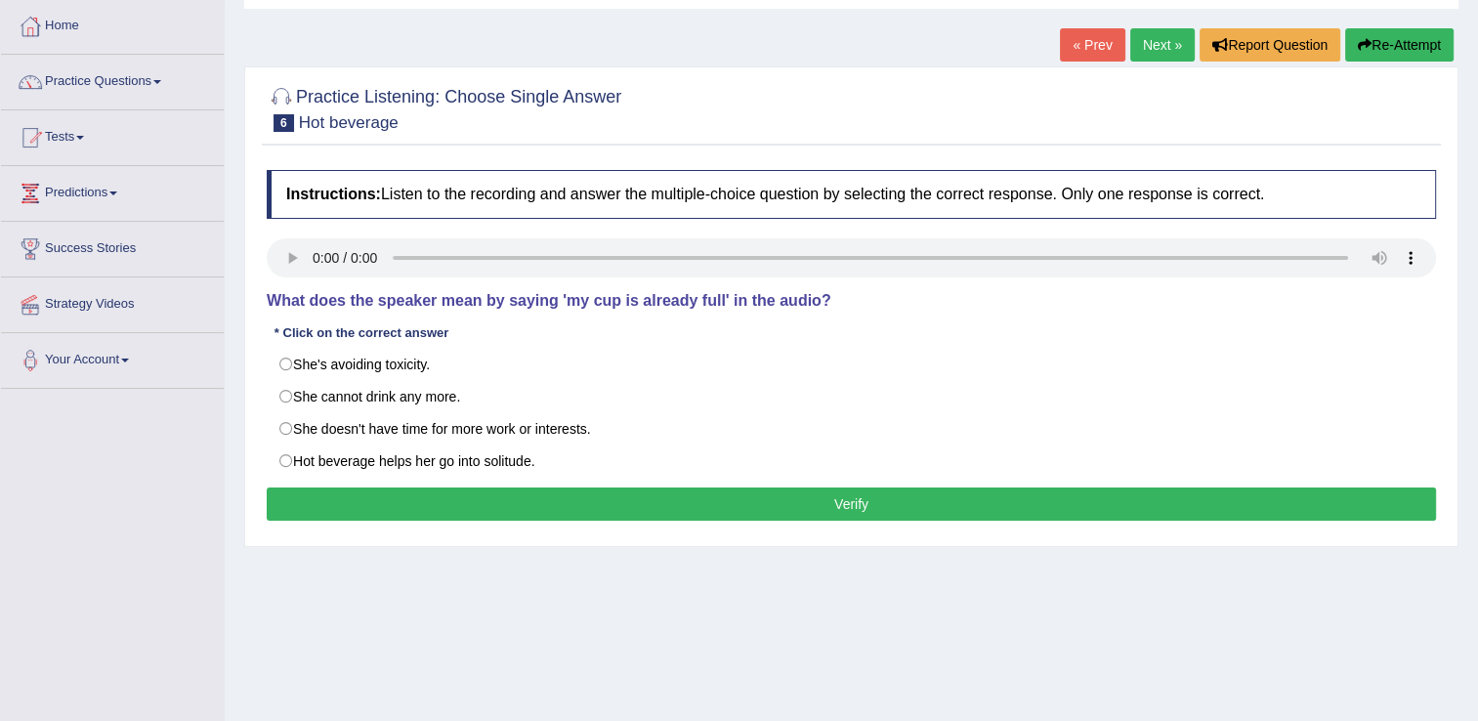
click at [0, 623] on html "Toggle navigation Home Practice Questions Speaking Practice Read Aloud Repeat S…" at bounding box center [739, 262] width 1478 height 721
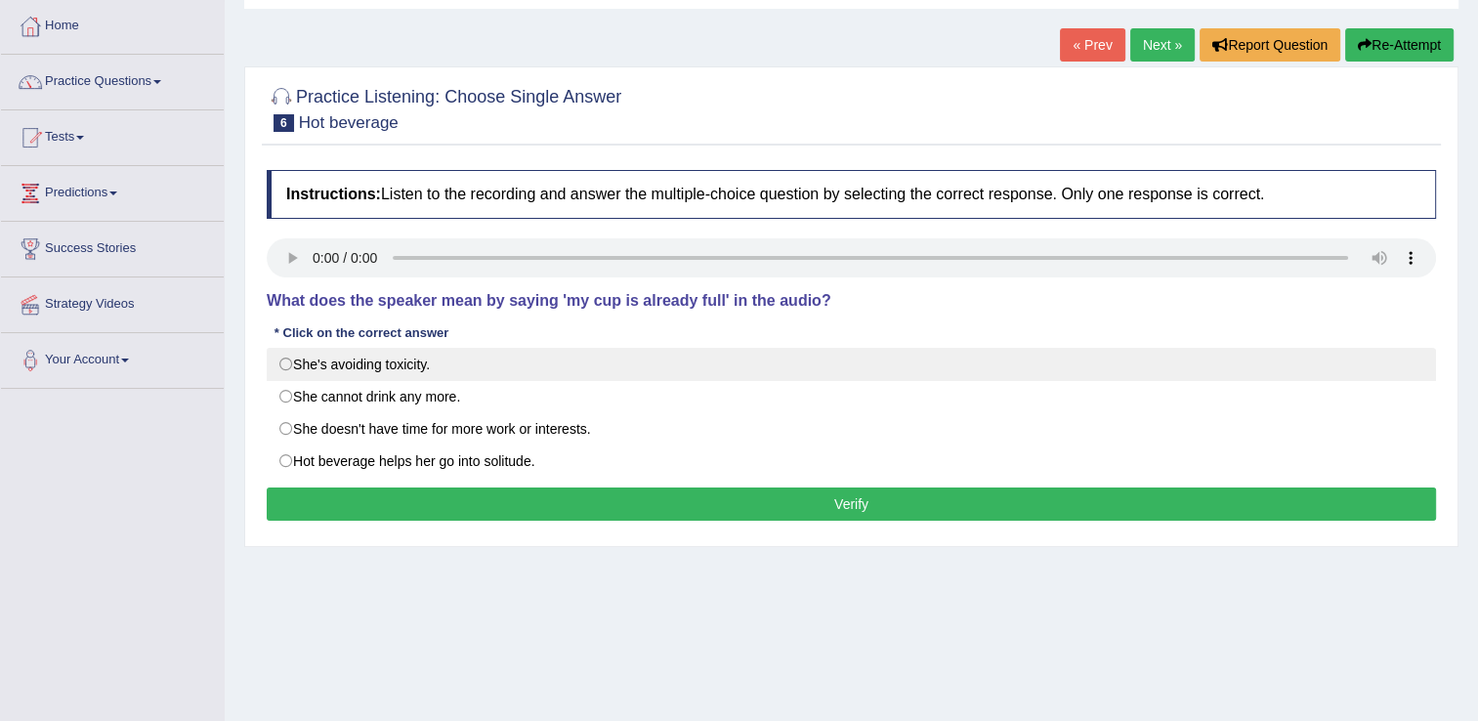
click at [284, 363] on label "She's avoiding toxicity." at bounding box center [852, 364] width 1170 height 33
radio input "true"
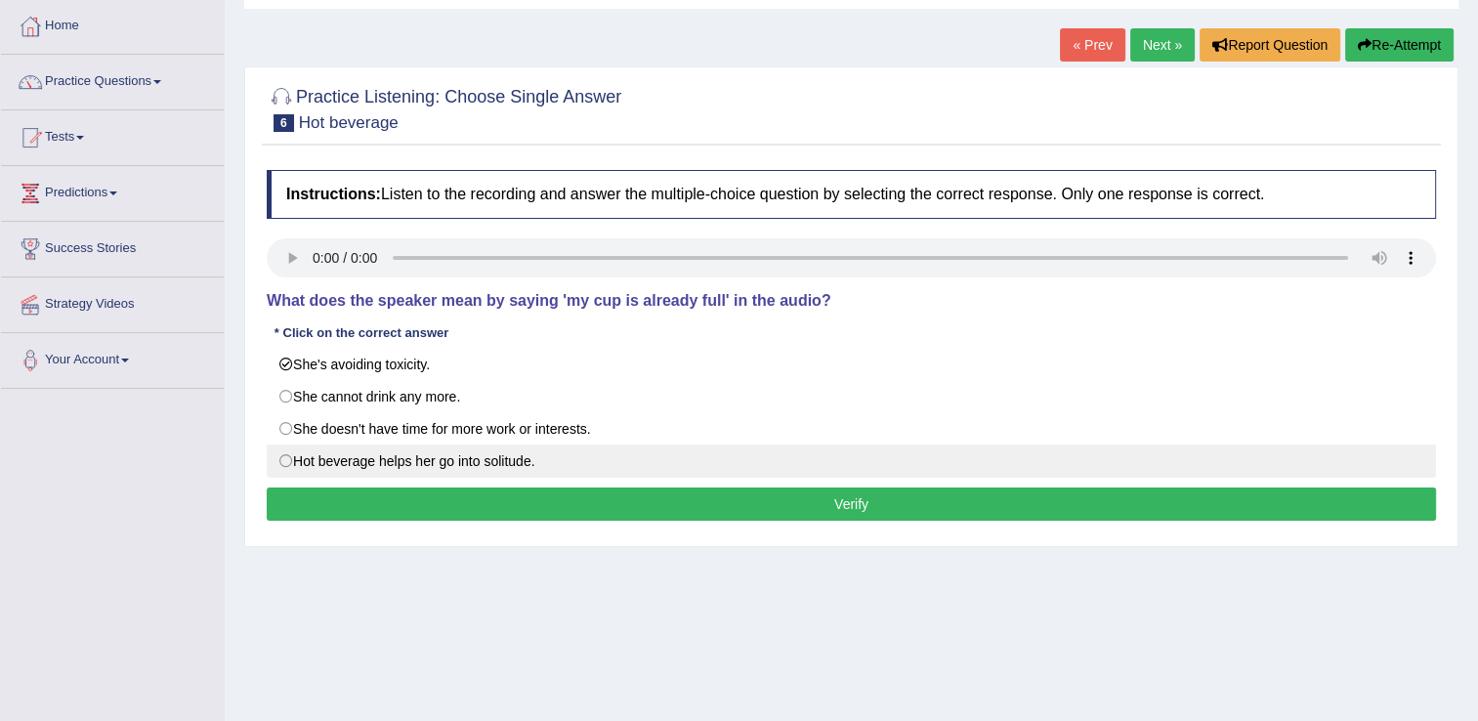
click at [842, 503] on button "Verify" at bounding box center [852, 504] width 1170 height 33
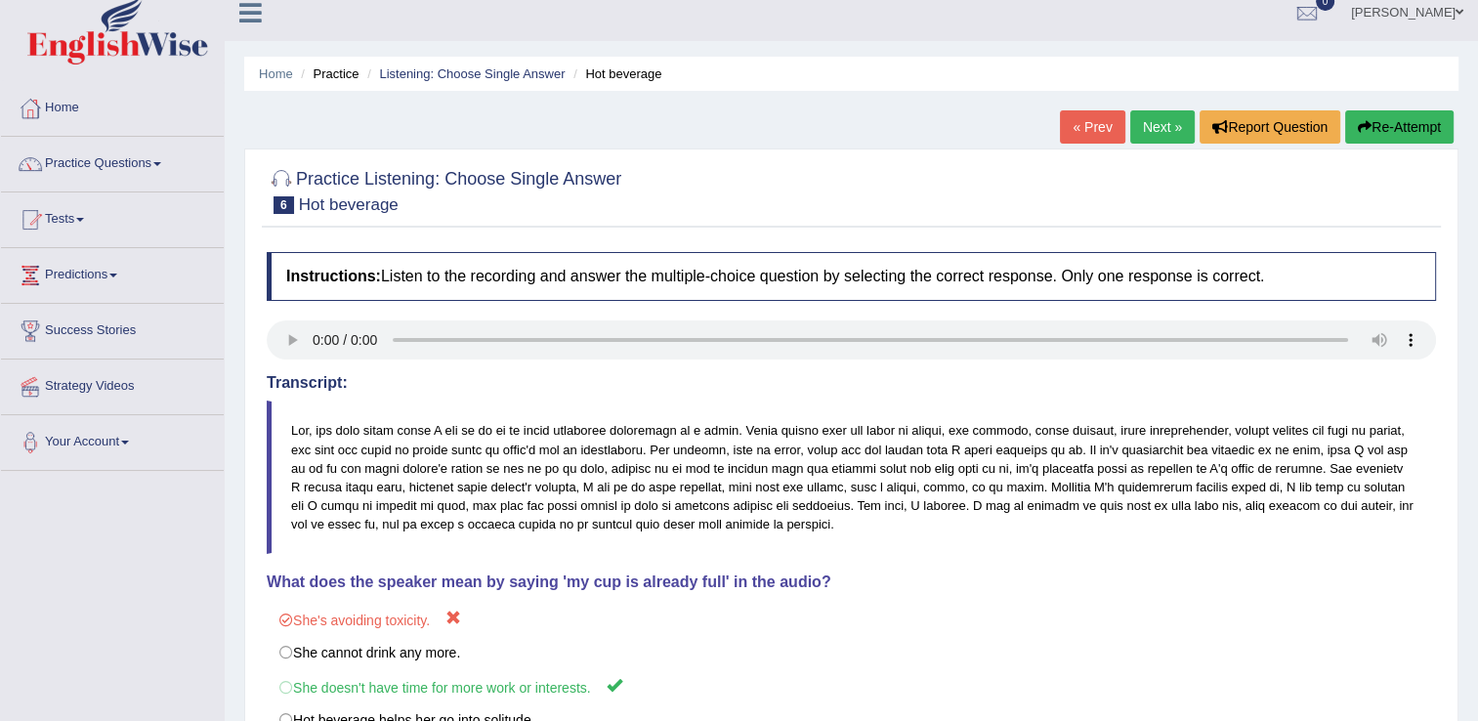
scroll to position [0, 0]
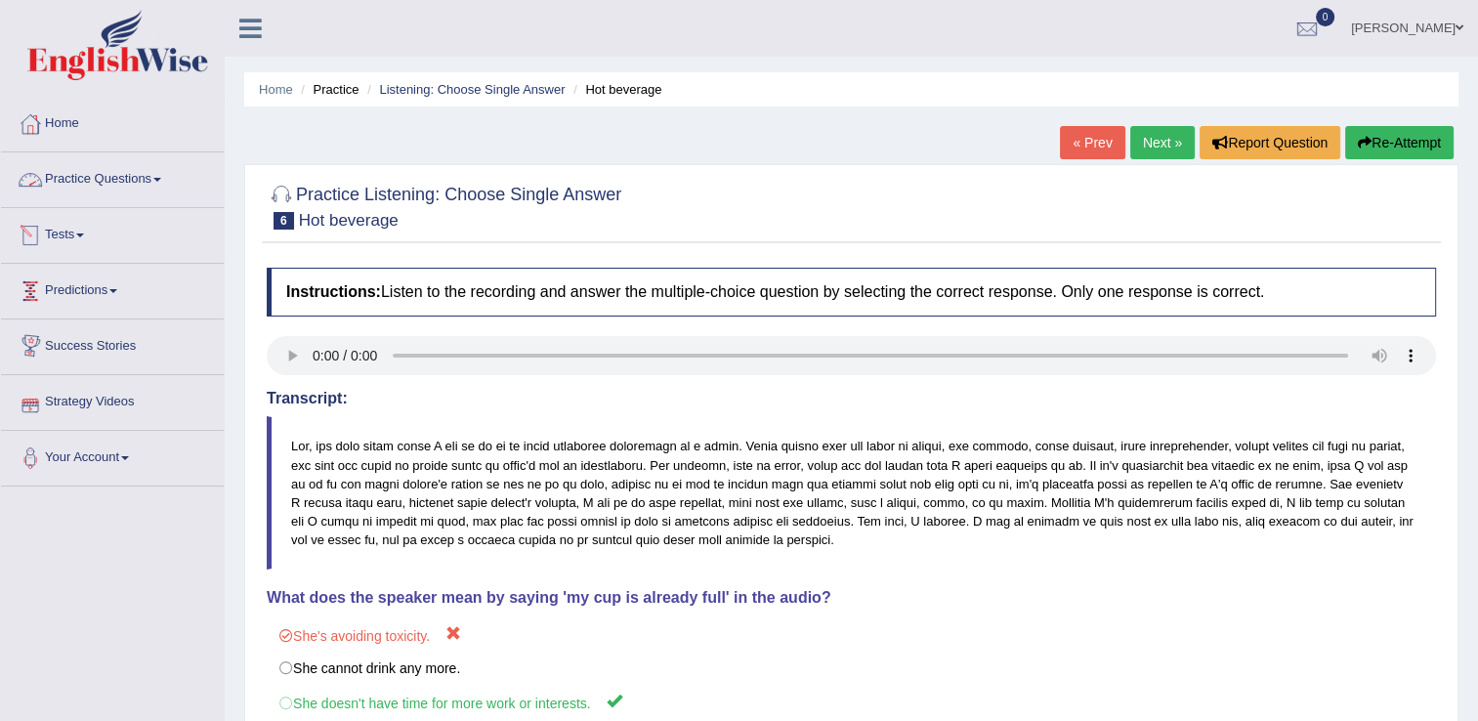
click at [117, 181] on link "Practice Questions" at bounding box center [112, 176] width 223 height 49
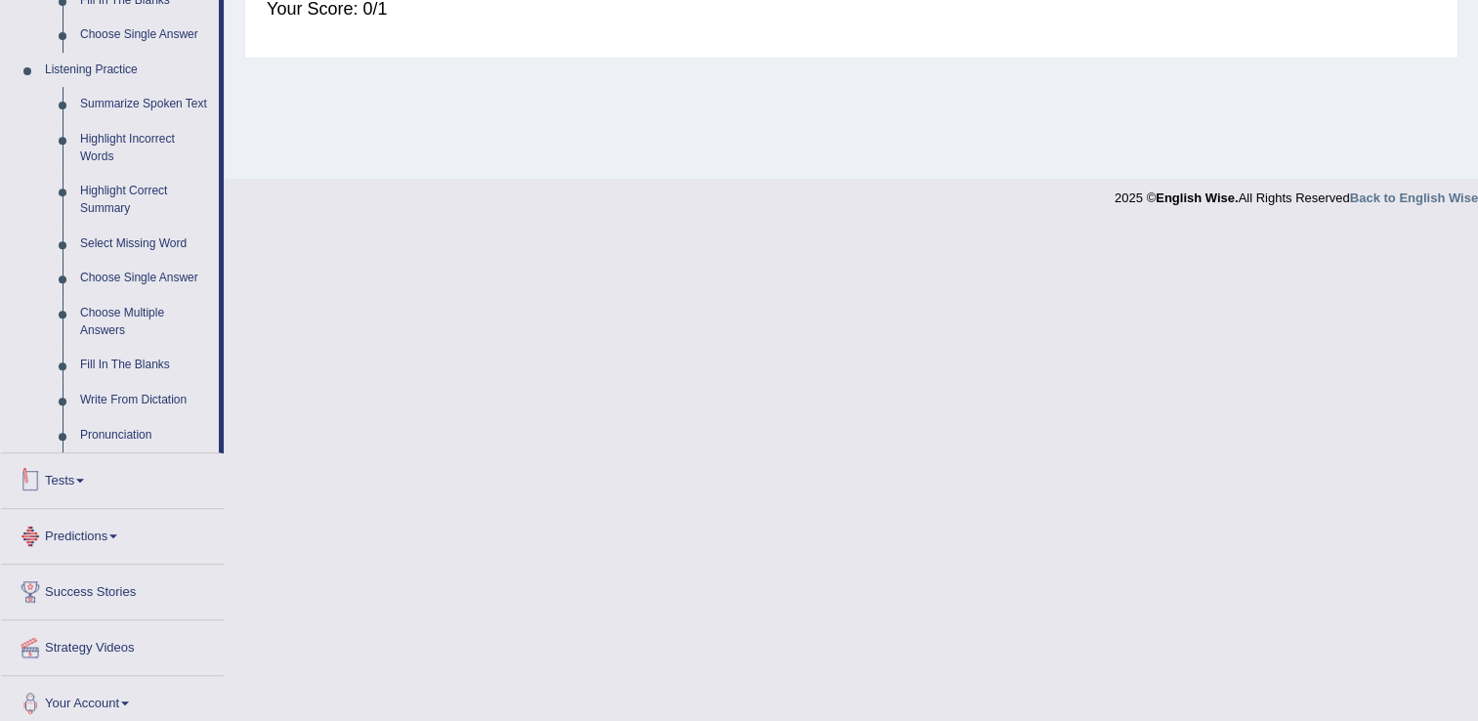
scroll to position [808, 0]
